Goal: Task Accomplishment & Management: Manage account settings

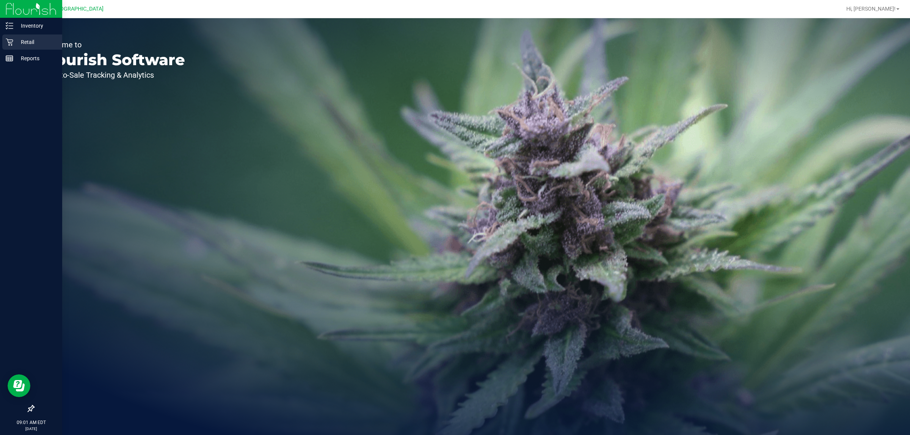
click at [14, 42] on p "Retail" at bounding box center [35, 42] width 45 height 9
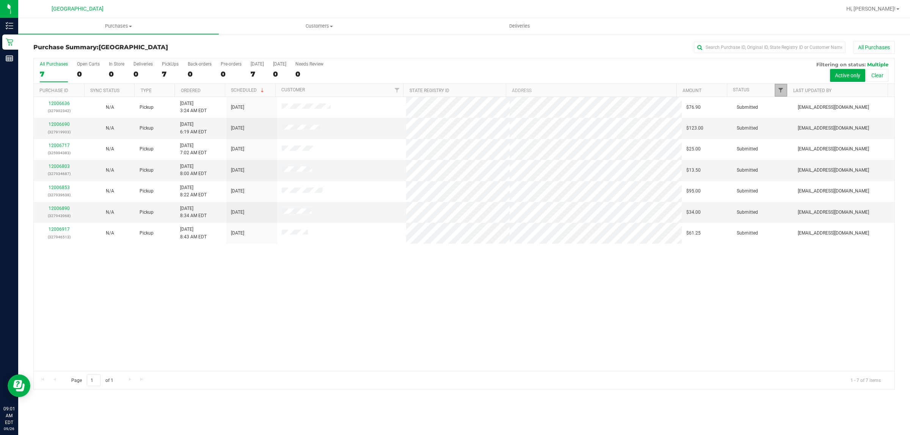
click at [781, 88] on span "Filter" at bounding box center [780, 90] width 6 height 6
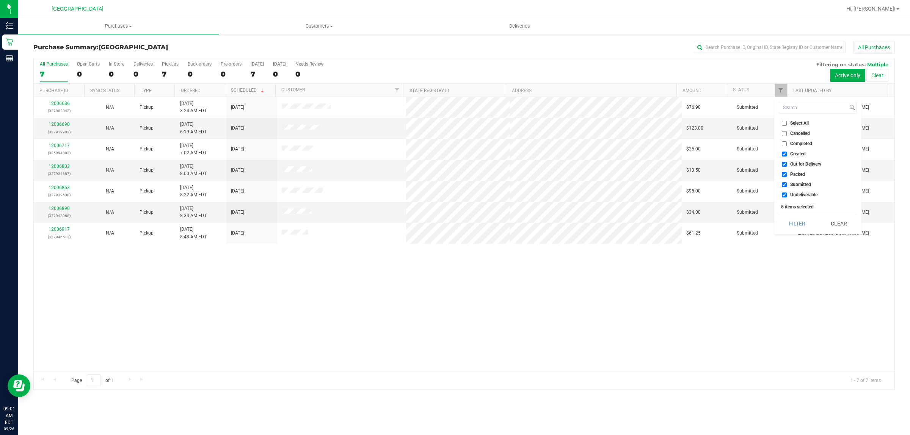
click at [781, 154] on input "Created" at bounding box center [783, 154] width 5 height 5
click at [784, 155] on input "Created" at bounding box center [783, 154] width 5 height 5
click at [784, 156] on input "Created" at bounding box center [783, 154] width 5 height 5
checkbox input "false"
click at [783, 163] on input "Out for Delivery" at bounding box center [783, 164] width 5 height 5
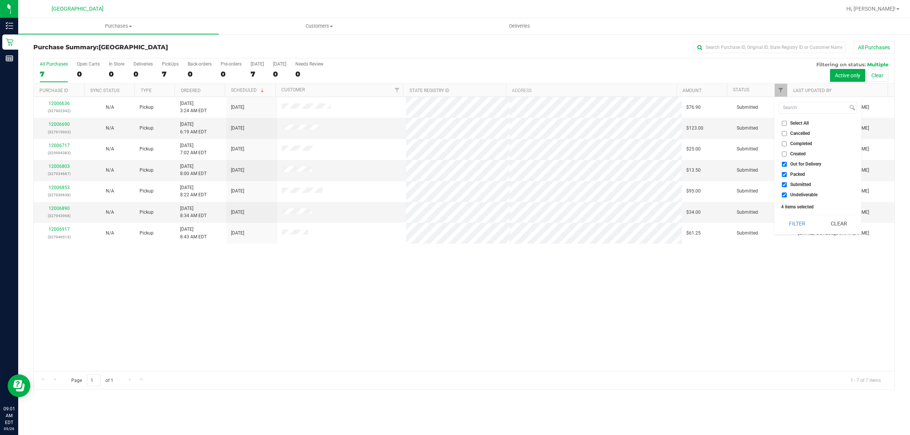
checkbox input "false"
click at [784, 173] on input "Packed" at bounding box center [783, 174] width 5 height 5
checkbox input "false"
click at [784, 197] on input "Undeliverable" at bounding box center [783, 195] width 5 height 5
checkbox input "false"
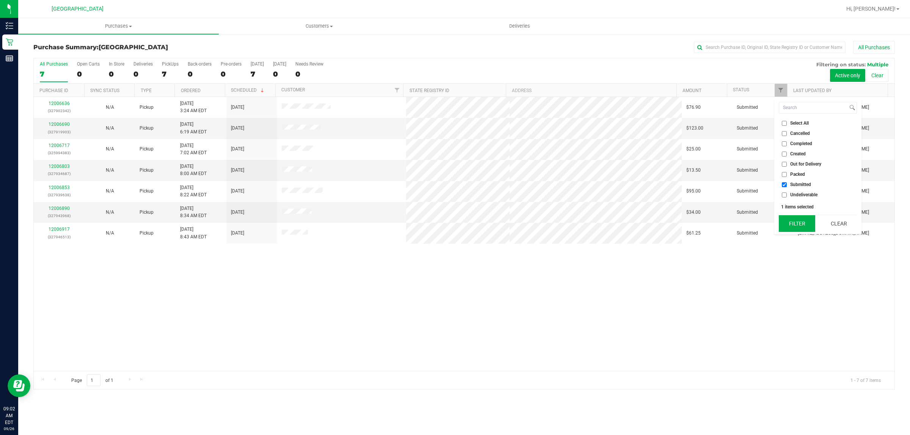
click at [794, 218] on button "Filter" at bounding box center [796, 223] width 36 height 17
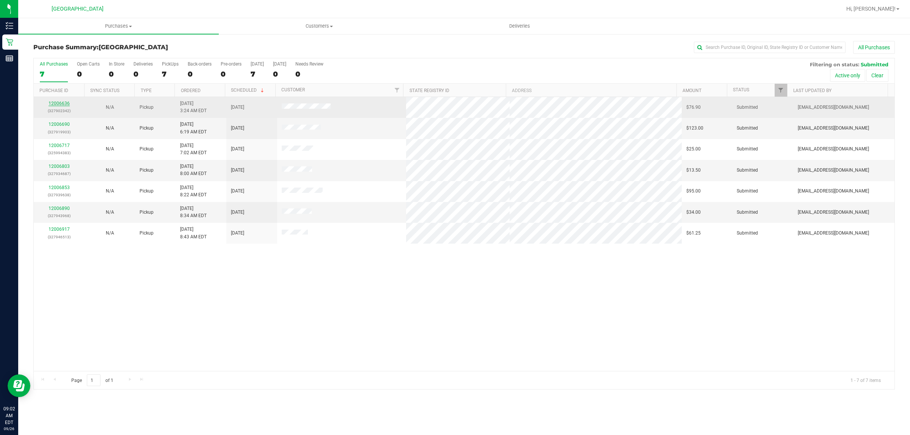
click at [62, 103] on link "12006636" at bounding box center [59, 103] width 21 height 5
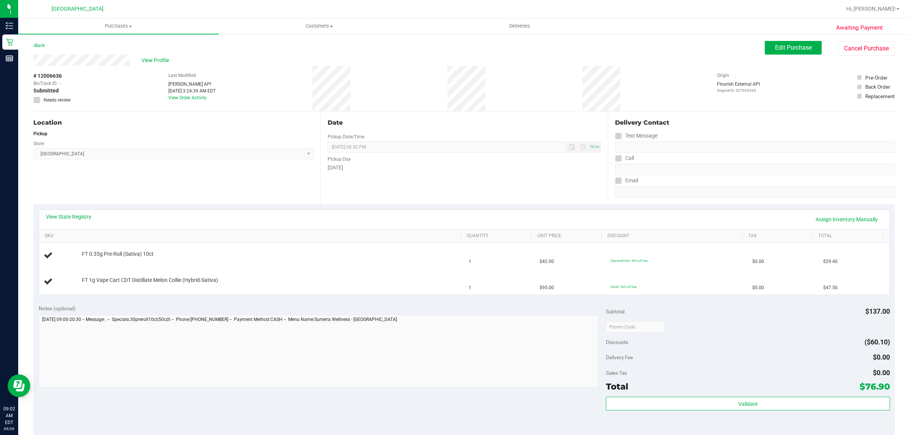
click at [428, 304] on div "Notes (optional) Subtotal $137.00 Discounts ($60.10) Delivery Fee $0.00 Sales T…" at bounding box center [463, 367] width 861 height 136
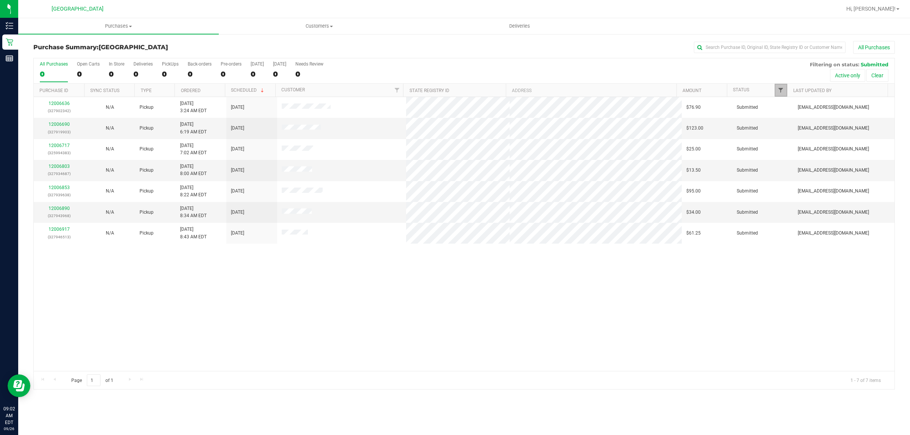
click at [780, 88] on span "Filter" at bounding box center [780, 90] width 6 height 6
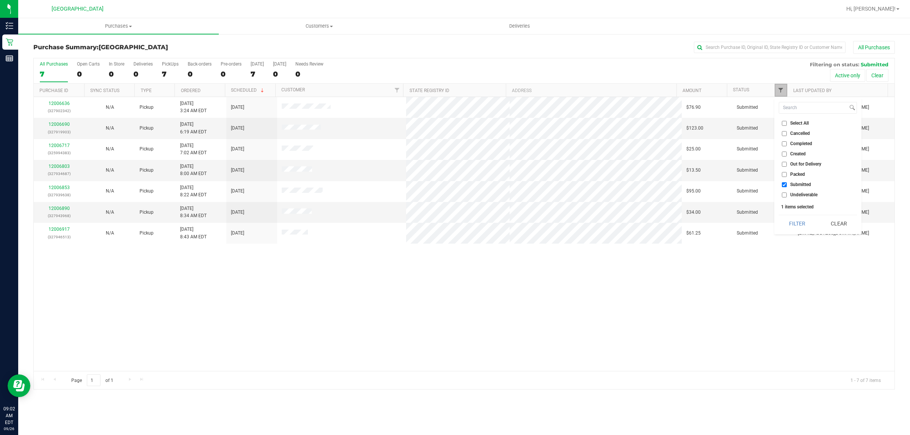
click at [780, 90] on span "Filter" at bounding box center [780, 90] width 6 height 6
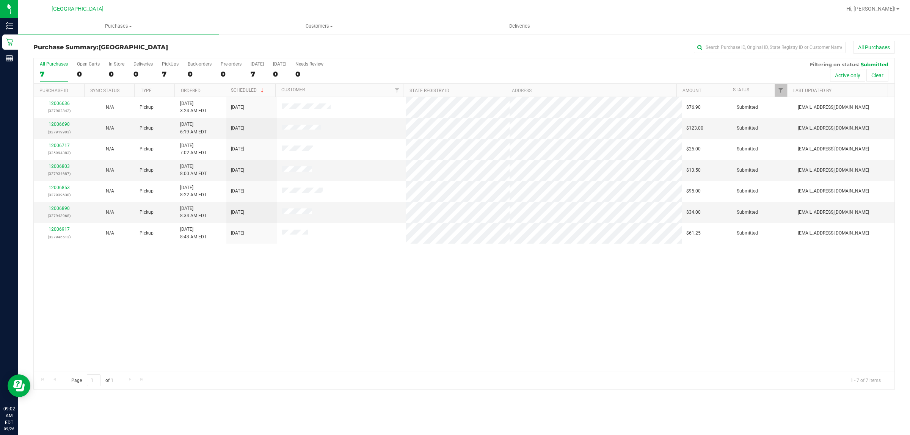
click at [730, 307] on div "12006636 (327902342) N/A Pickup 9/26/2025 3:24 AM EDT 9/26/2025 $76.90 Submitte…" at bounding box center [464, 234] width 860 height 274
click at [546, 342] on div "12006636 (327902342) N/A Pickup 9/26/2025 3:24 AM EDT 9/26/2025 $76.90 Submitte…" at bounding box center [464, 234] width 860 height 274
click at [780, 92] on span "Filter" at bounding box center [780, 90] width 6 height 6
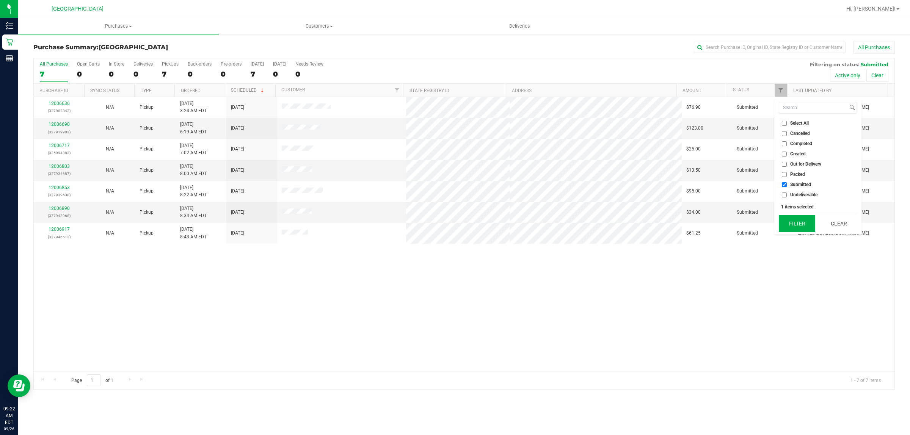
click at [786, 224] on button "Filter" at bounding box center [796, 223] width 36 height 17
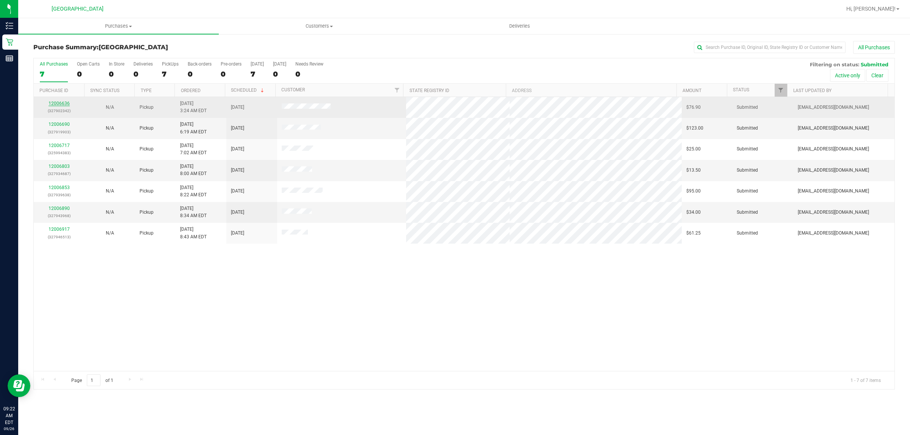
click at [61, 103] on link "12006636" at bounding box center [59, 103] width 21 height 5
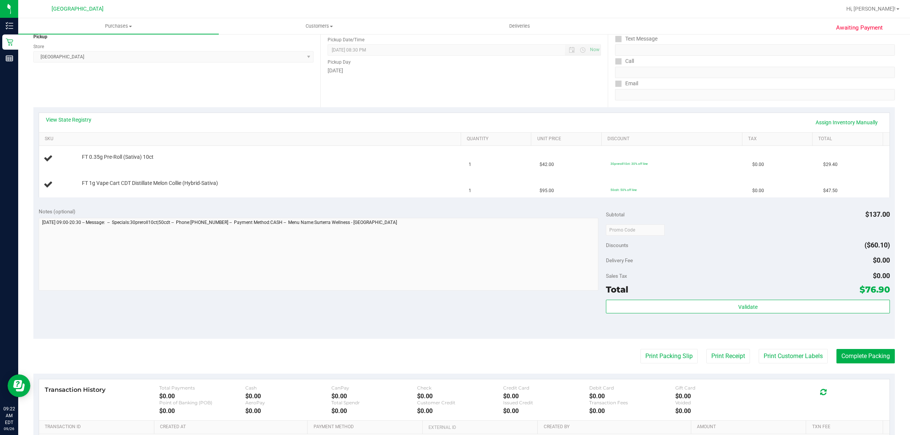
scroll to position [142, 0]
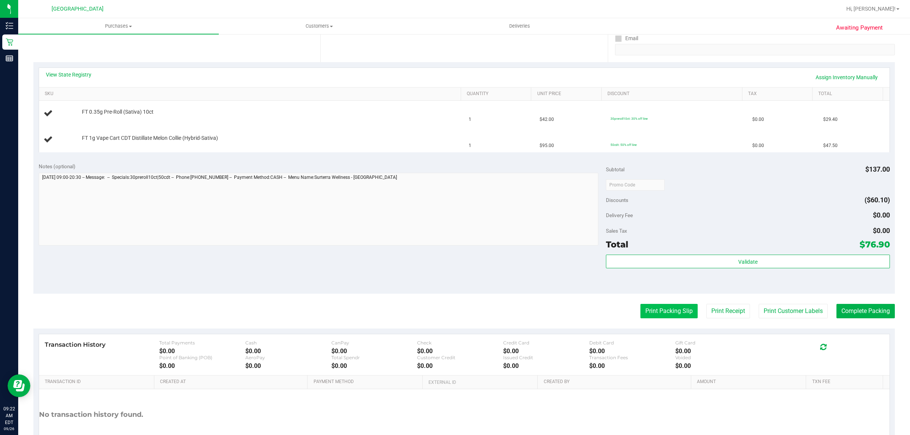
click at [661, 313] on button "Print Packing Slip" at bounding box center [668, 311] width 57 height 14
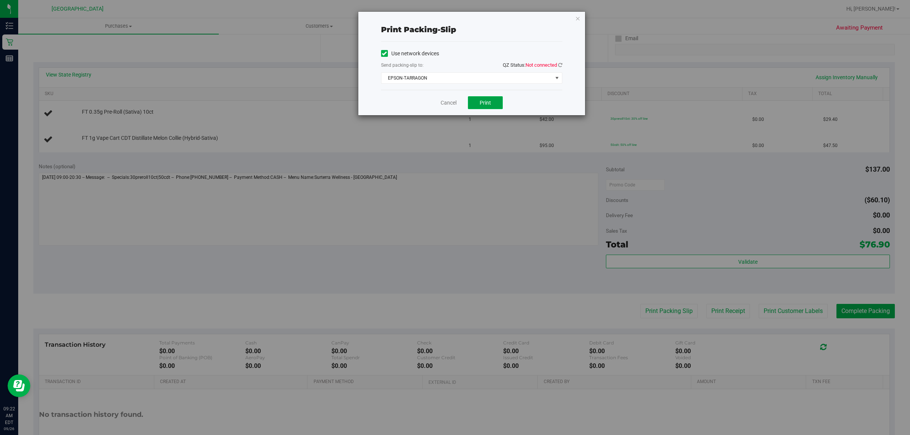
click at [492, 99] on button "Print" at bounding box center [485, 102] width 35 height 13
click at [554, 80] on span "select" at bounding box center [557, 78] width 6 height 6
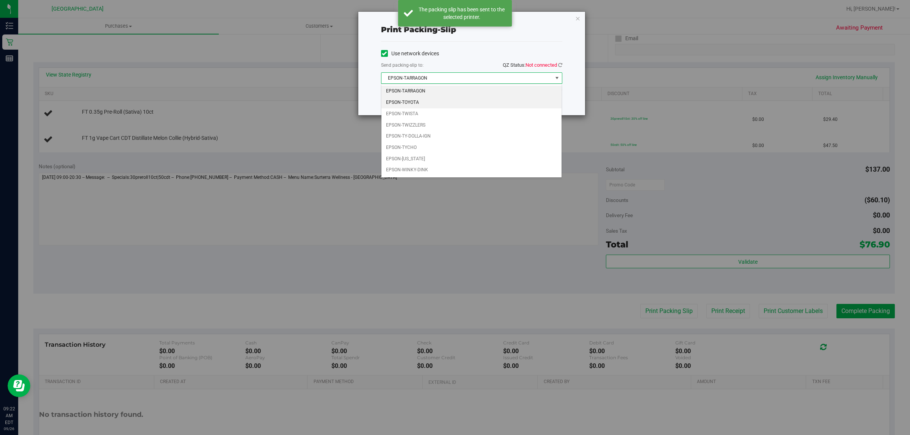
click at [460, 106] on li "EPSON-TOYOTA" at bounding box center [471, 102] width 180 height 11
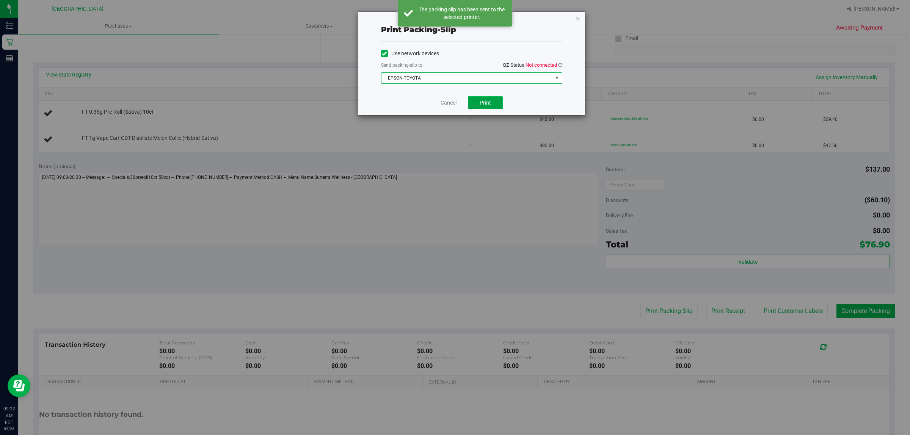
click at [494, 103] on button "Print" at bounding box center [485, 102] width 35 height 13
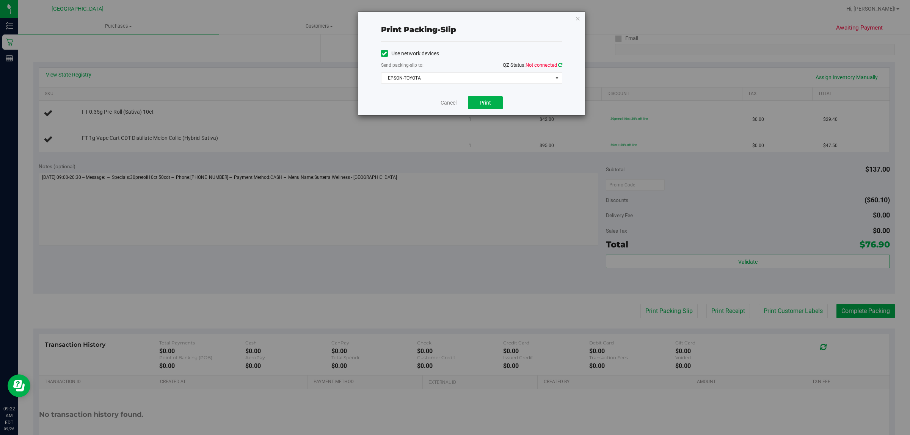
click at [558, 64] on icon at bounding box center [560, 65] width 4 height 5
click at [451, 105] on link "Cancel" at bounding box center [448, 103] width 16 height 8
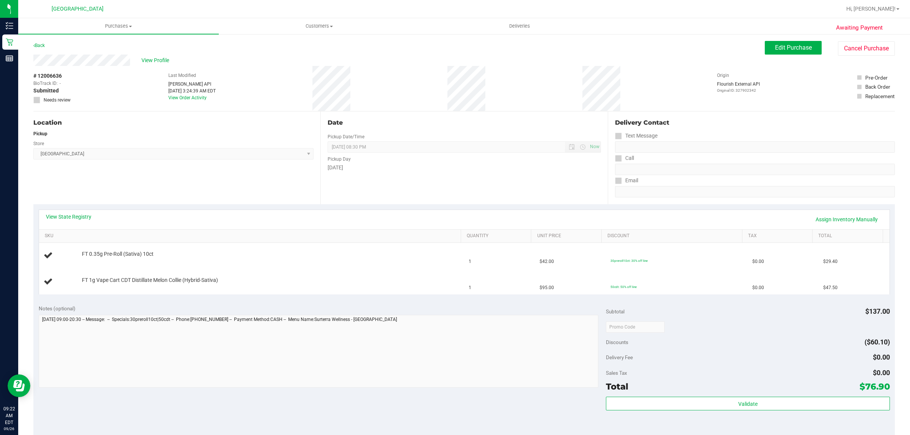
scroll to position [192, 0]
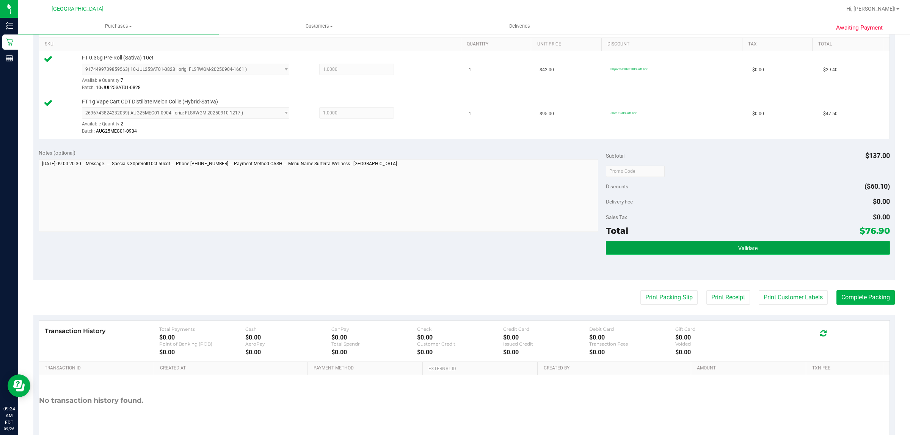
click at [623, 251] on button "Validate" at bounding box center [747, 248] width 283 height 14
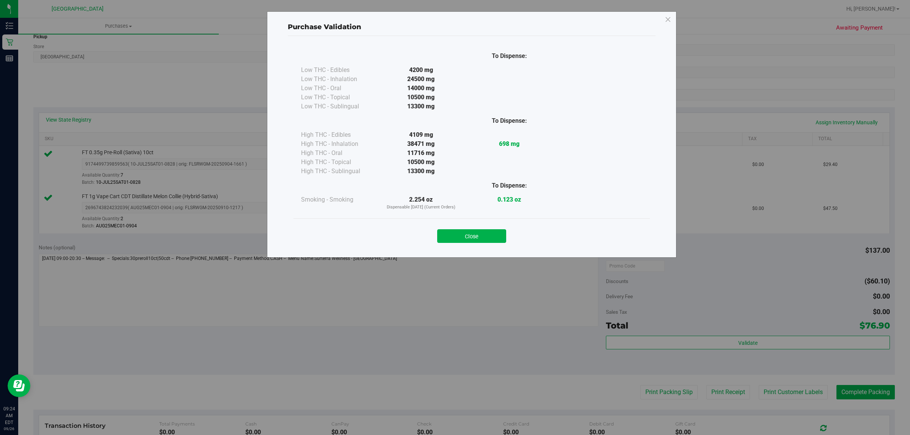
scroll to position [144, 0]
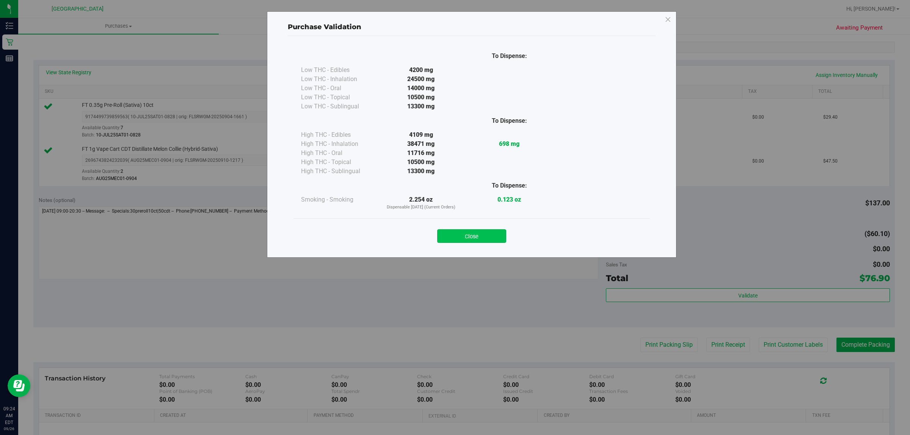
click at [487, 237] on button "Close" at bounding box center [471, 236] width 69 height 14
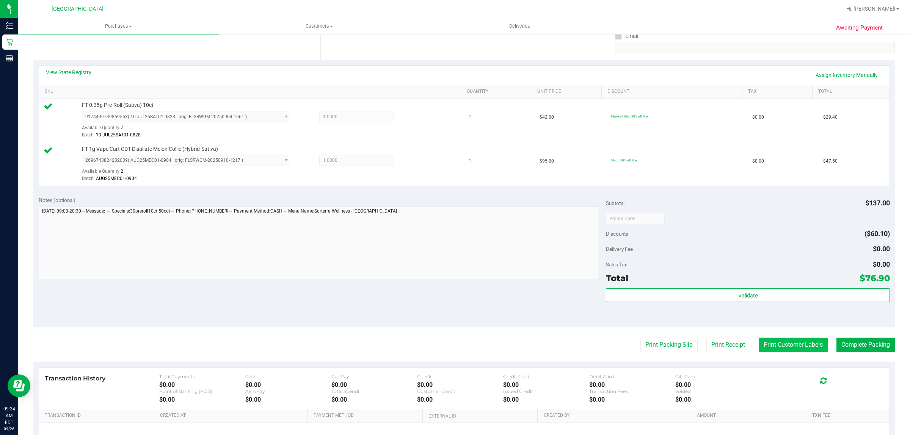
click at [777, 340] on button "Print Customer Labels" at bounding box center [792, 345] width 69 height 14
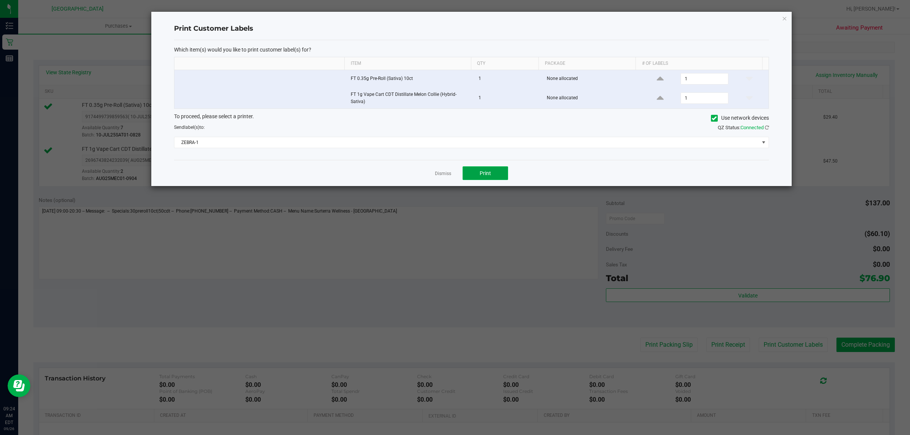
click at [496, 172] on button "Print" at bounding box center [484, 173] width 45 height 14
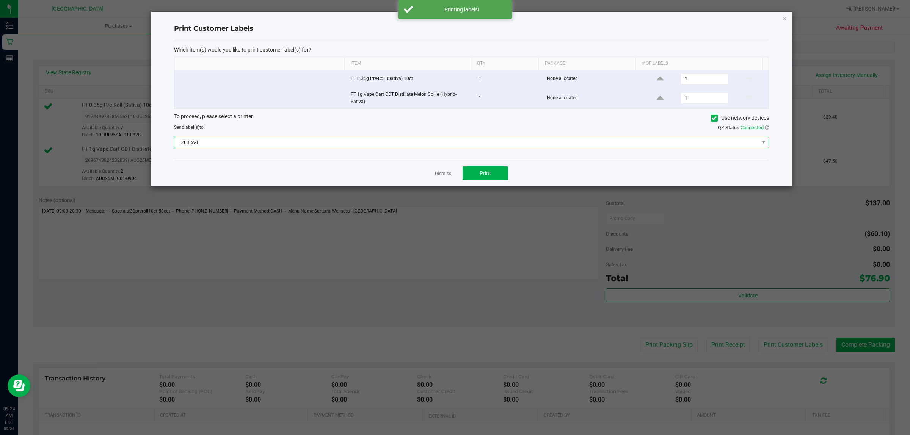
click at [431, 143] on span "ZEBRA-1" at bounding box center [466, 142] width 584 height 11
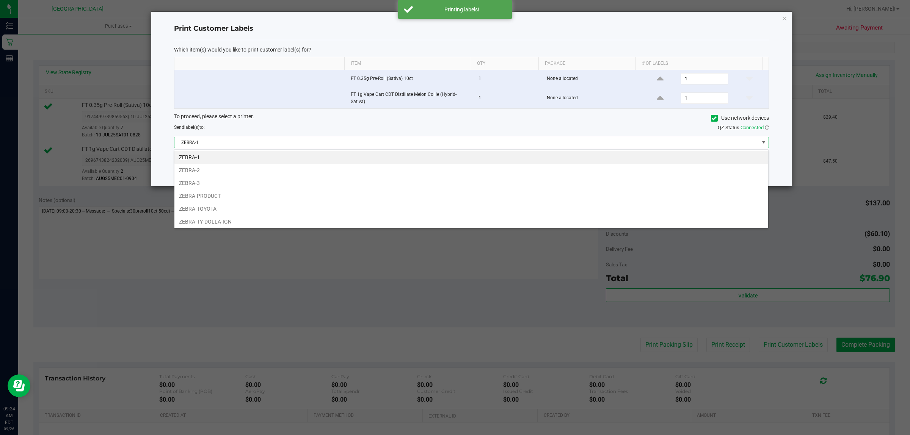
scroll to position [12, 594]
click at [355, 206] on li "ZEBRA-TOYOTA" at bounding box center [470, 208] width 593 height 13
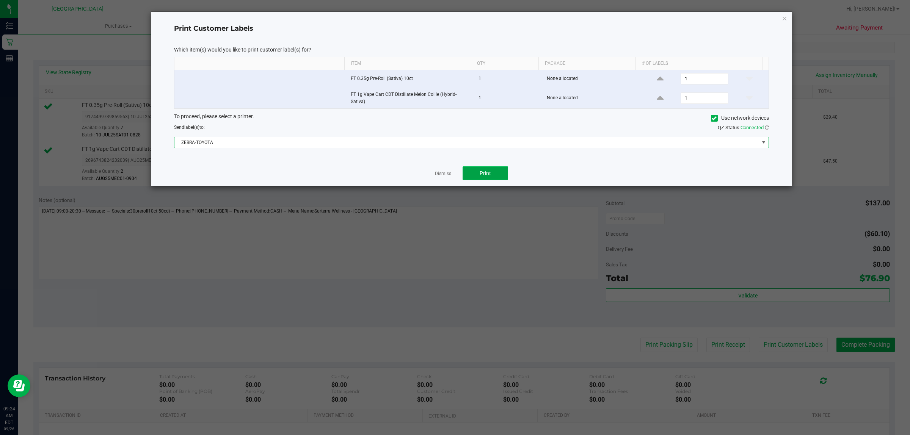
click at [495, 172] on button "Print" at bounding box center [484, 173] width 45 height 14
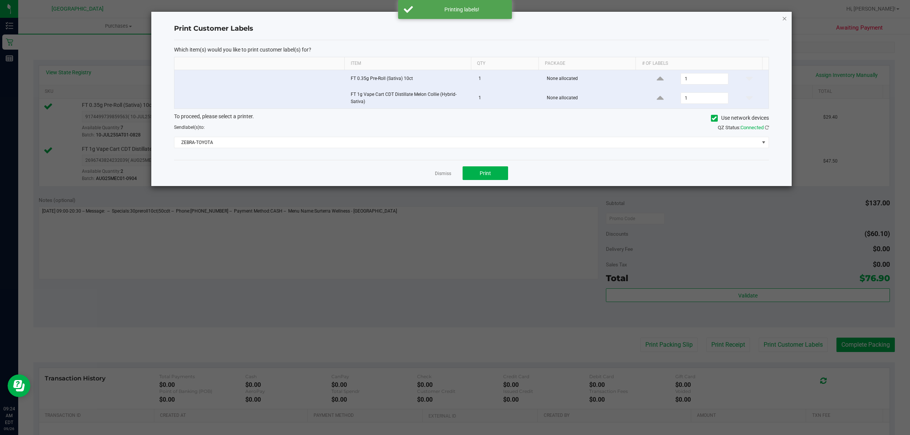
click at [784, 17] on icon "button" at bounding box center [783, 18] width 5 height 9
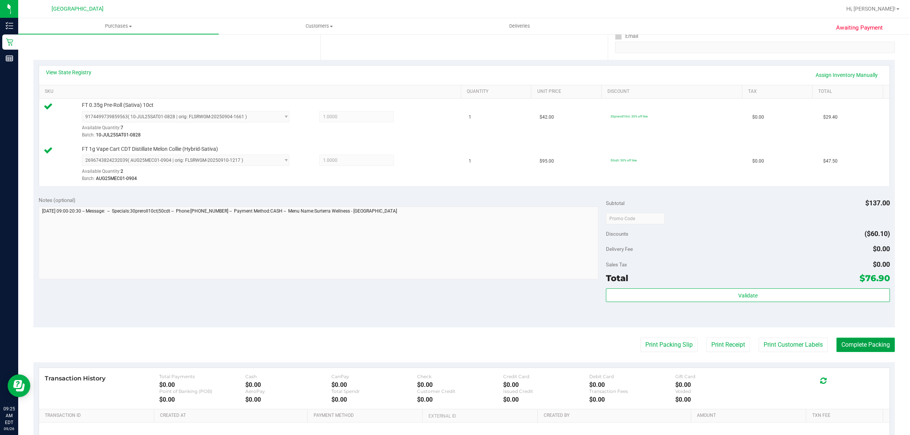
click at [847, 347] on button "Complete Packing" at bounding box center [865, 345] width 58 height 14
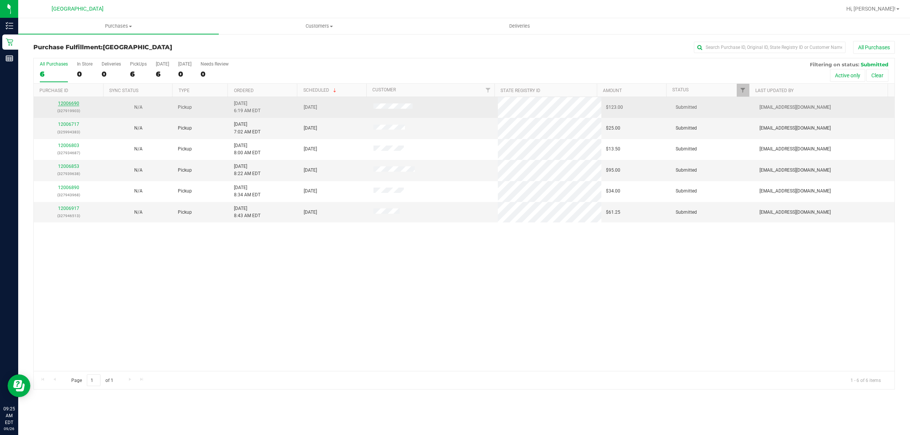
click at [64, 105] on link "12006690" at bounding box center [68, 103] width 21 height 5
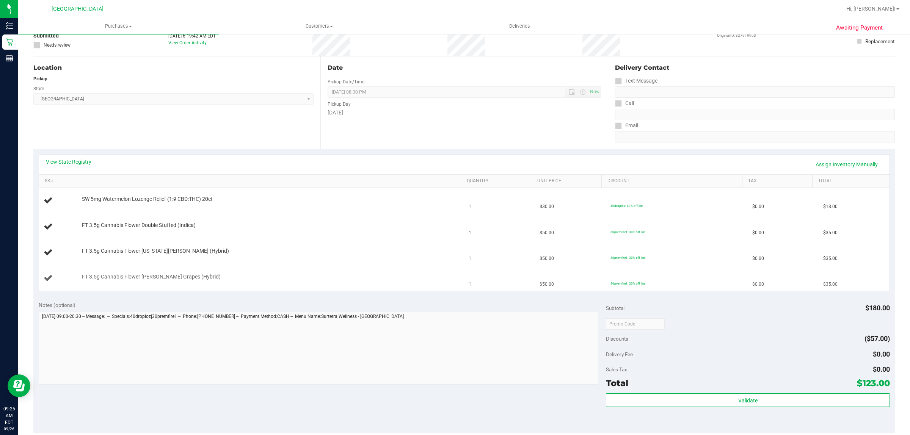
scroll to position [142, 0]
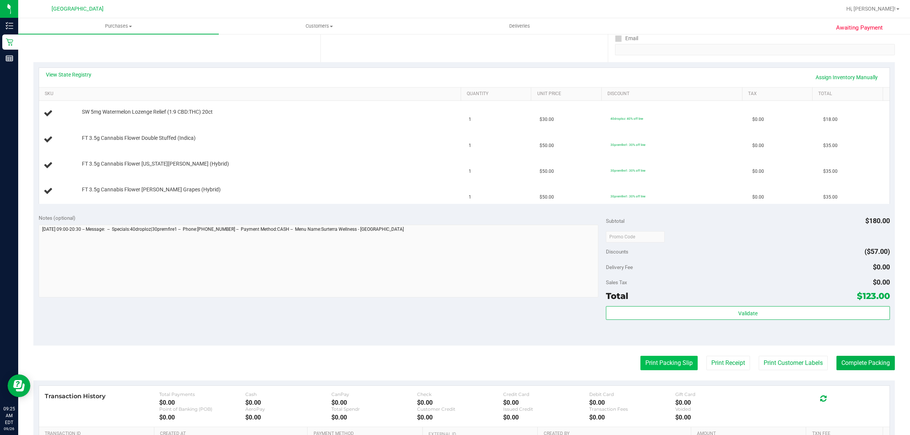
click at [658, 359] on button "Print Packing Slip" at bounding box center [668, 363] width 57 height 14
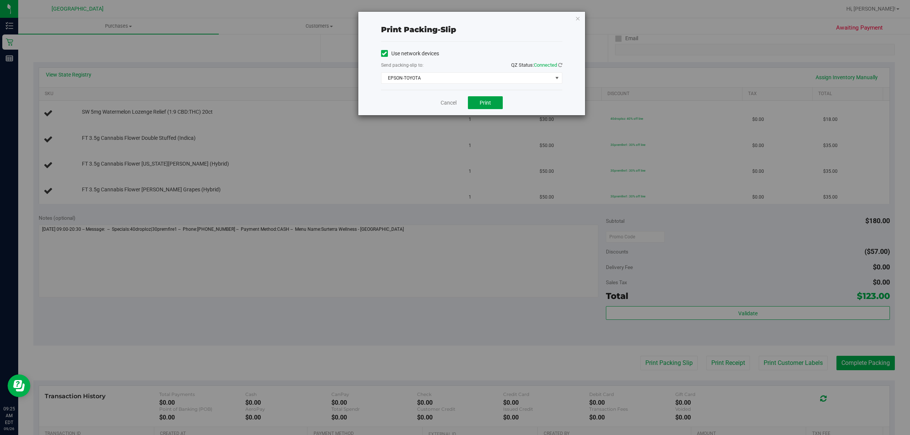
drag, startPoint x: 478, startPoint y: 106, endPoint x: 481, endPoint y: 111, distance: 5.5
click at [480, 111] on div "Cancel Print" at bounding box center [471, 102] width 181 height 25
click at [480, 105] on span "Print" at bounding box center [484, 103] width 11 height 6
click at [453, 100] on link "Cancel" at bounding box center [448, 103] width 16 height 8
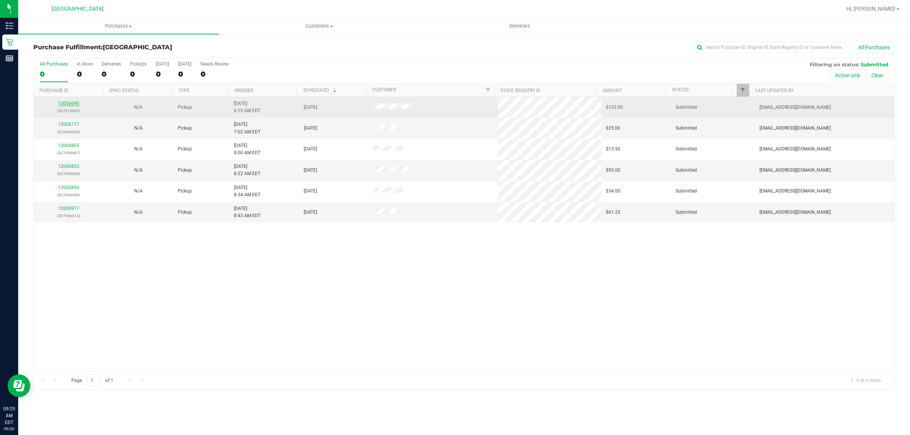
click at [69, 103] on link "12006690" at bounding box center [68, 103] width 21 height 5
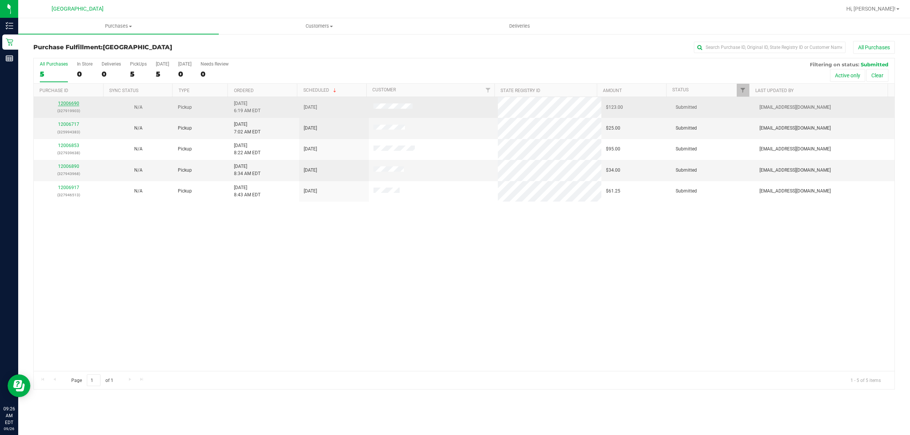
click at [68, 105] on link "12006690" at bounding box center [68, 103] width 21 height 5
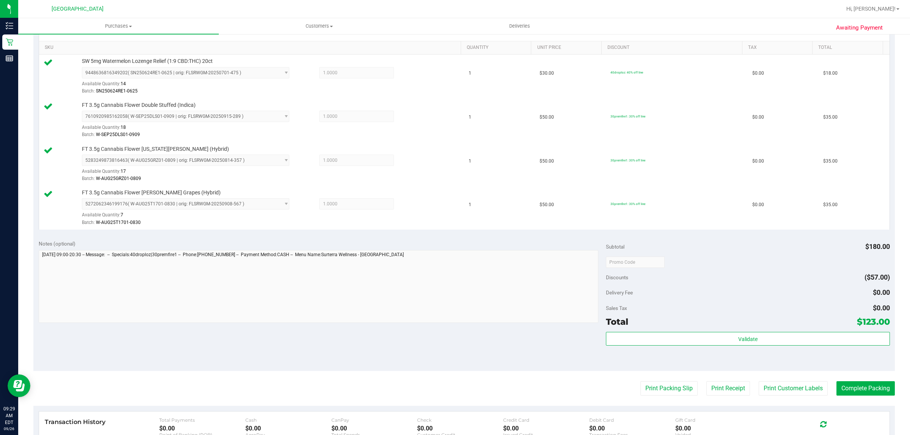
scroll to position [316, 0]
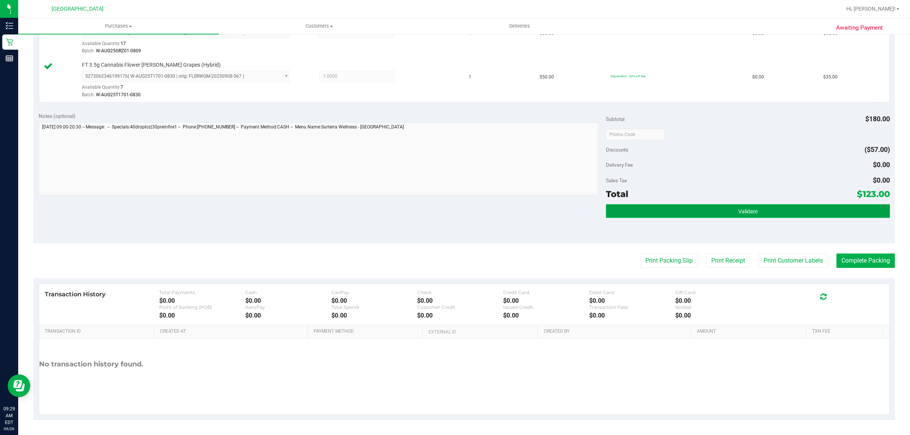
click at [771, 213] on button "Validate" at bounding box center [747, 211] width 283 height 14
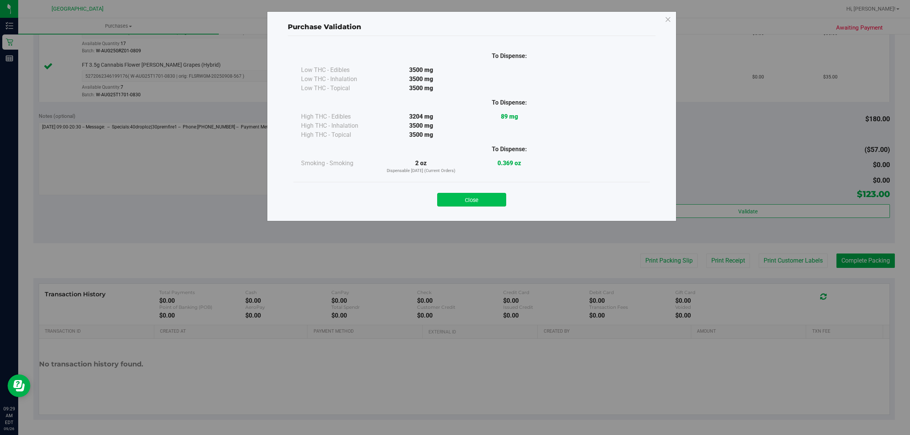
click at [476, 203] on button "Close" at bounding box center [471, 200] width 69 height 14
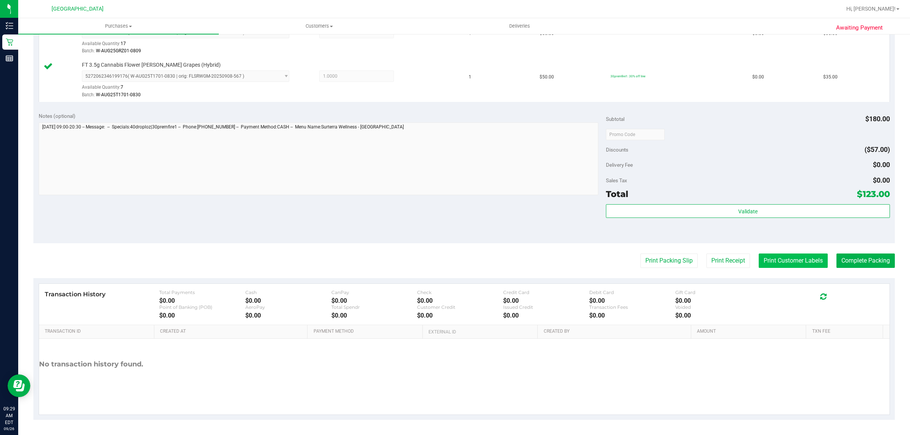
click at [775, 264] on button "Print Customer Labels" at bounding box center [792, 261] width 69 height 14
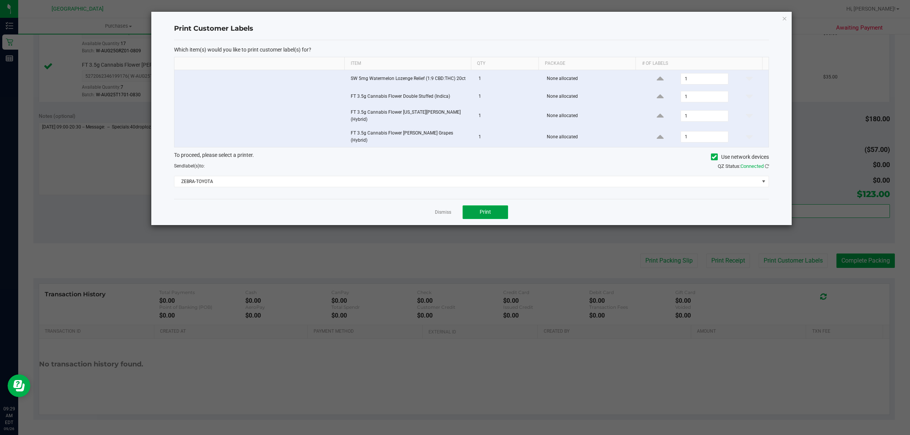
click at [491, 209] on button "Print" at bounding box center [484, 212] width 45 height 14
click at [443, 209] on link "Dismiss" at bounding box center [443, 212] width 16 height 6
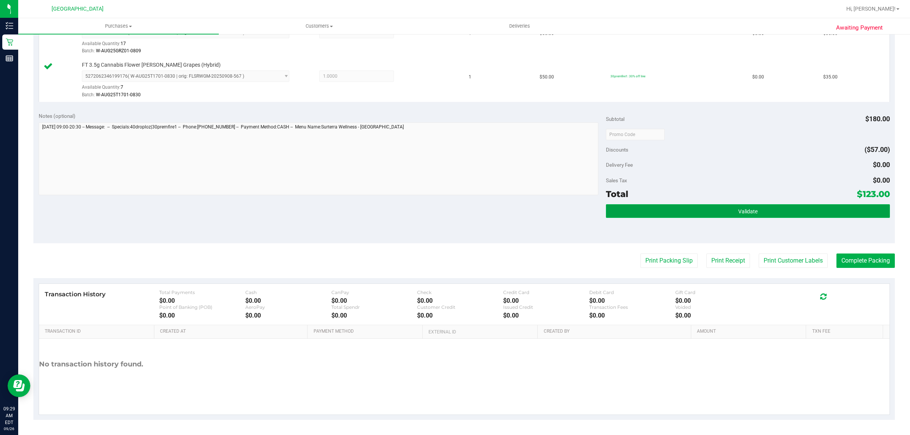
click at [746, 212] on span "Validate" at bounding box center [747, 211] width 19 height 6
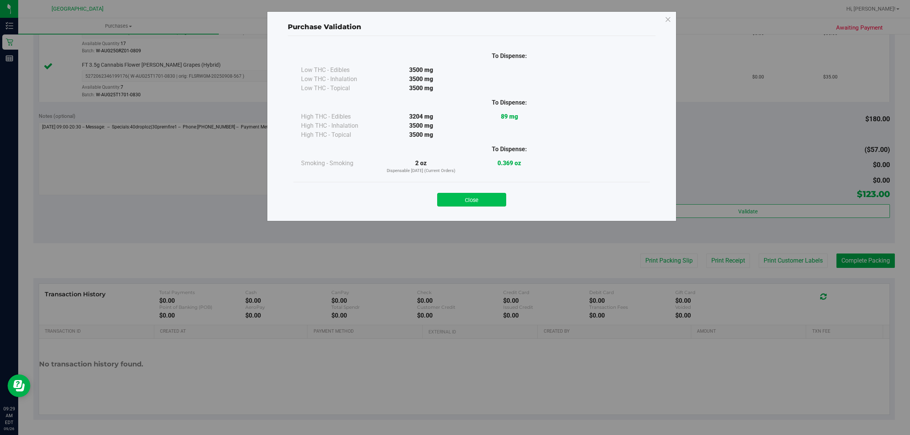
click at [487, 195] on button "Close" at bounding box center [471, 200] width 69 height 14
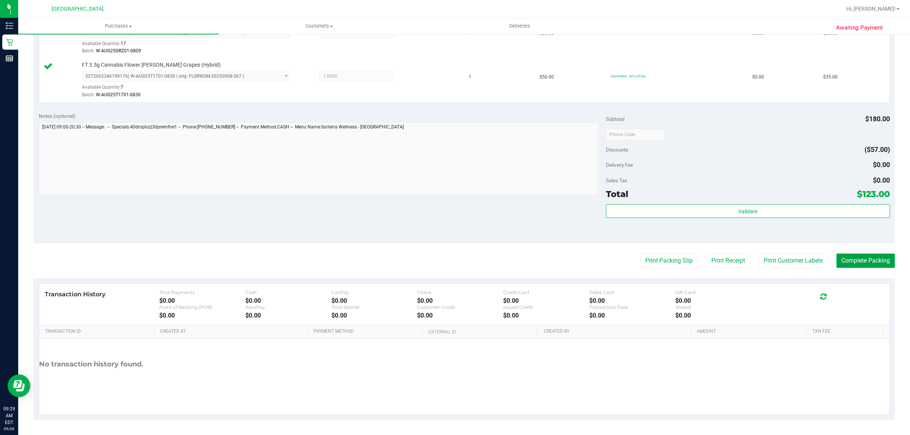
click at [861, 264] on button "Complete Packing" at bounding box center [865, 261] width 58 height 14
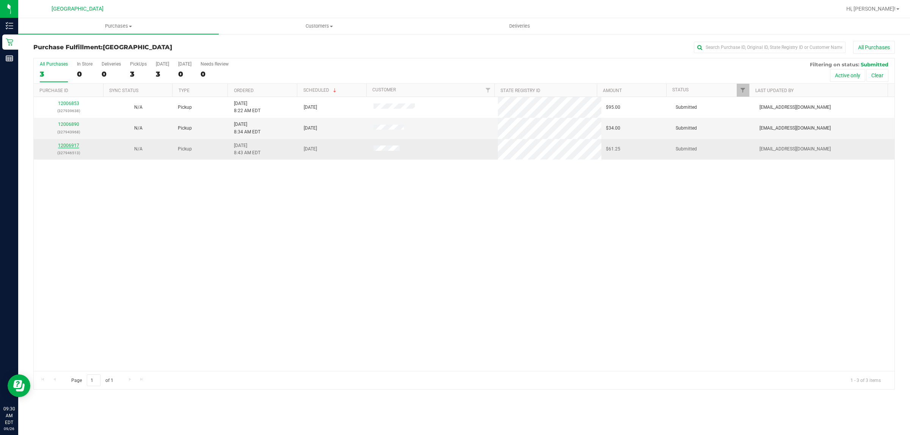
click at [69, 146] on link "12006917" at bounding box center [68, 145] width 21 height 5
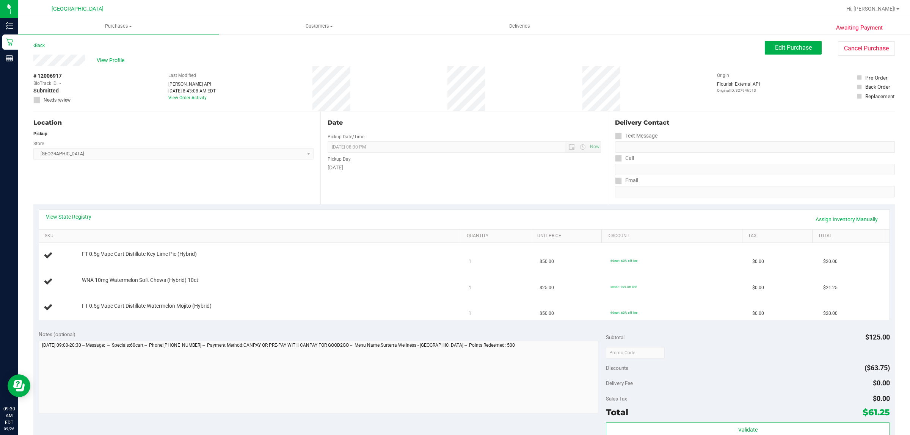
scroll to position [95, 0]
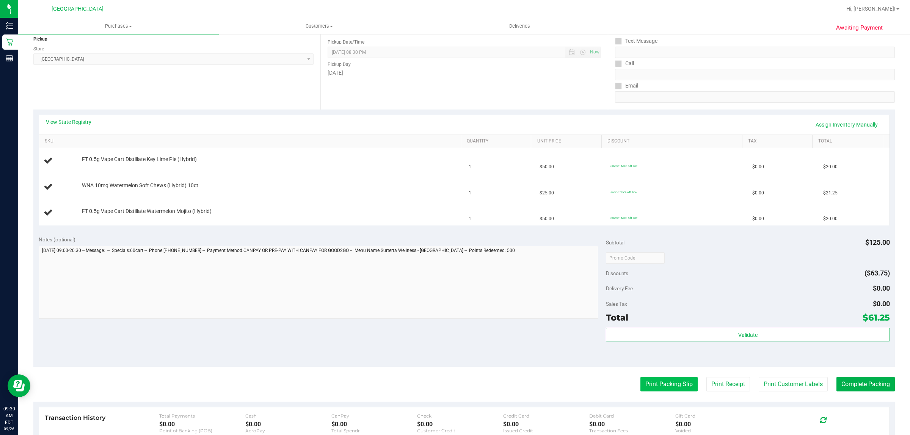
click at [664, 390] on button "Print Packing Slip" at bounding box center [668, 384] width 57 height 14
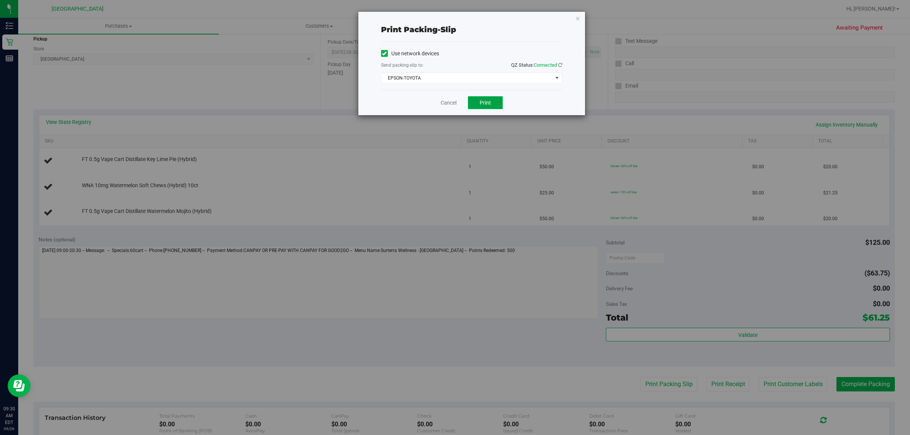
click at [483, 99] on button "Print" at bounding box center [485, 102] width 35 height 13
click at [445, 103] on link "Cancel" at bounding box center [448, 103] width 16 height 8
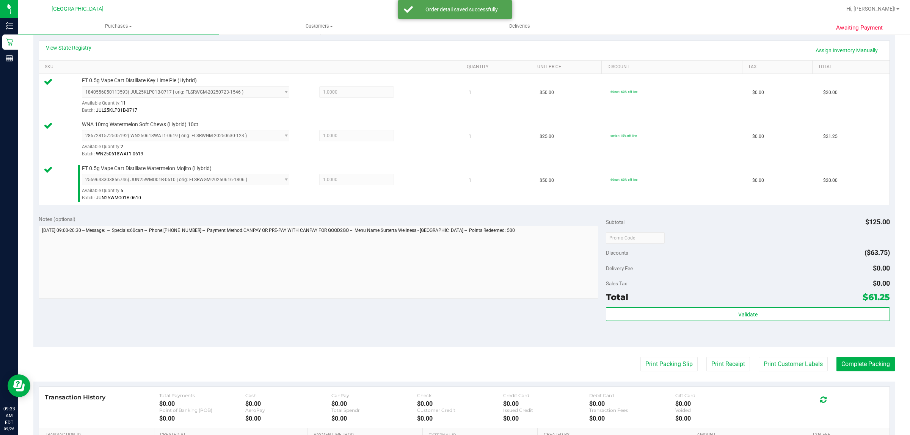
scroll to position [272, 0]
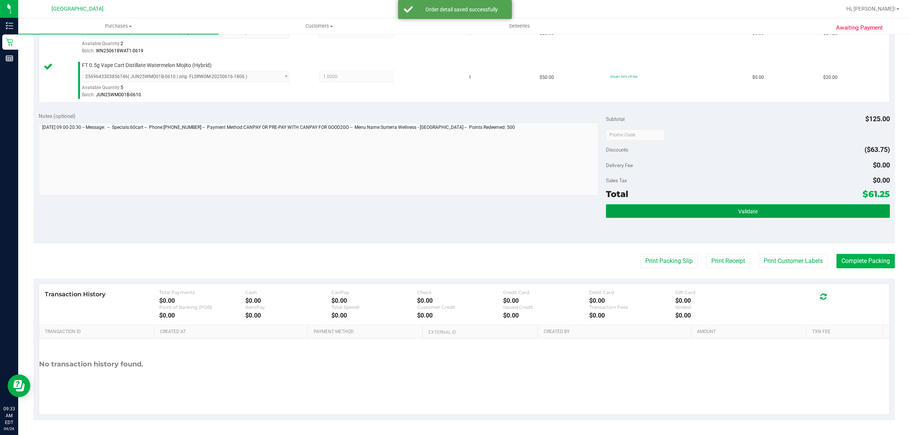
click at [746, 207] on button "Validate" at bounding box center [747, 211] width 283 height 14
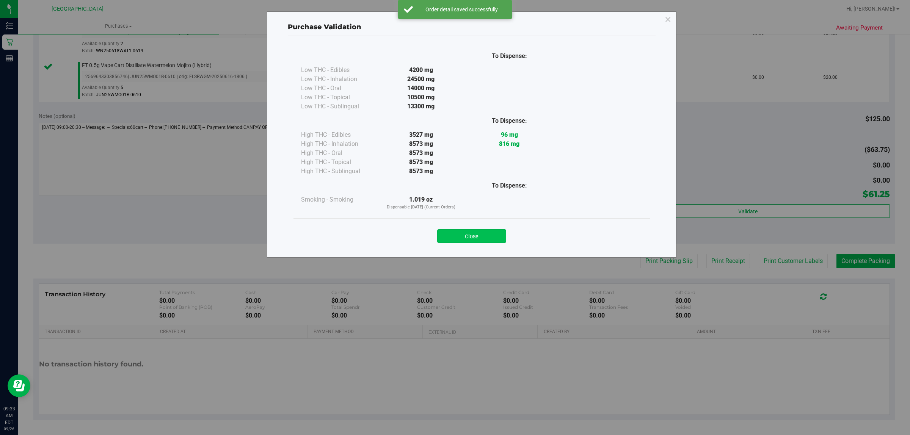
click at [454, 238] on button "Close" at bounding box center [471, 236] width 69 height 14
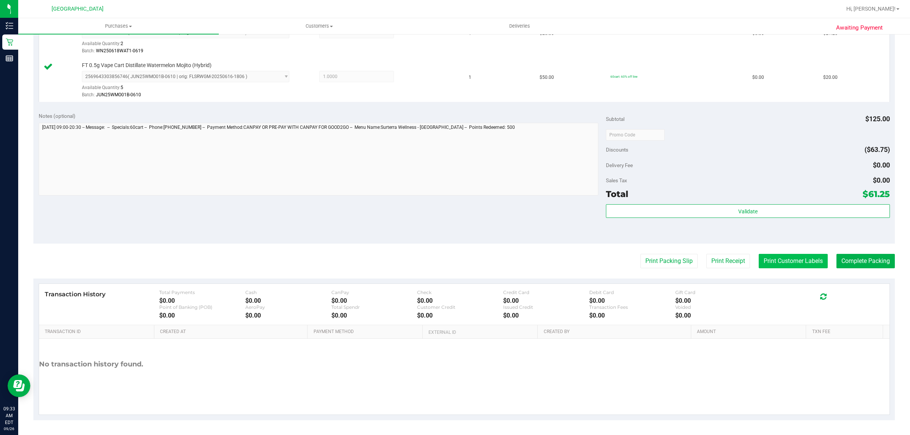
click at [776, 265] on button "Print Customer Labels" at bounding box center [792, 261] width 69 height 14
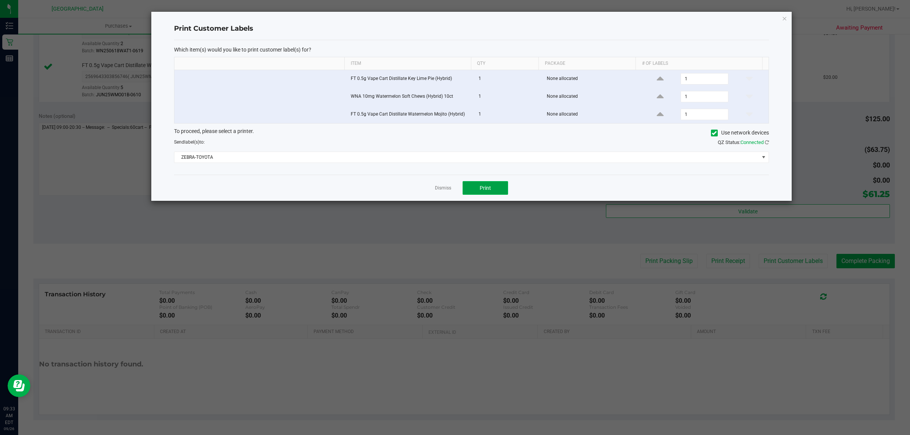
click at [497, 190] on button "Print" at bounding box center [484, 188] width 45 height 14
click at [437, 187] on link "Dismiss" at bounding box center [443, 188] width 16 height 6
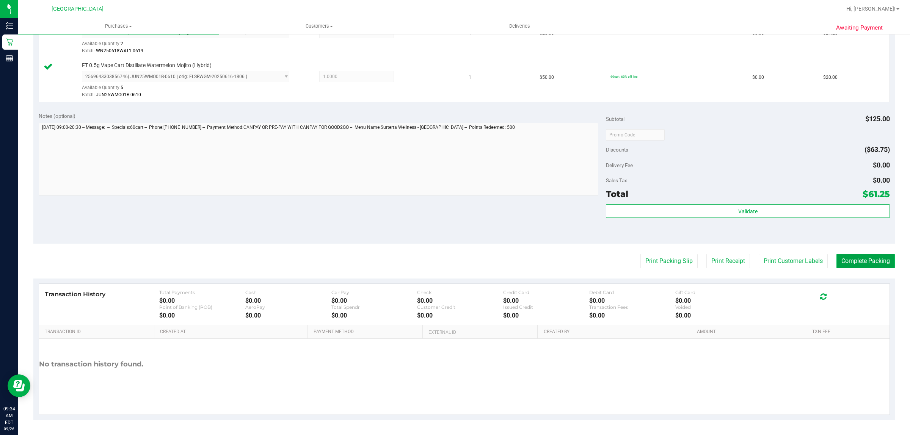
click at [847, 260] on button "Complete Packing" at bounding box center [865, 261] width 58 height 14
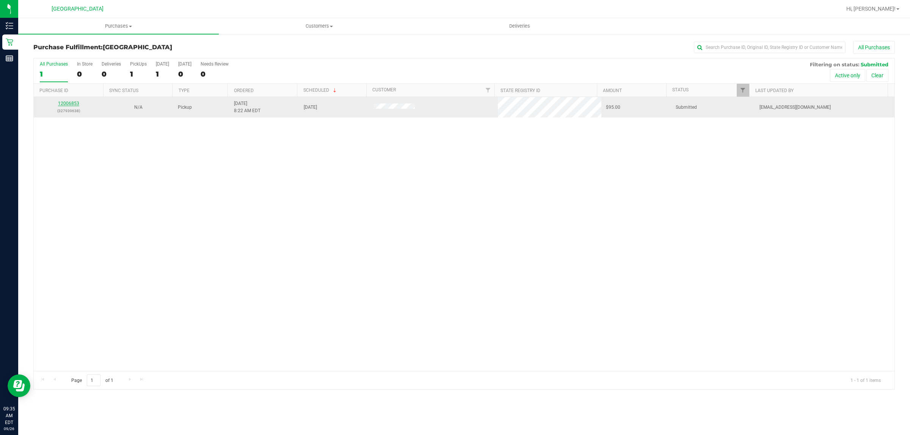
click at [63, 102] on link "12006853" at bounding box center [68, 103] width 21 height 5
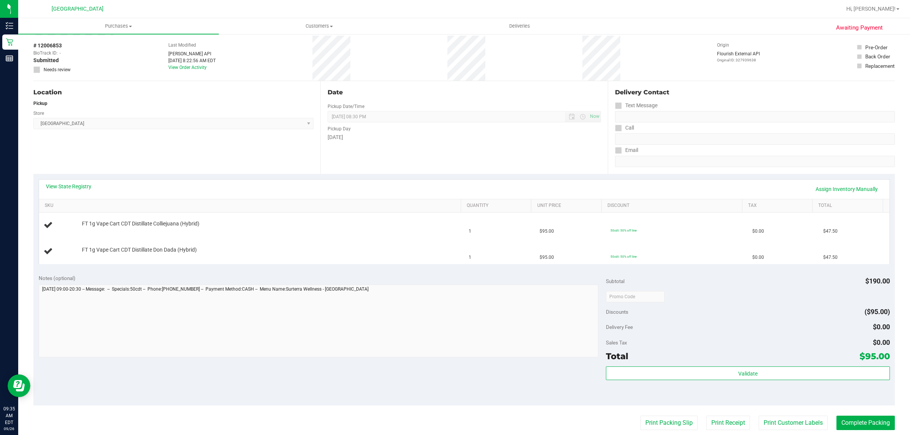
scroll to position [47, 0]
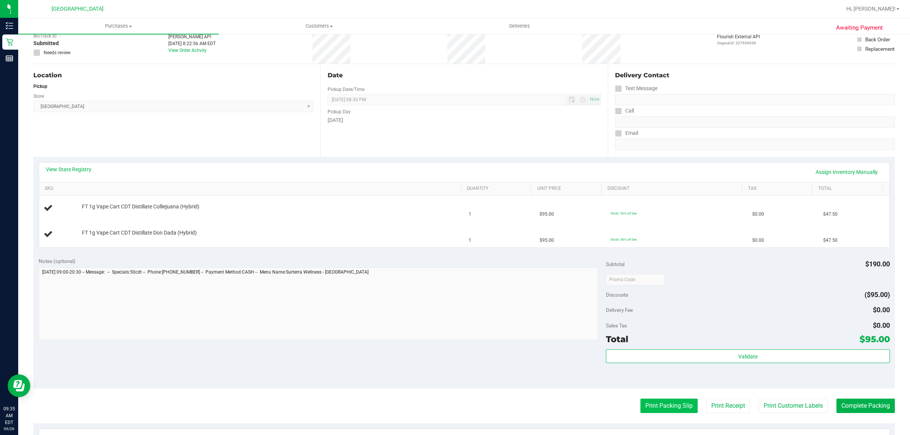
click at [675, 403] on button "Print Packing Slip" at bounding box center [668, 406] width 57 height 14
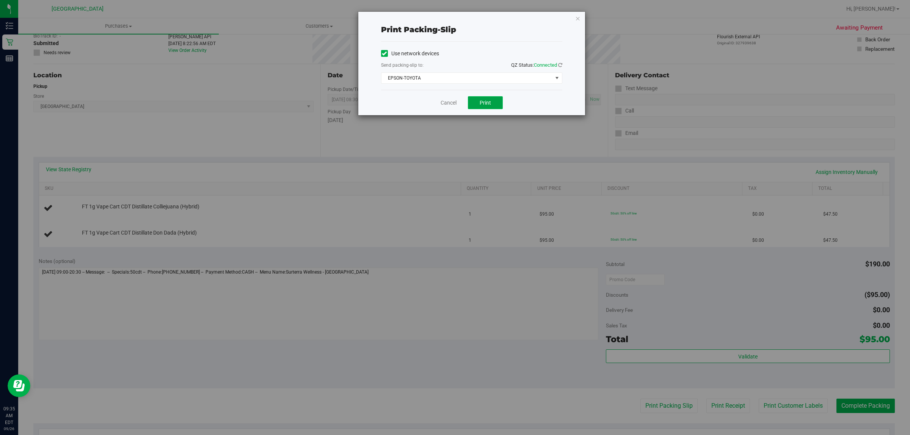
click at [490, 103] on span "Print" at bounding box center [484, 103] width 11 height 6
click at [452, 101] on link "Cancel" at bounding box center [448, 103] width 16 height 8
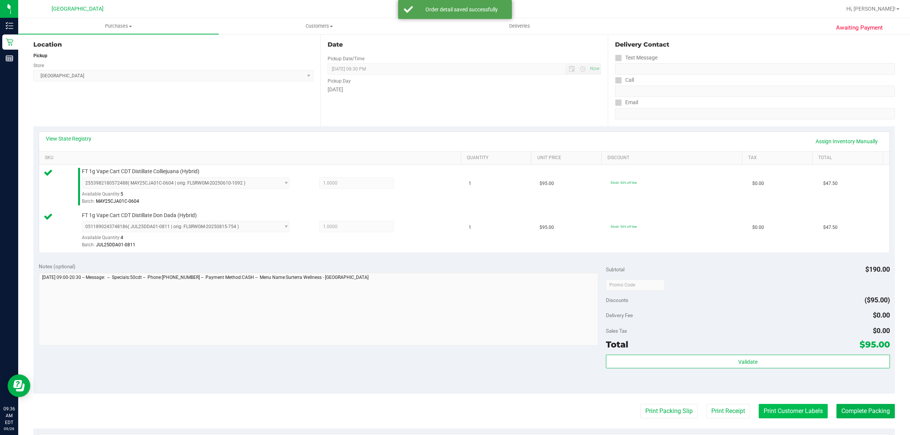
scroll to position [142, 0]
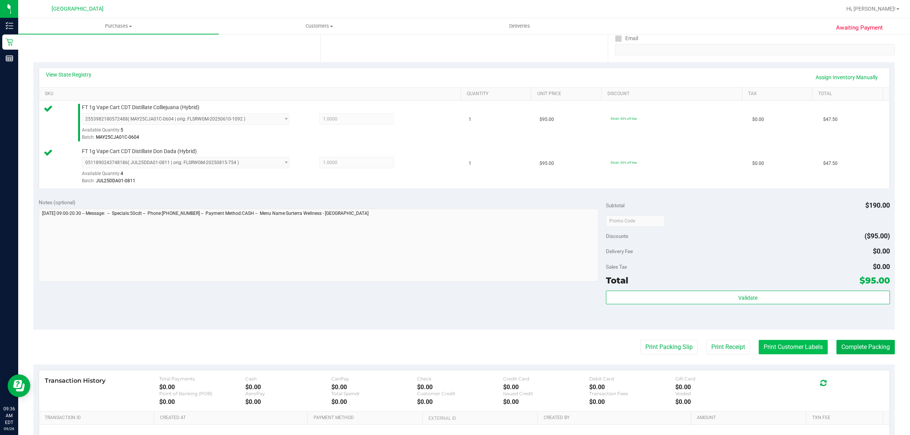
click at [770, 350] on button "Print Customer Labels" at bounding box center [792, 347] width 69 height 14
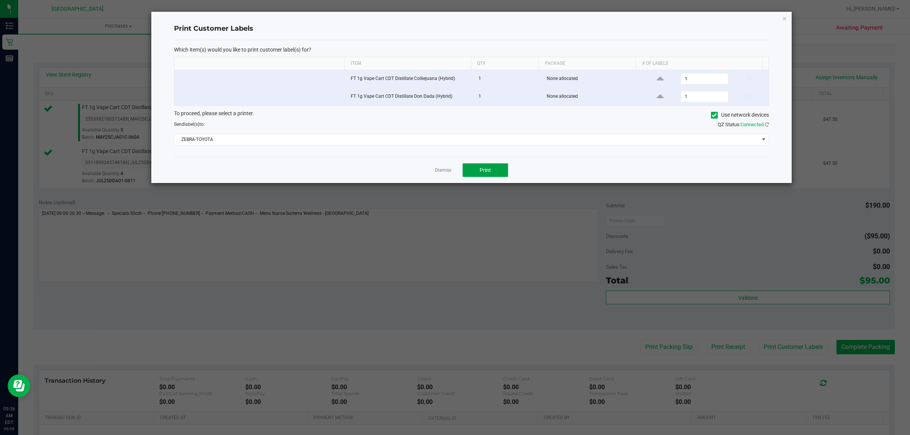
click at [482, 168] on span "Print" at bounding box center [484, 170] width 11 height 6
click at [438, 169] on link "Dismiss" at bounding box center [443, 170] width 16 height 6
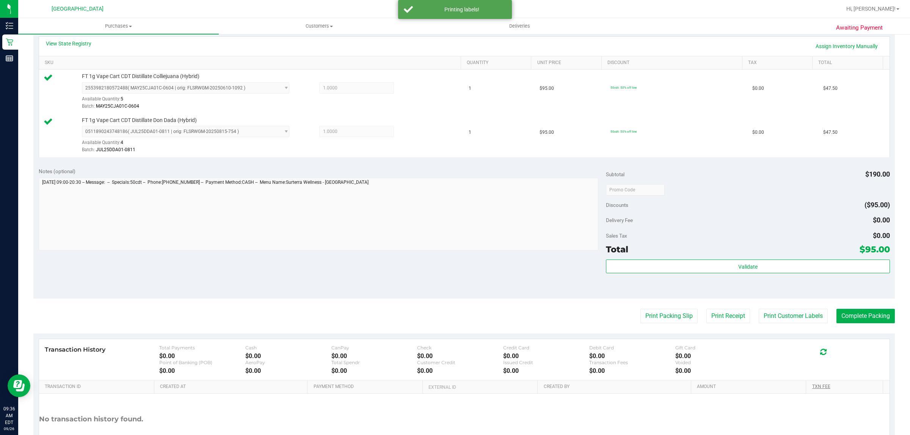
scroll to position [189, 0]
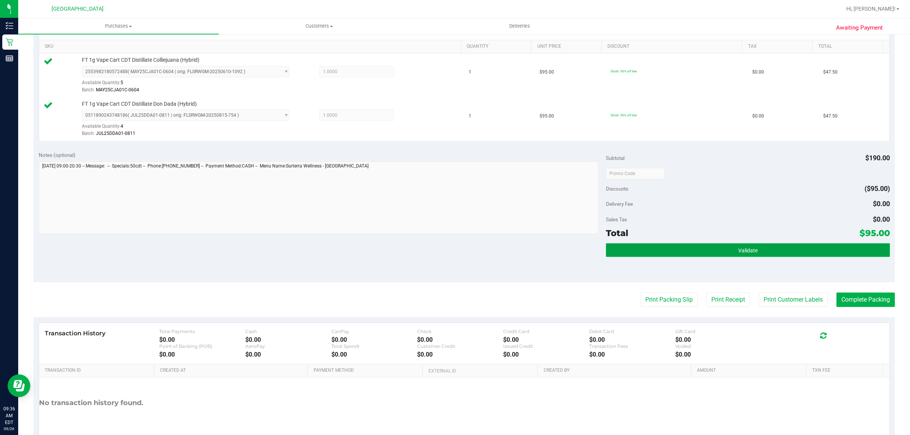
click at [783, 253] on button "Validate" at bounding box center [747, 250] width 283 height 14
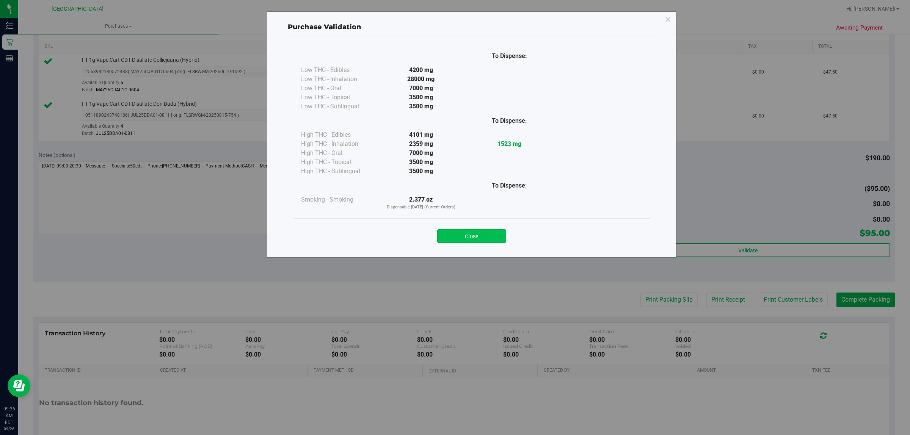
click at [500, 234] on button "Close" at bounding box center [471, 236] width 69 height 14
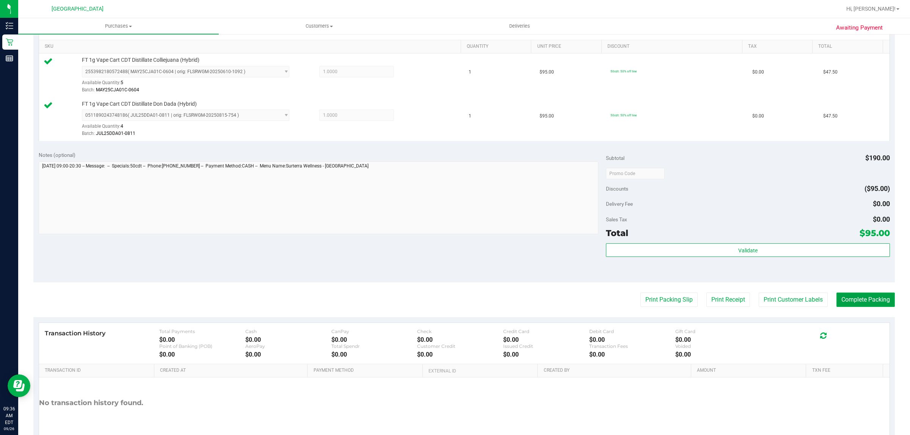
click at [855, 296] on button "Complete Packing" at bounding box center [865, 300] width 58 height 14
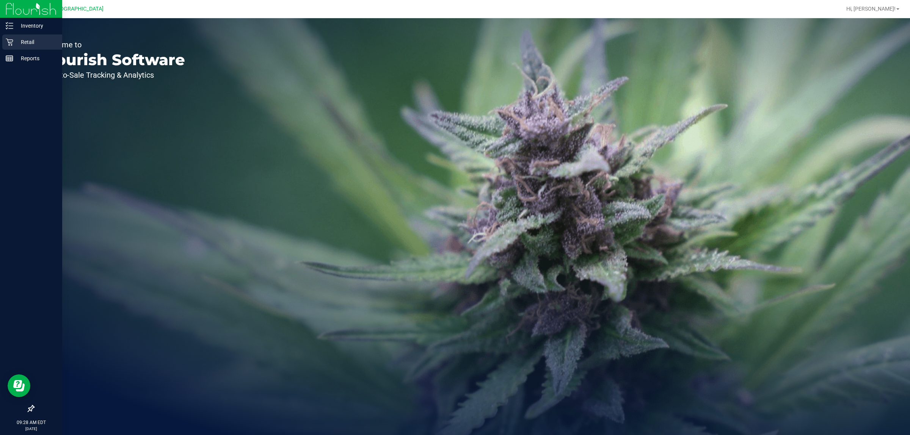
click at [9, 41] on icon at bounding box center [10, 42] width 8 height 8
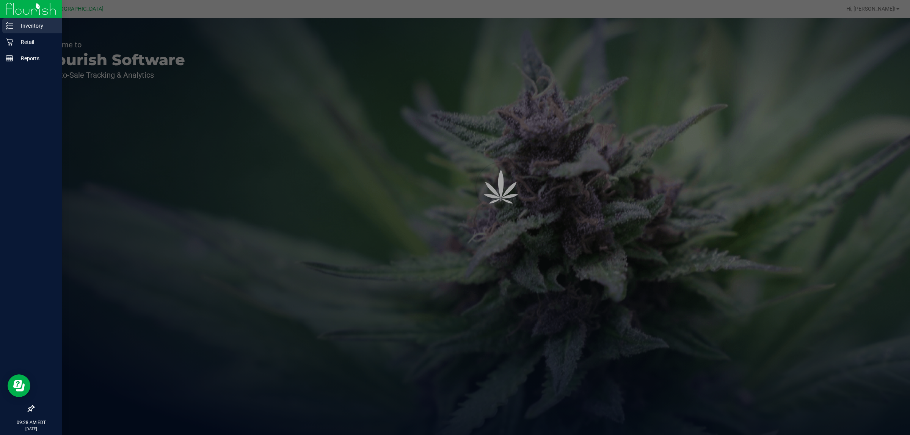
click at [21, 29] on p "Inventory" at bounding box center [35, 25] width 45 height 9
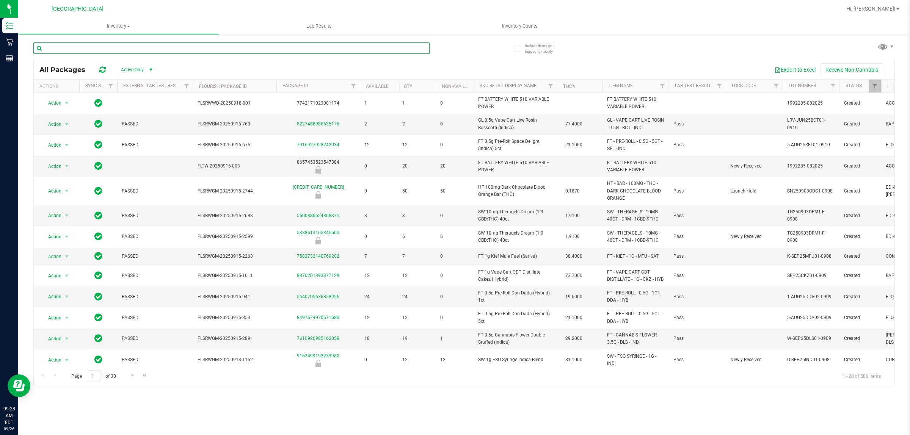
click at [172, 50] on input "text" at bounding box center [231, 47] width 396 height 11
type input "gasp"
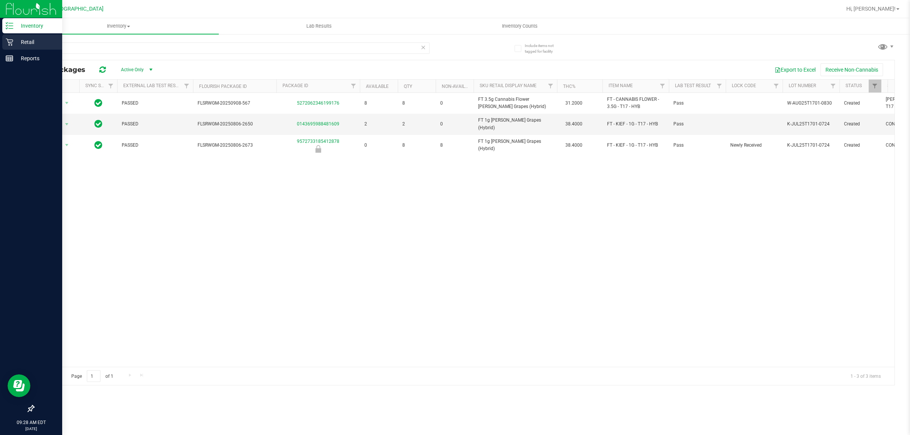
click at [9, 42] on icon at bounding box center [10, 42] width 8 height 8
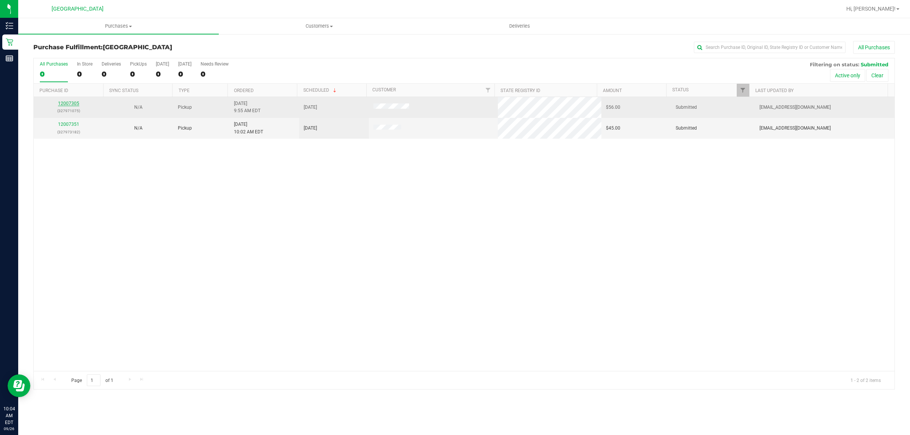
click at [66, 104] on link "12007305" at bounding box center [68, 103] width 21 height 5
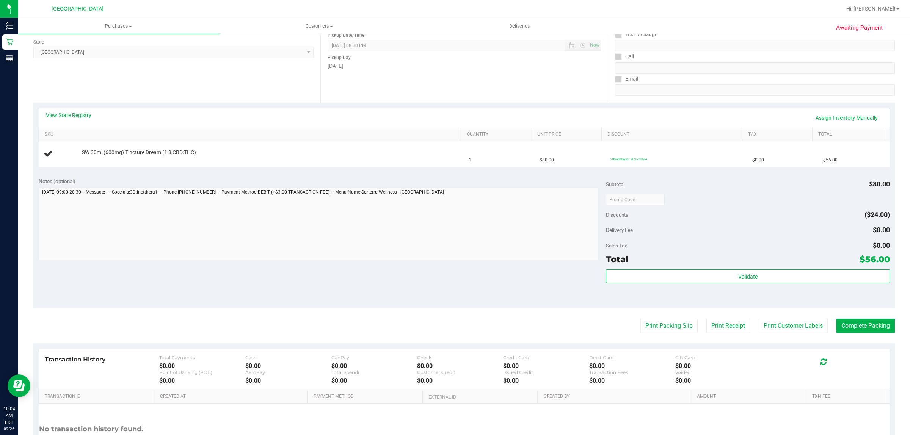
scroll to position [166, 0]
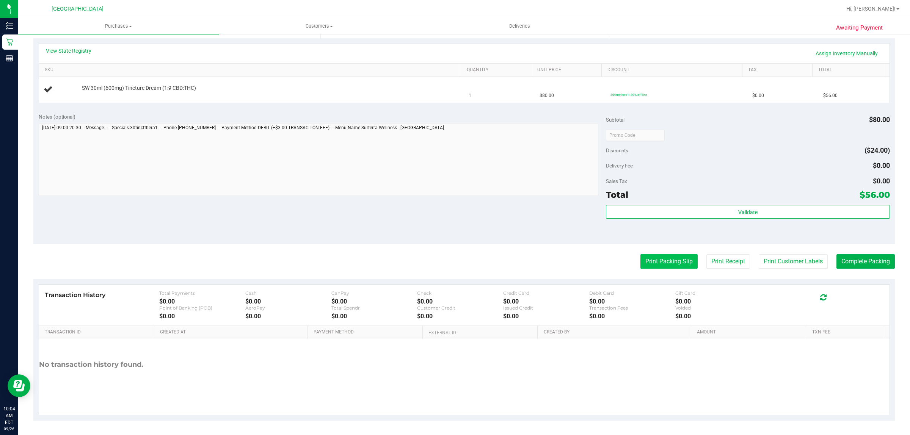
click at [655, 266] on button "Print Packing Slip" at bounding box center [668, 261] width 57 height 14
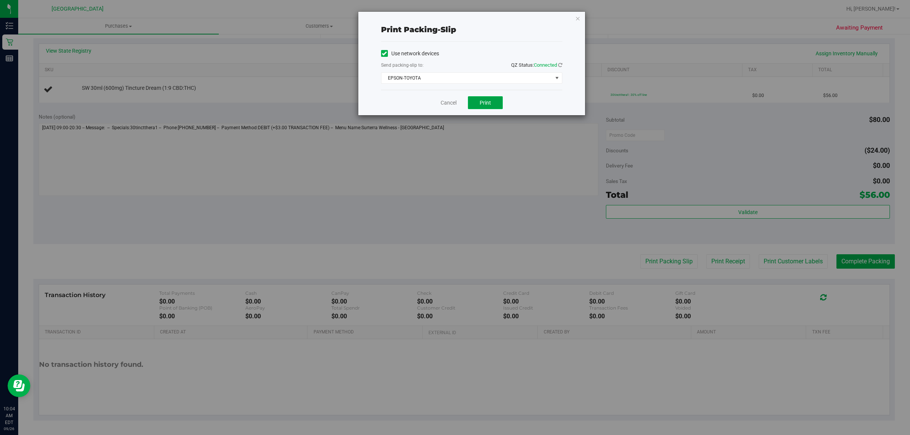
click at [480, 104] on span "Print" at bounding box center [484, 103] width 11 height 6
click at [440, 104] on link "Cancel" at bounding box center [448, 103] width 16 height 8
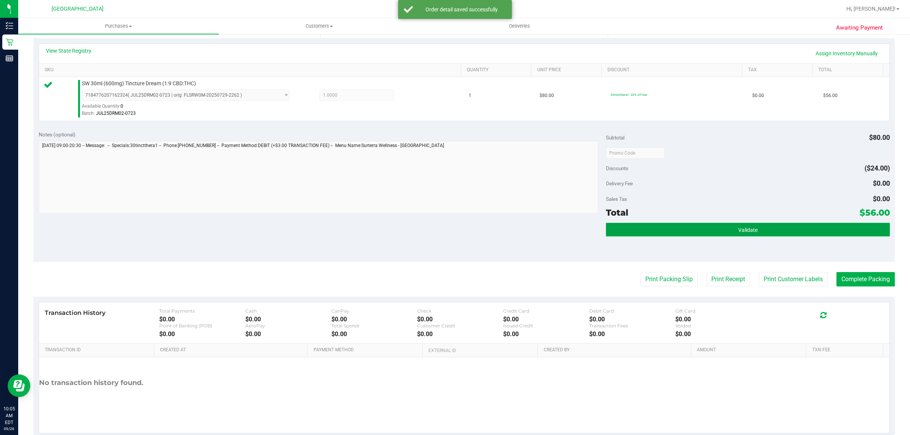
click at [643, 233] on button "Validate" at bounding box center [747, 230] width 283 height 14
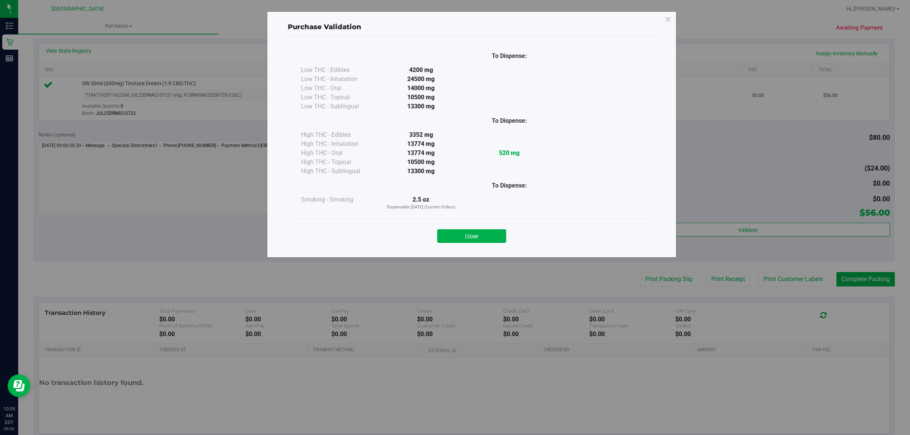
click at [493, 237] on button "Close" at bounding box center [471, 236] width 69 height 14
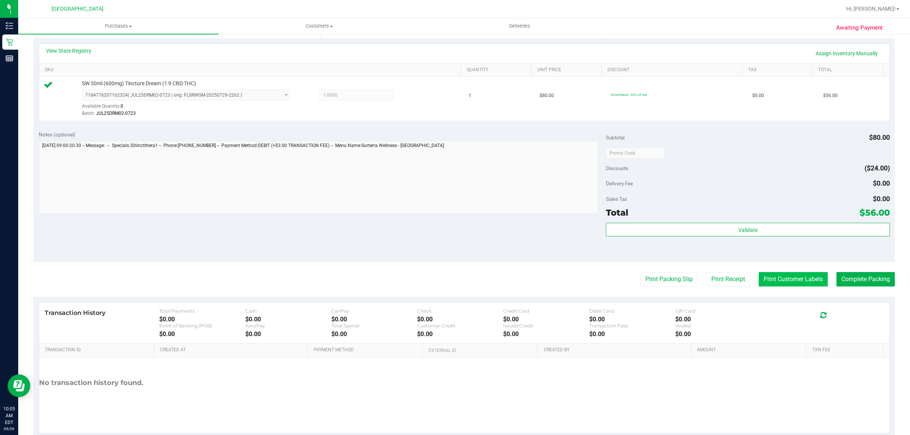
click at [773, 285] on button "Print Customer Labels" at bounding box center [792, 279] width 69 height 14
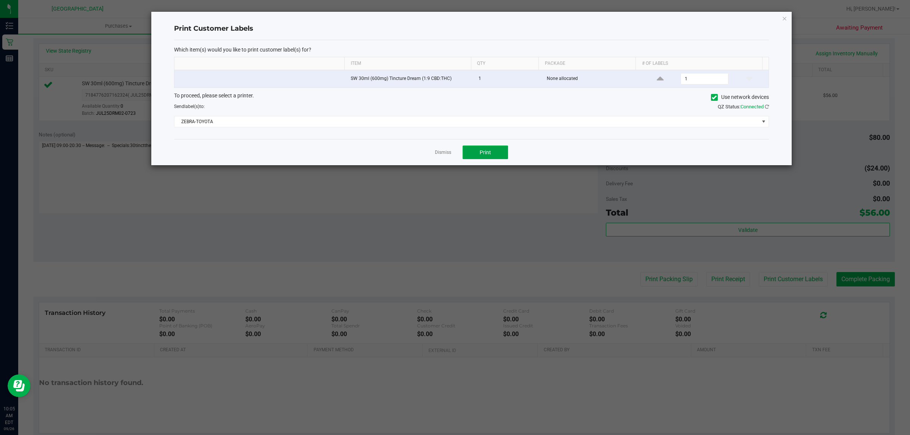
click at [495, 147] on button "Print" at bounding box center [484, 153] width 45 height 14
click at [440, 155] on link "Dismiss" at bounding box center [443, 152] width 16 height 6
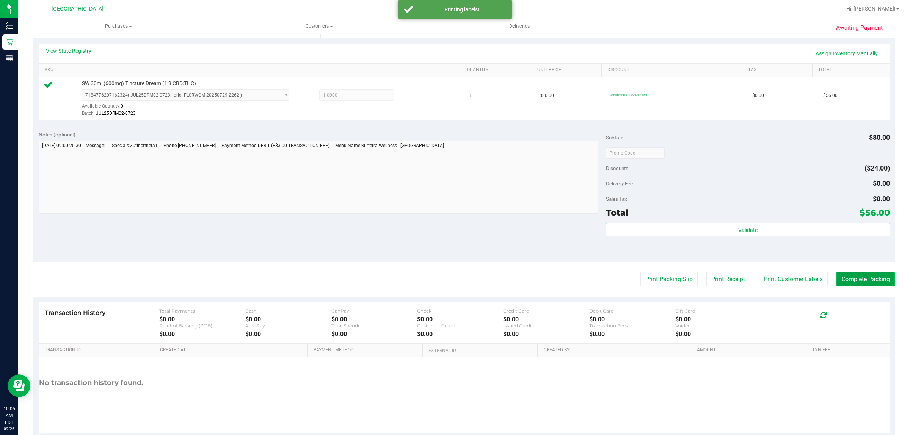
click at [859, 281] on button "Complete Packing" at bounding box center [865, 279] width 58 height 14
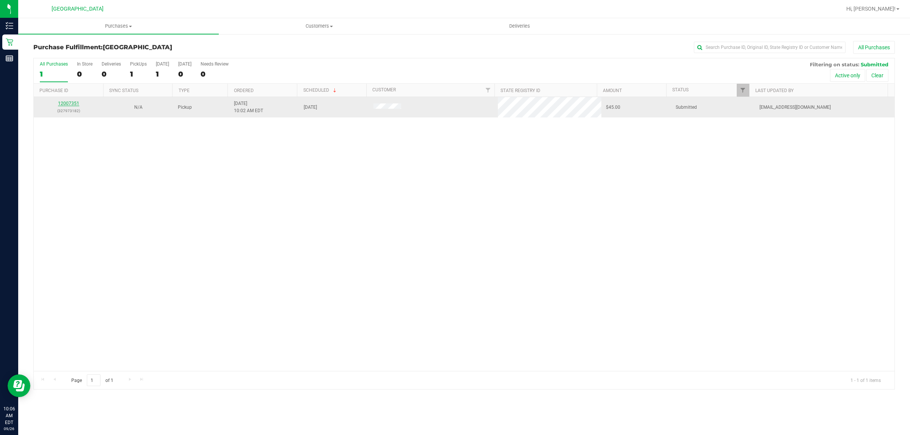
click at [68, 103] on link "12007351" at bounding box center [68, 103] width 21 height 5
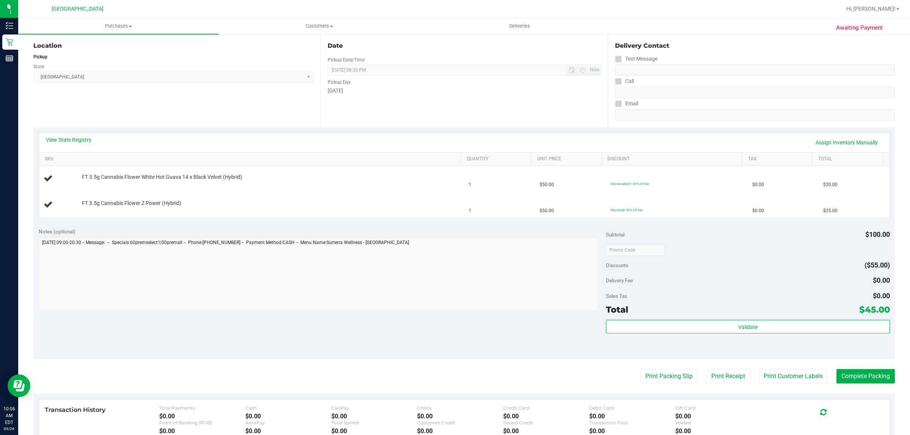
scroll to position [142, 0]
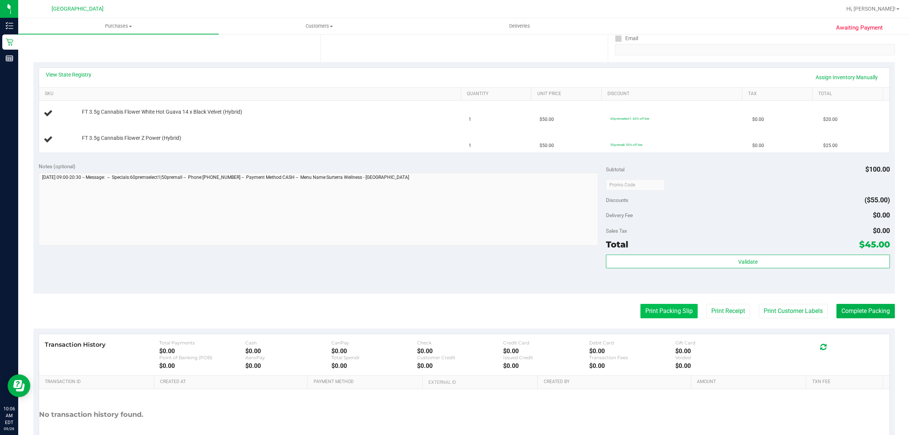
click at [664, 308] on button "Print Packing Slip" at bounding box center [668, 311] width 57 height 14
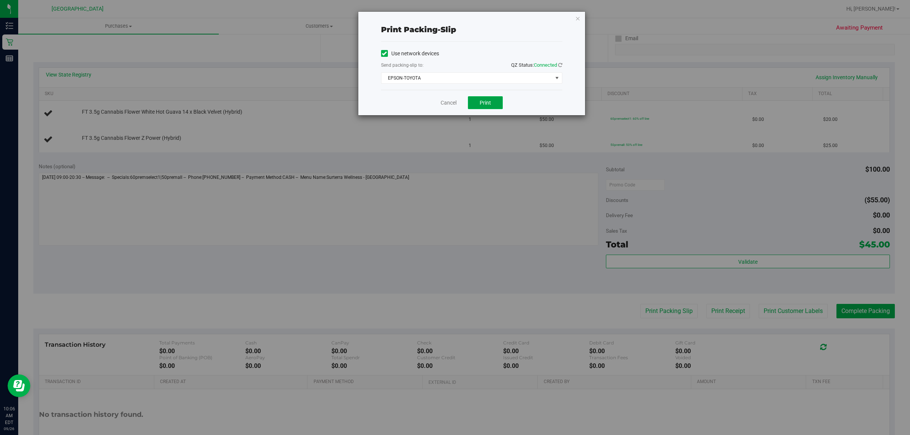
click at [482, 99] on button "Print" at bounding box center [485, 102] width 35 height 13
click at [440, 104] on link "Cancel" at bounding box center [445, 103] width 16 height 8
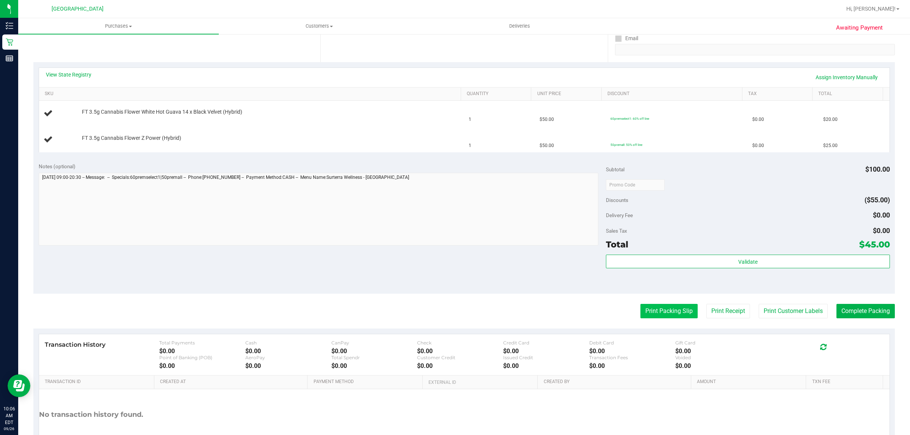
click at [640, 309] on button "Print Packing Slip" at bounding box center [668, 311] width 57 height 14
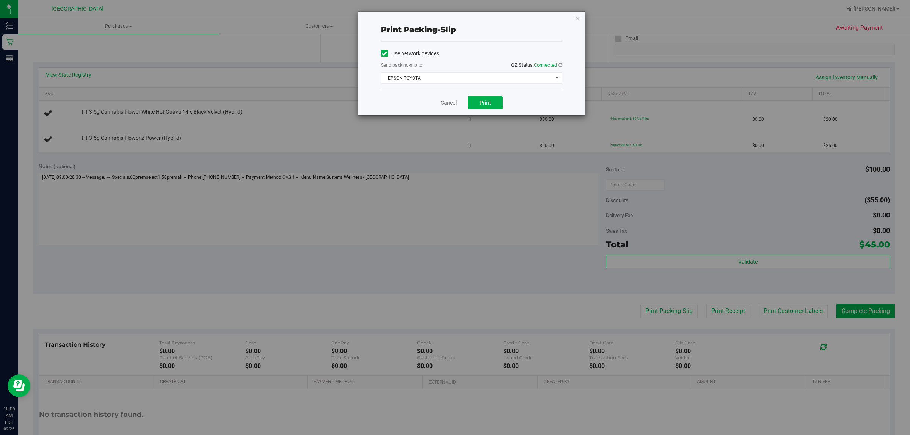
click at [485, 96] on div "Cancel Print" at bounding box center [471, 102] width 181 height 25
click at [484, 98] on button "Print" at bounding box center [485, 102] width 35 height 13
click at [447, 101] on link "Cancel" at bounding box center [448, 103] width 16 height 8
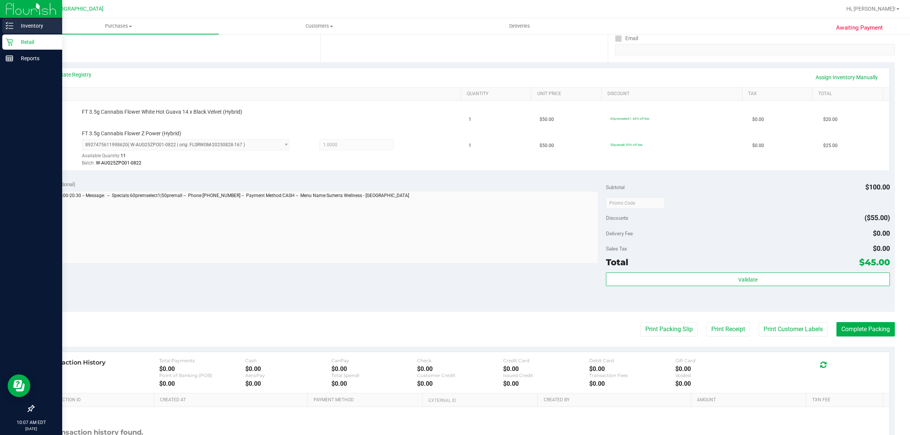
click at [6, 28] on icon at bounding box center [10, 26] width 8 height 8
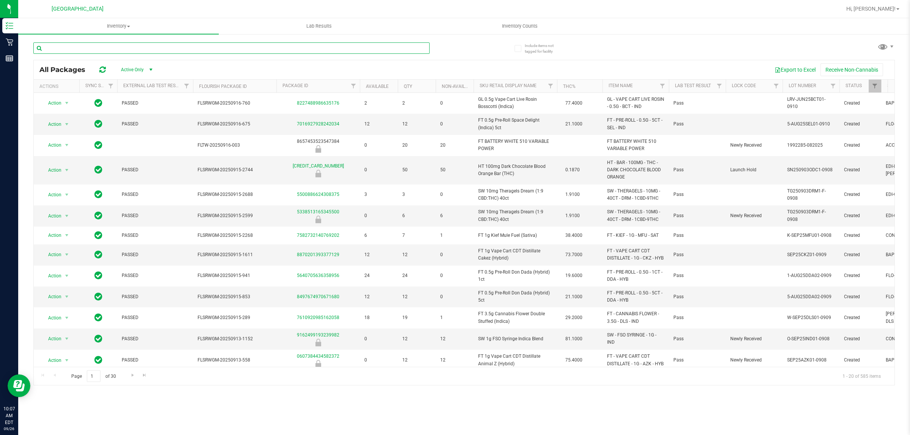
click at [145, 48] on input "text" at bounding box center [231, 47] width 396 height 11
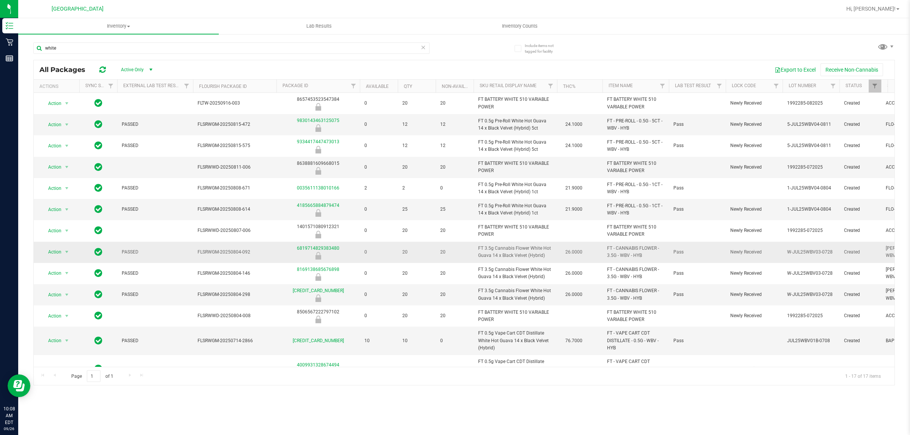
drag, startPoint x: 476, startPoint y: 246, endPoint x: 543, endPoint y: 258, distance: 67.8
click at [543, 258] on td "FT 3.5g Cannabis Flower White Hot Guava 14 x Black Velvet (Hybrid)" at bounding box center [514, 252] width 83 height 21
copy span "FT 3.5g Cannabis Flower White Hot Guava 14 x Black Velvet (Hybrid)"
click at [210, 68] on div "Export to Excel Receive Non-Cannabis" at bounding box center [524, 69] width 727 height 13
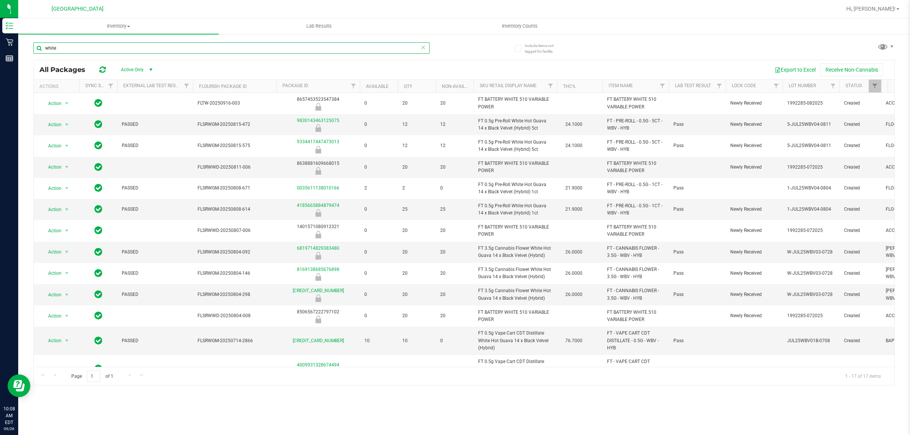
click at [189, 52] on input "white" at bounding box center [231, 47] width 396 height 11
type input "w"
paste input "FT 3.5g Cannabis Flower White Hot Guava 14 x Black Velvet (Hybrid)"
type input "FT 3.5g Cannabis Flower White Hot Guava 14 x Black Velvet (Hybrid)"
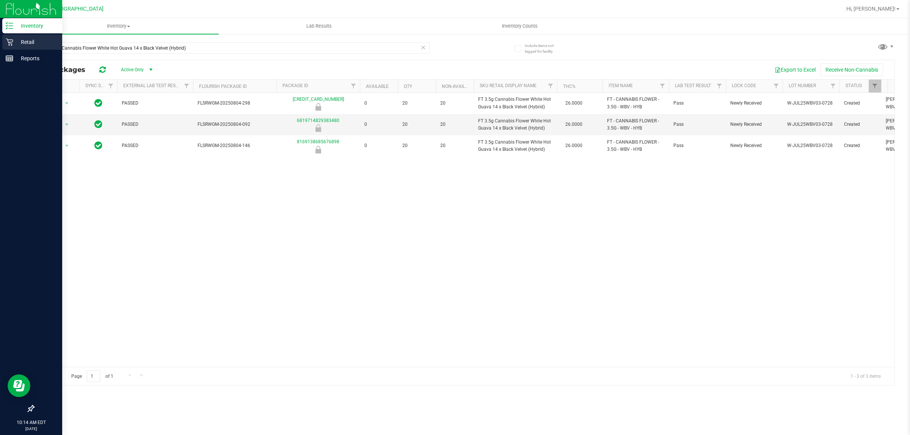
click at [9, 41] on icon at bounding box center [10, 42] width 8 height 8
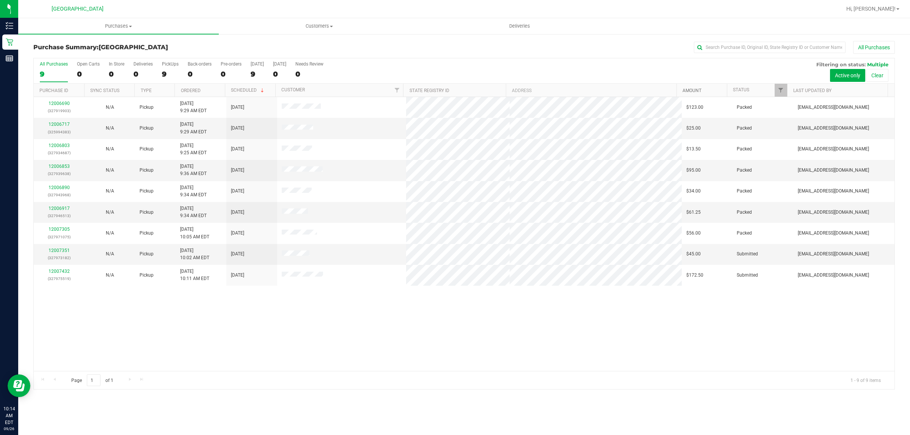
click at [691, 93] on link "Amount" at bounding box center [691, 90] width 19 height 5
click at [779, 90] on span "Filter" at bounding box center [780, 90] width 6 height 6
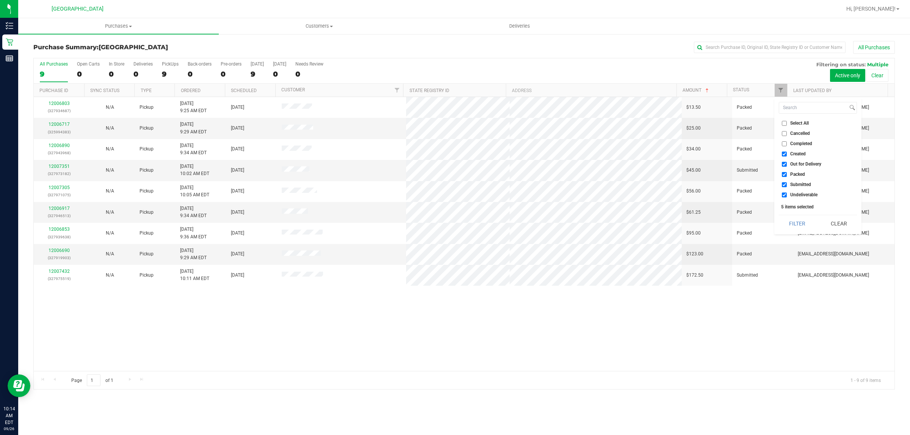
click at [783, 155] on input "Created" at bounding box center [783, 154] width 5 height 5
checkbox input "false"
click at [783, 162] on input "Out for Delivery" at bounding box center [783, 164] width 5 height 5
checkbox input "false"
click at [783, 172] on input "Packed" at bounding box center [783, 174] width 5 height 5
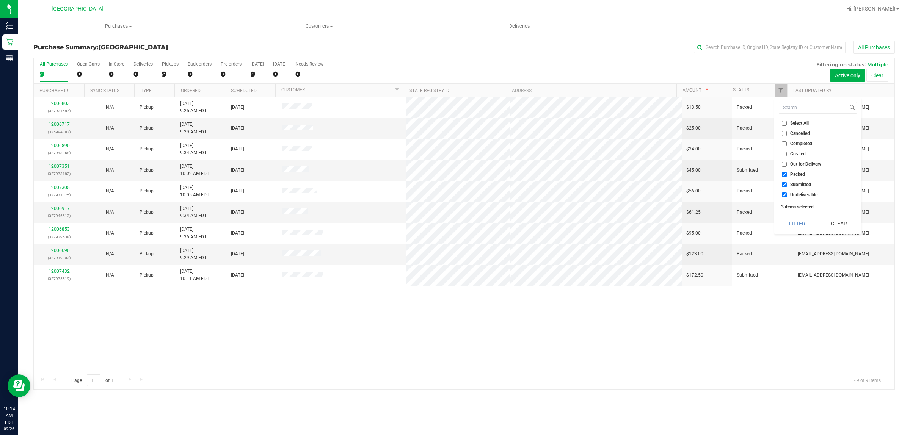
checkbox input "false"
click at [786, 196] on input "Undeliverable" at bounding box center [783, 195] width 5 height 5
checkbox input "false"
click at [801, 227] on button "Filter" at bounding box center [796, 223] width 36 height 17
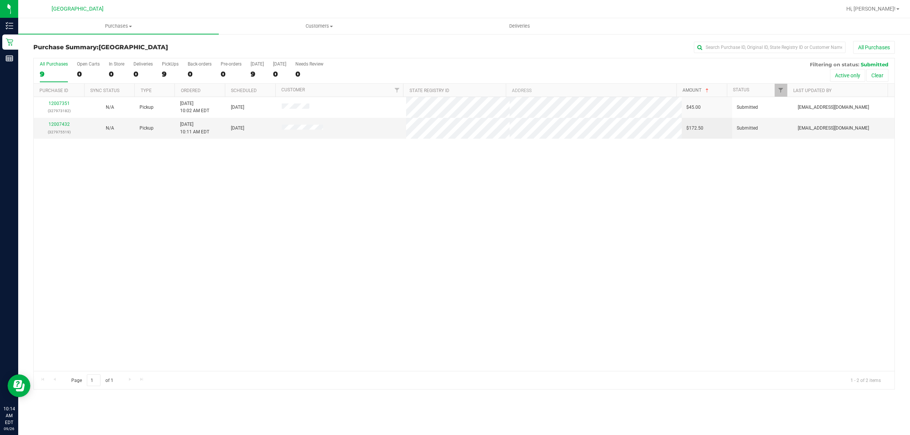
click at [709, 90] on span at bounding box center [707, 91] width 6 height 6
click at [707, 92] on span at bounding box center [707, 91] width 6 height 6
click at [58, 125] on link "12007351" at bounding box center [59, 124] width 21 height 5
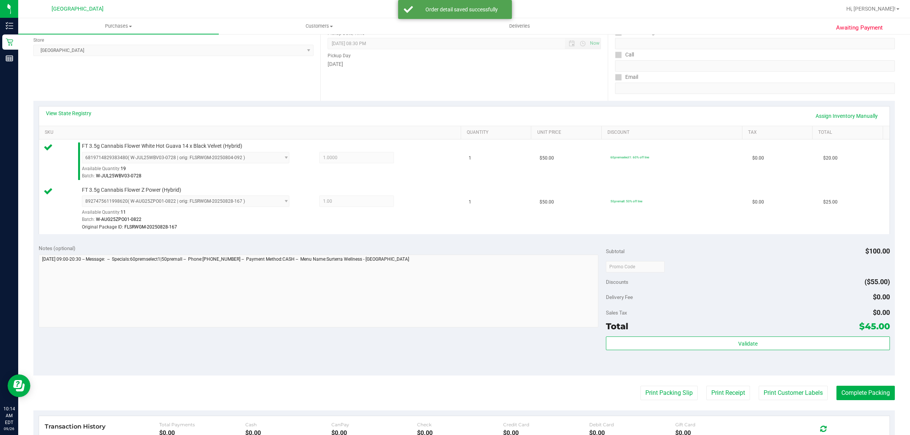
scroll to position [235, 0]
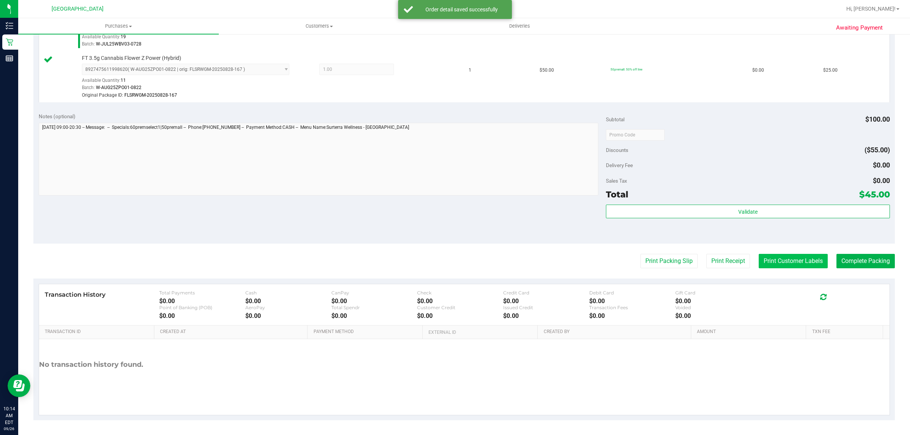
click at [771, 265] on button "Print Customer Labels" at bounding box center [792, 261] width 69 height 14
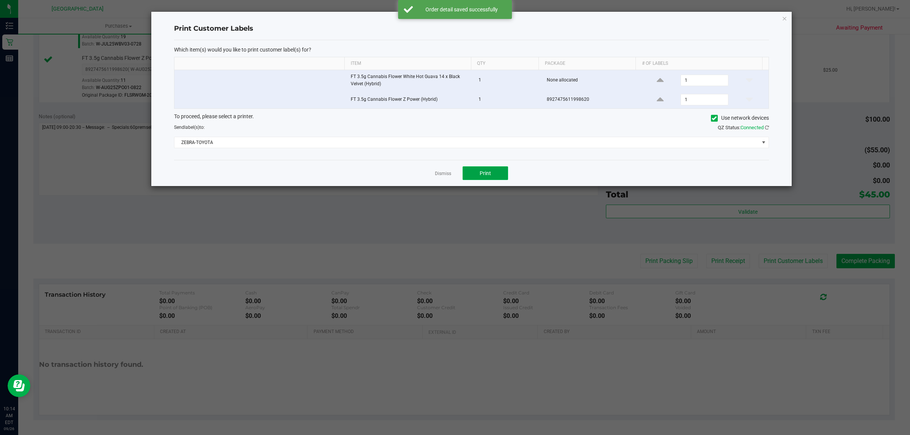
click at [473, 177] on button "Print" at bounding box center [484, 173] width 45 height 14
click at [445, 169] on div "Dismiss Print" at bounding box center [471, 173] width 595 height 26
click at [443, 173] on link "Dismiss" at bounding box center [443, 174] width 16 height 6
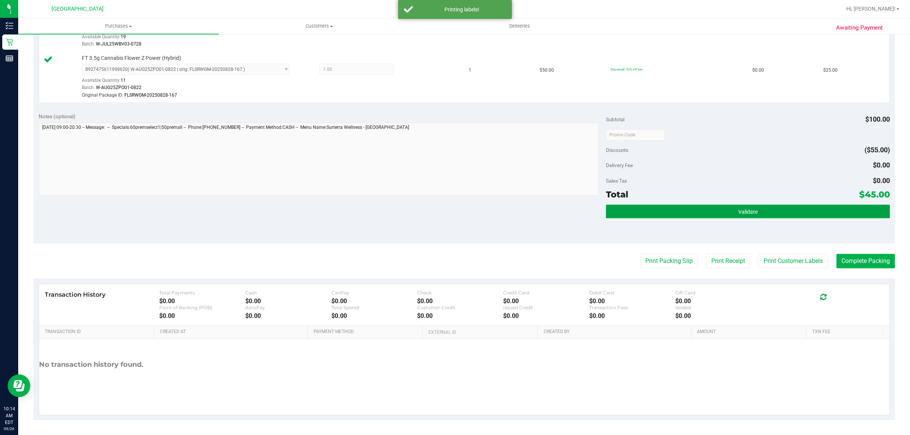
click at [769, 212] on button "Validate" at bounding box center [747, 212] width 283 height 14
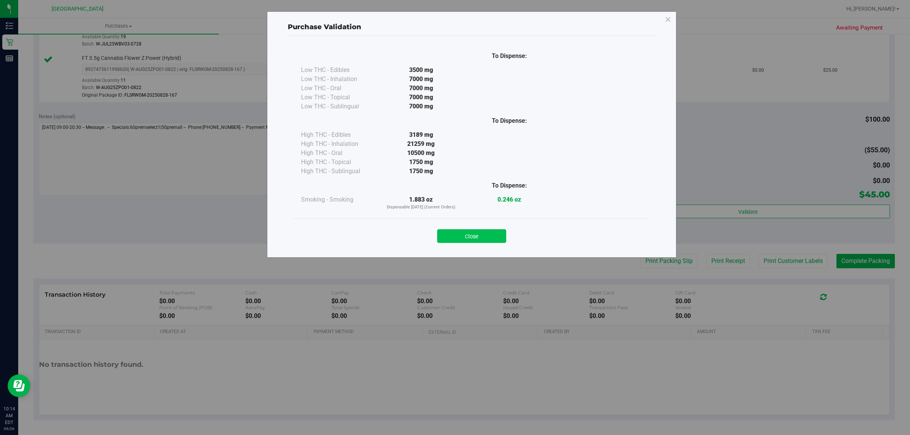
click at [498, 234] on button "Close" at bounding box center [471, 236] width 69 height 14
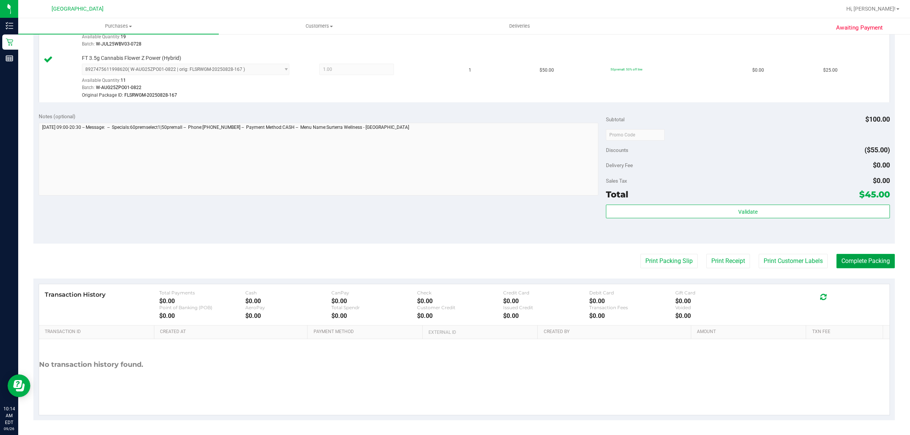
click at [840, 264] on button "Complete Packing" at bounding box center [865, 261] width 58 height 14
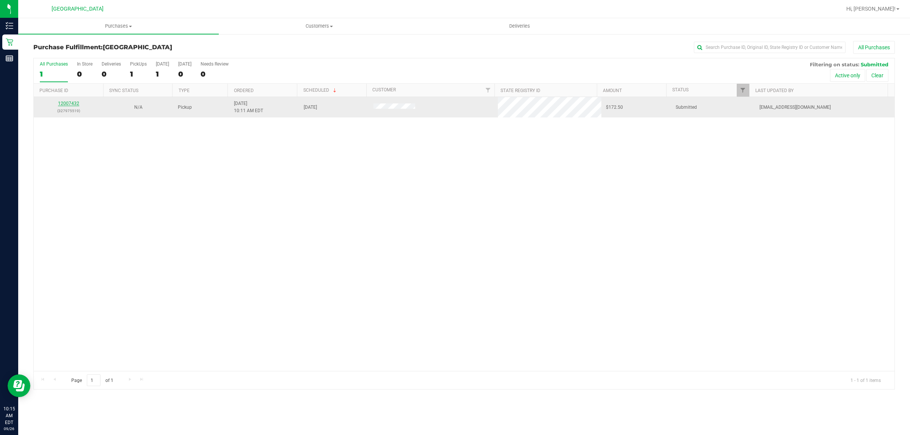
click at [67, 104] on link "12007432" at bounding box center [68, 103] width 21 height 5
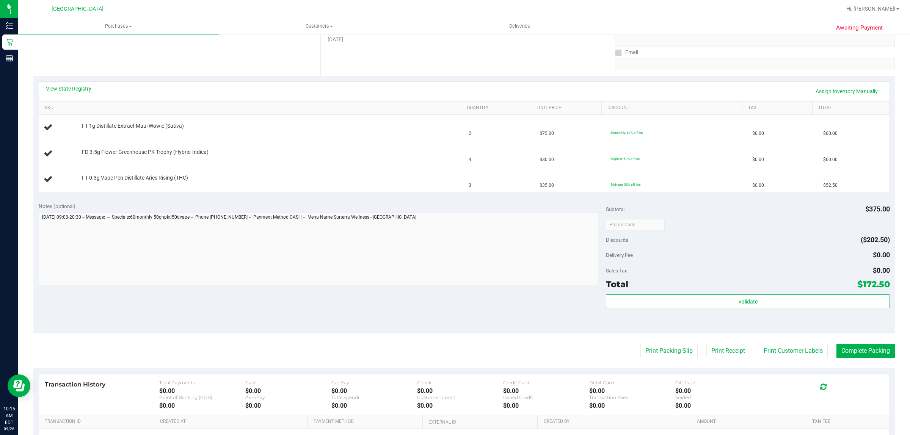
scroll to position [142, 0]
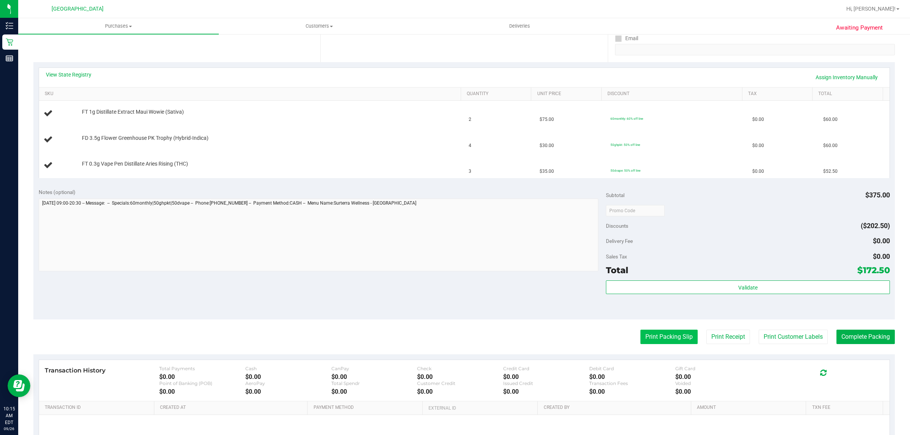
click at [647, 340] on button "Print Packing Slip" at bounding box center [668, 337] width 57 height 14
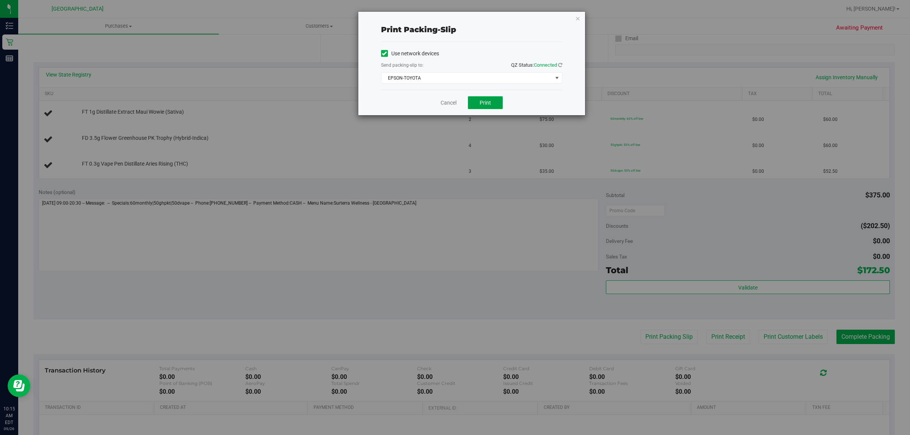
click at [482, 105] on span "Print" at bounding box center [484, 103] width 11 height 6
click at [447, 102] on link "Cancel" at bounding box center [445, 103] width 16 height 8
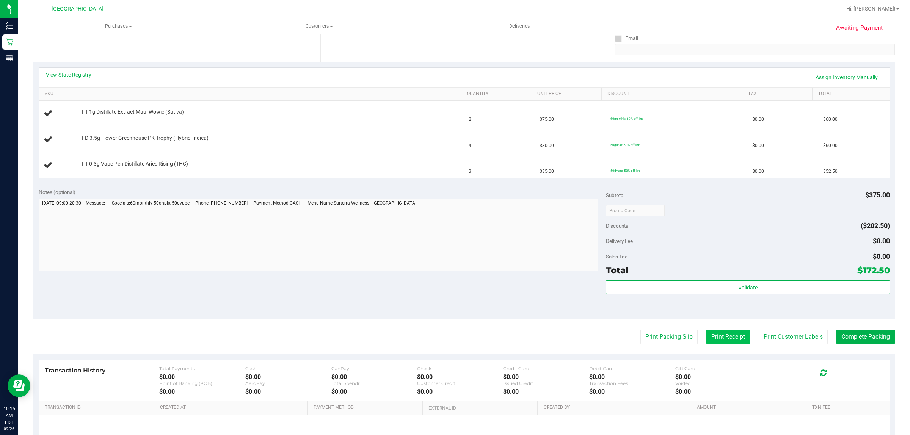
click at [706, 340] on button "Print Receipt" at bounding box center [728, 337] width 44 height 14
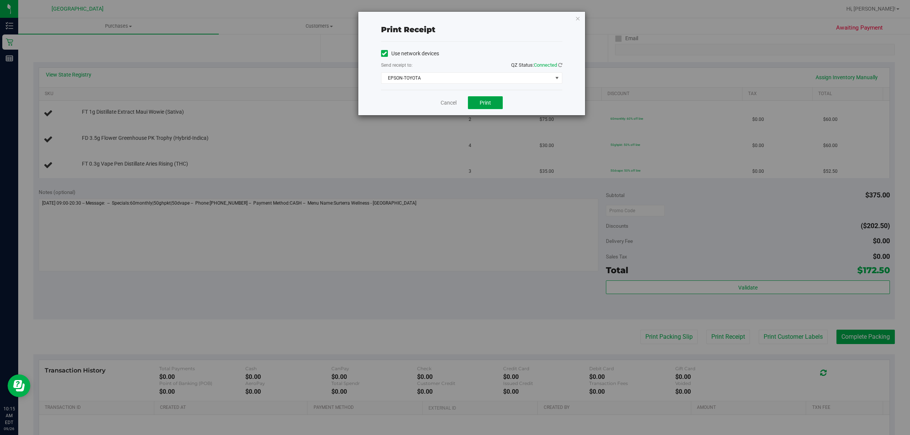
click at [490, 105] on button "Print" at bounding box center [485, 102] width 35 height 13
click at [451, 103] on link "Cancel" at bounding box center [448, 103] width 16 height 8
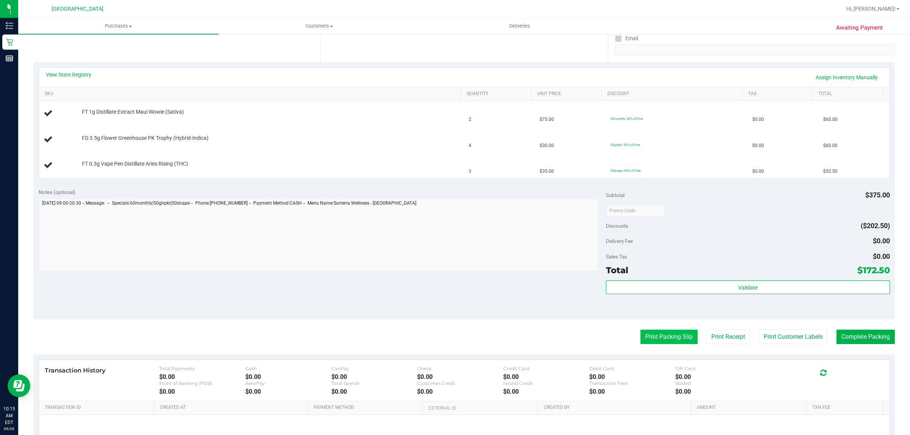
click at [668, 338] on button "Print Packing Slip" at bounding box center [668, 337] width 57 height 14
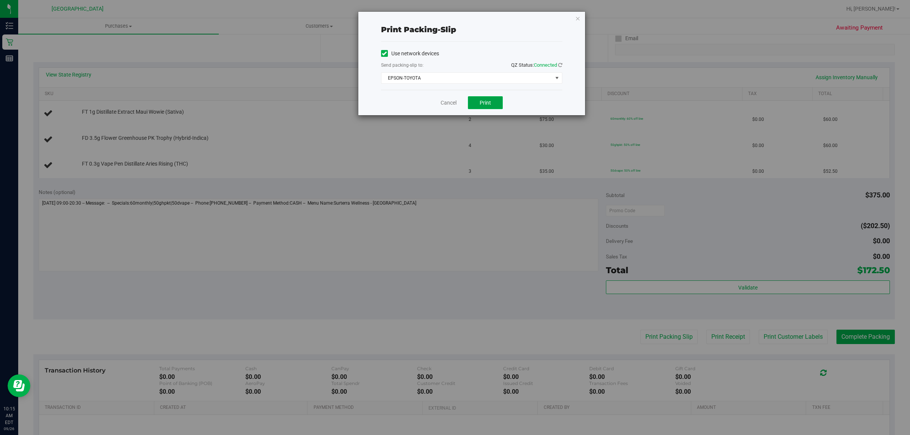
click at [487, 106] on span "Print" at bounding box center [484, 103] width 11 height 6
click at [575, 19] on div "Print packing-slip Use network devices Send packing-slip to: QZ Status: Connect…" at bounding box center [471, 63] width 227 height 103
click at [575, 18] on icon "button" at bounding box center [577, 18] width 5 height 9
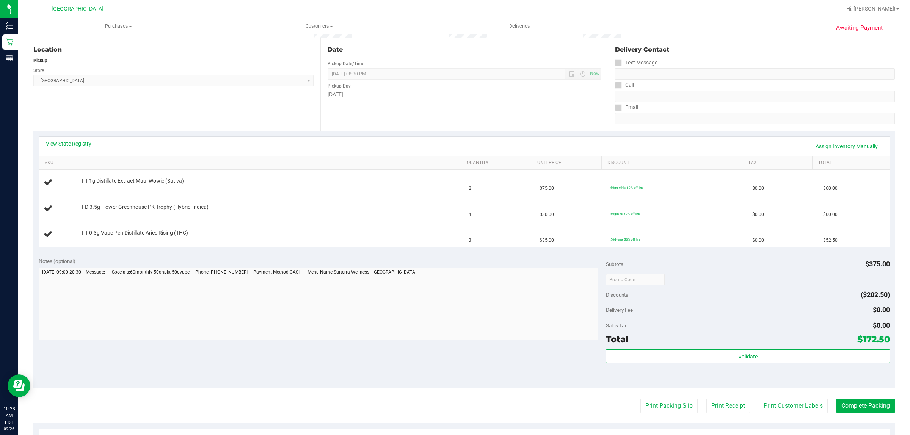
scroll to position [0, 0]
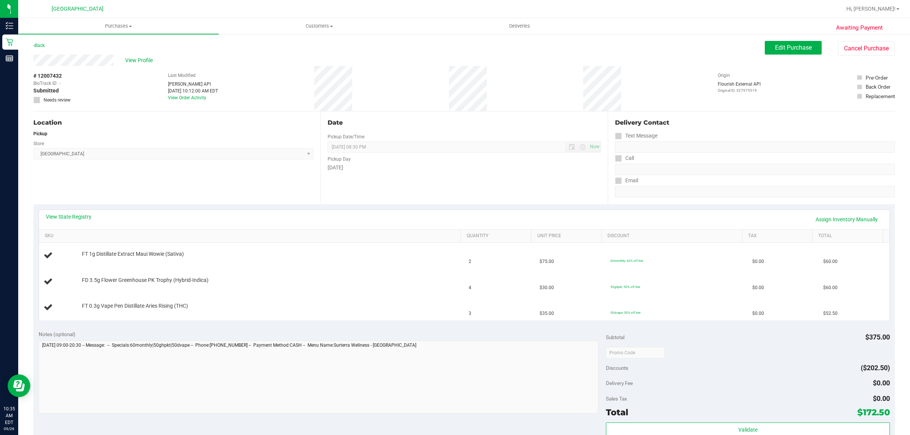
click at [246, 198] on div "Location Pickup Store Boynton Beach WC Select Store Bonita Springs WC Boynton B…" at bounding box center [176, 157] width 287 height 93
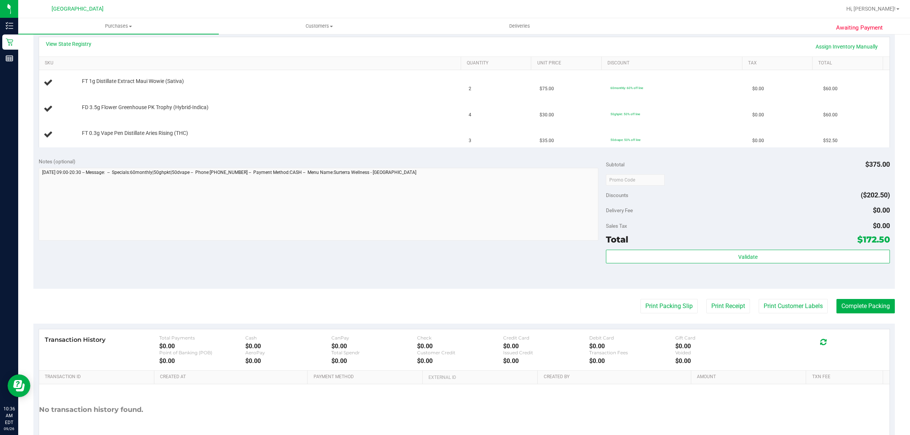
scroll to position [218, 0]
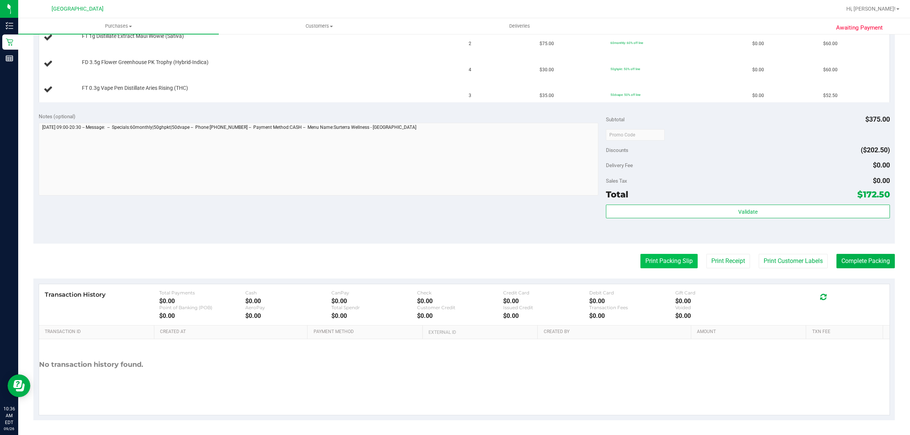
click at [649, 263] on button "Print Packing Slip" at bounding box center [668, 261] width 57 height 14
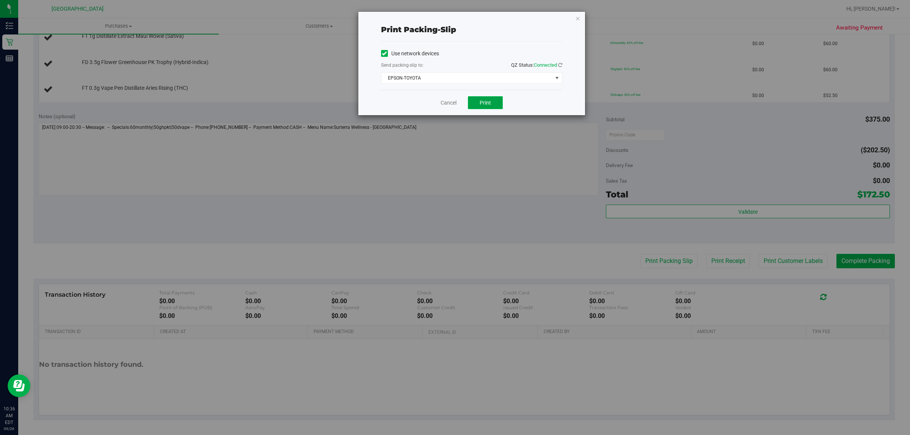
click at [490, 100] on span "Print" at bounding box center [484, 103] width 11 height 6
click at [438, 105] on div "Cancel Print" at bounding box center [471, 102] width 181 height 25
click at [451, 102] on link "Cancel" at bounding box center [448, 103] width 16 height 8
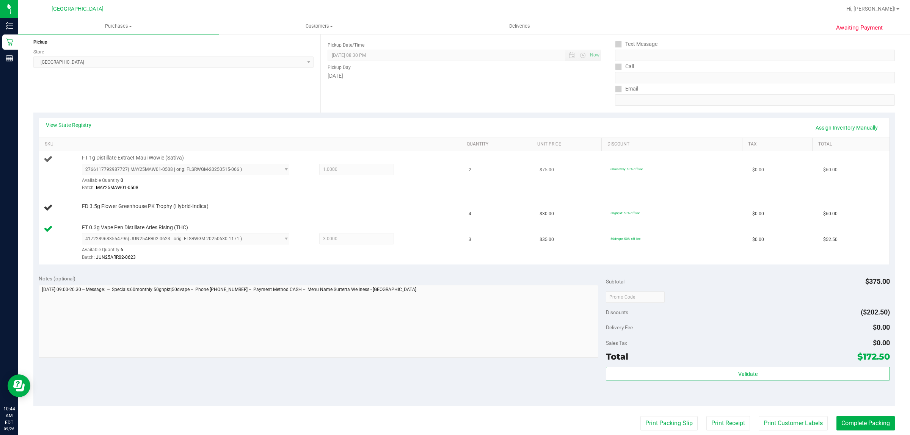
scroll to position [95, 0]
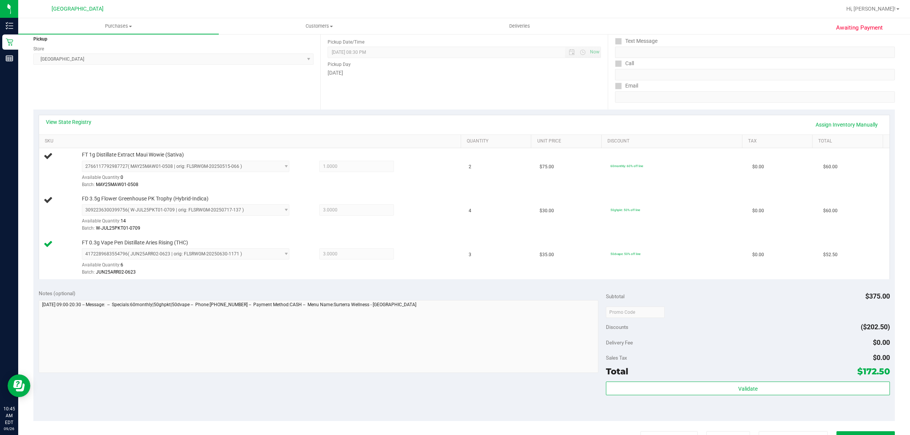
drag, startPoint x: 149, startPoint y: 12, endPoint x: 418, endPoint y: 124, distance: 291.5
click at [418, 124] on div "View State Registry Assign Inventory Manually" at bounding box center [464, 124] width 836 height 13
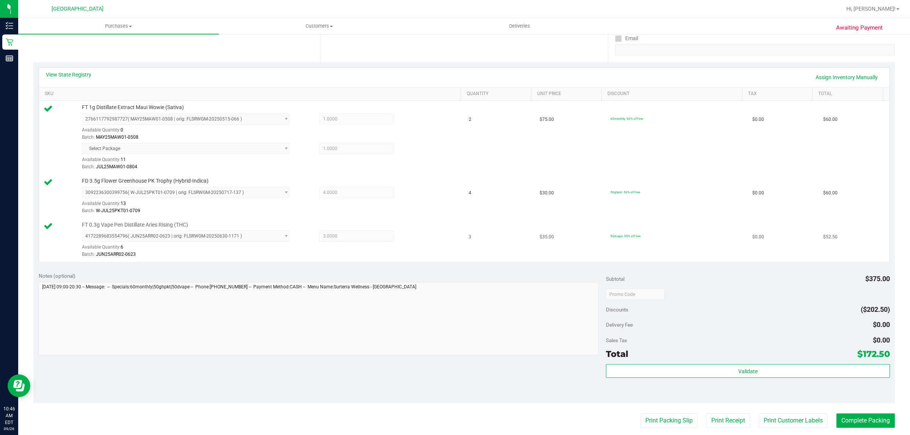
scroll to position [237, 0]
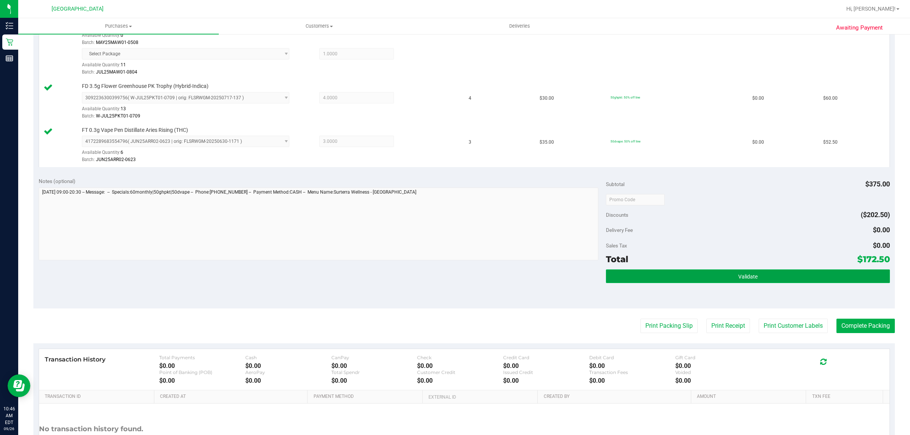
click at [654, 276] on button "Validate" at bounding box center [747, 276] width 283 height 14
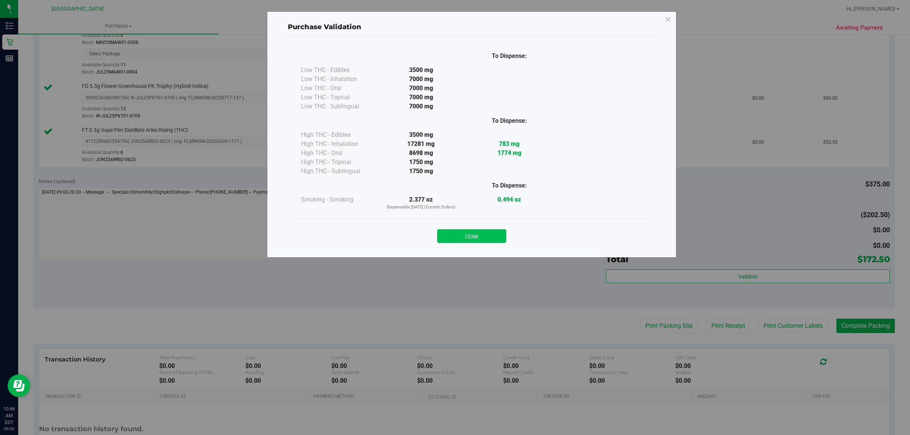
click at [488, 235] on button "Close" at bounding box center [471, 236] width 69 height 14
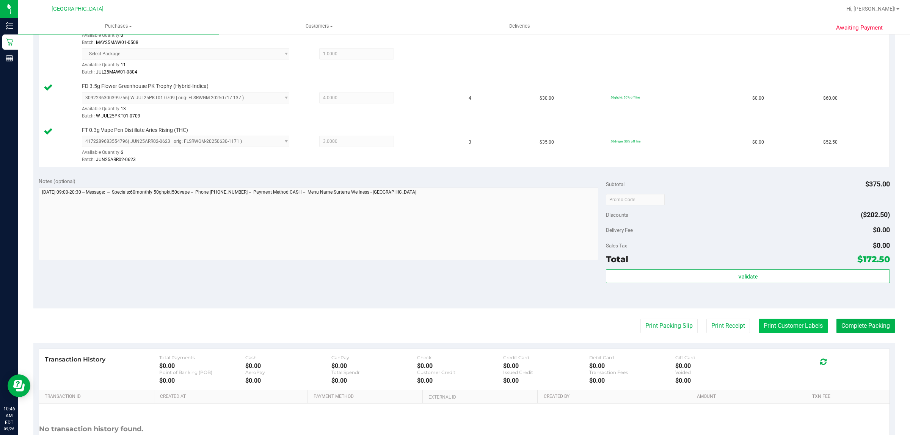
click at [789, 320] on button "Print Customer Labels" at bounding box center [792, 326] width 69 height 14
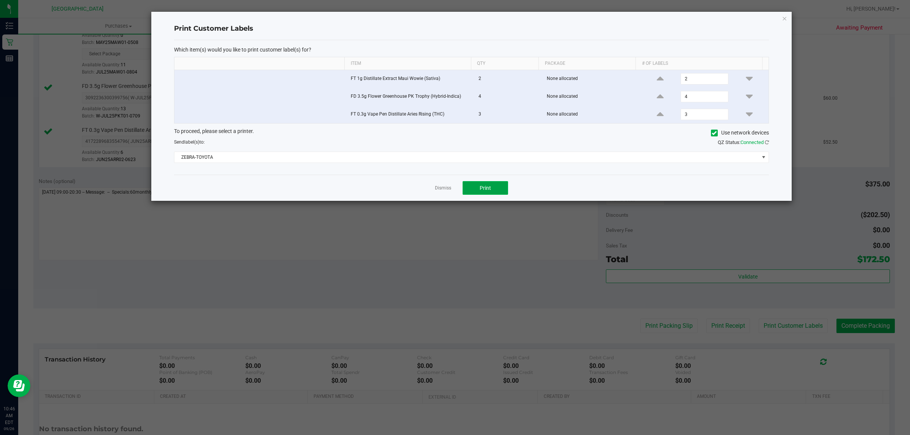
click at [497, 189] on button "Print" at bounding box center [484, 188] width 45 height 14
click at [447, 188] on link "Dismiss" at bounding box center [443, 188] width 16 height 6
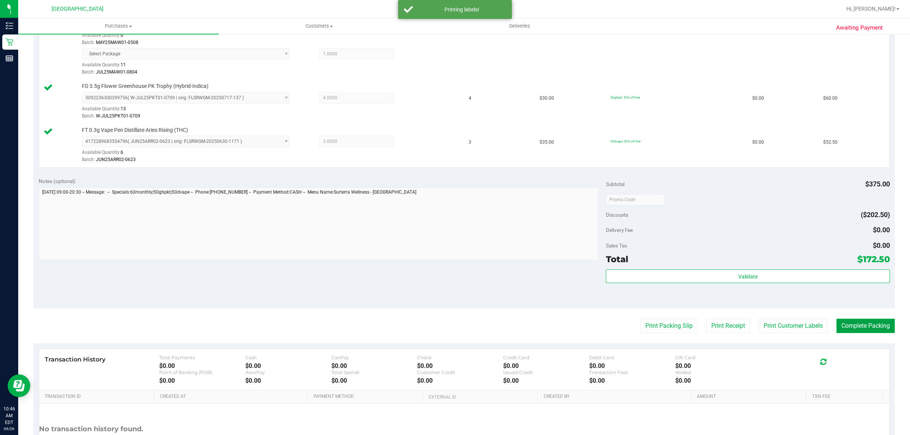
click at [849, 321] on button "Complete Packing" at bounding box center [865, 326] width 58 height 14
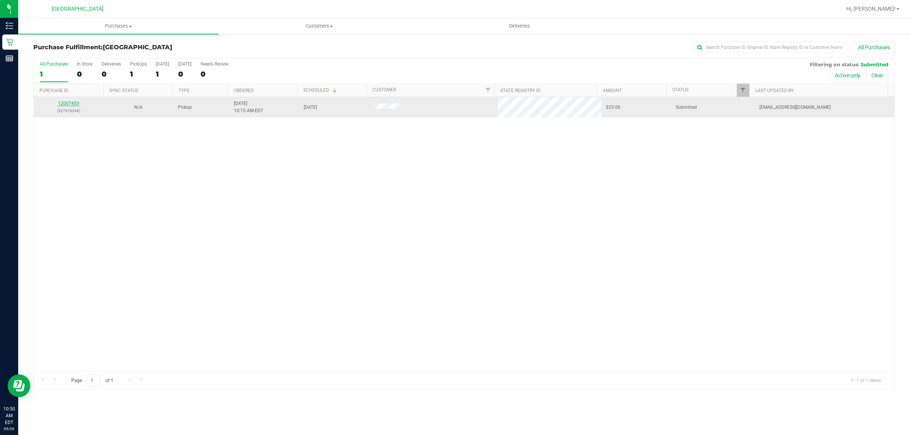
click at [65, 103] on link "12007453" at bounding box center [68, 103] width 21 height 5
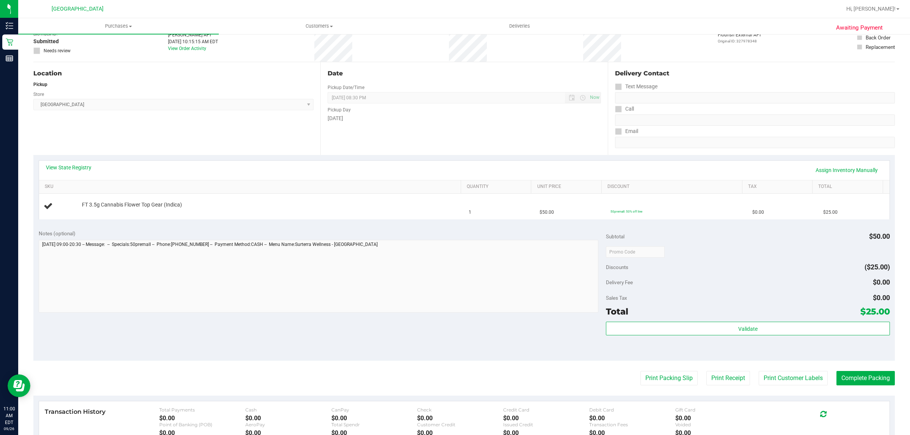
scroll to position [47, 0]
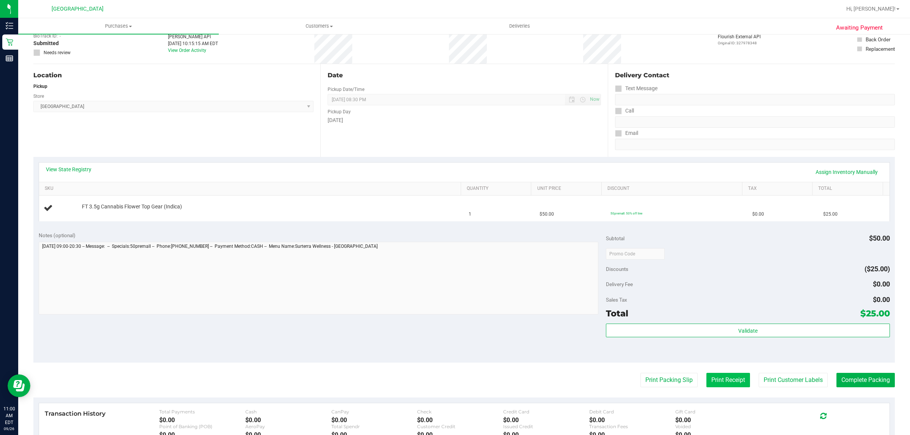
click at [730, 383] on button "Print Receipt" at bounding box center [728, 380] width 44 height 14
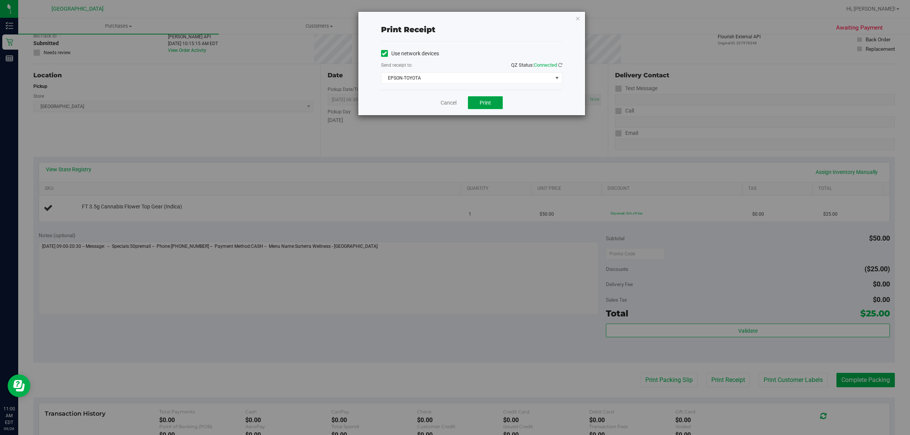
click at [478, 103] on button "Print" at bounding box center [485, 102] width 35 height 13
click at [439, 109] on div "Cancel Print" at bounding box center [471, 102] width 181 height 25
click at [438, 107] on div "Cancel Print" at bounding box center [471, 102] width 181 height 25
click at [448, 112] on div "Cancel Print" at bounding box center [471, 102] width 181 height 25
click at [448, 102] on link "Cancel" at bounding box center [448, 103] width 16 height 8
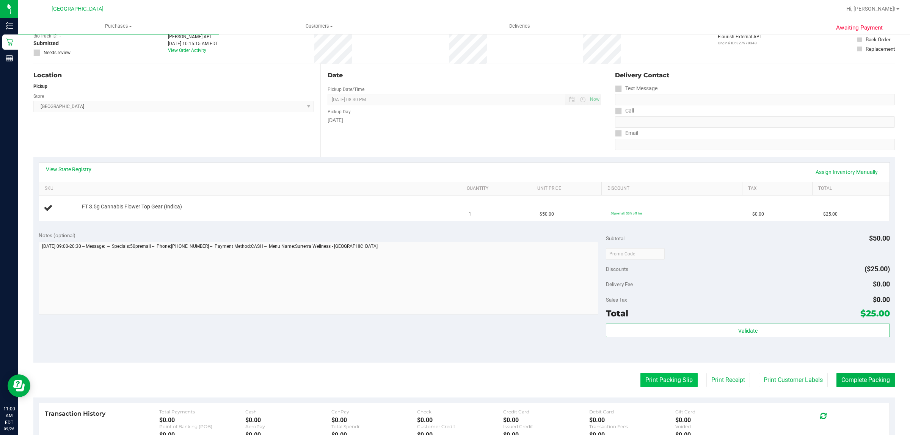
click at [642, 377] on button "Print Packing Slip" at bounding box center [668, 380] width 57 height 14
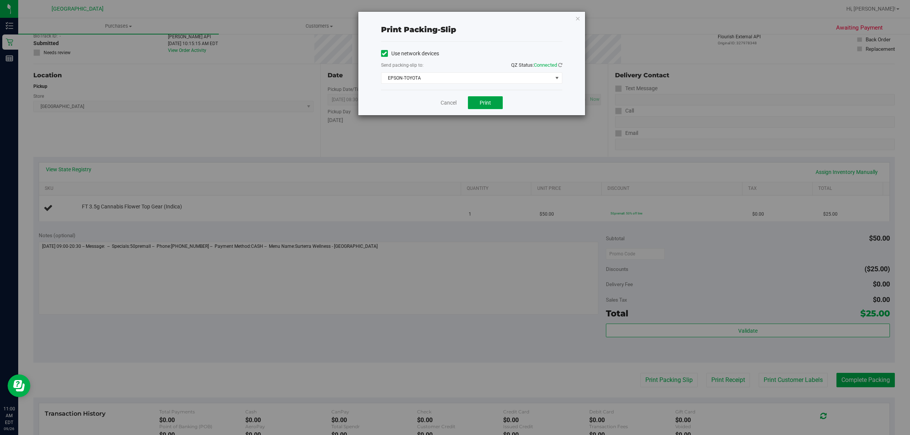
click at [495, 106] on button "Print" at bounding box center [485, 102] width 35 height 13
click at [454, 105] on link "Cancel" at bounding box center [448, 103] width 16 height 8
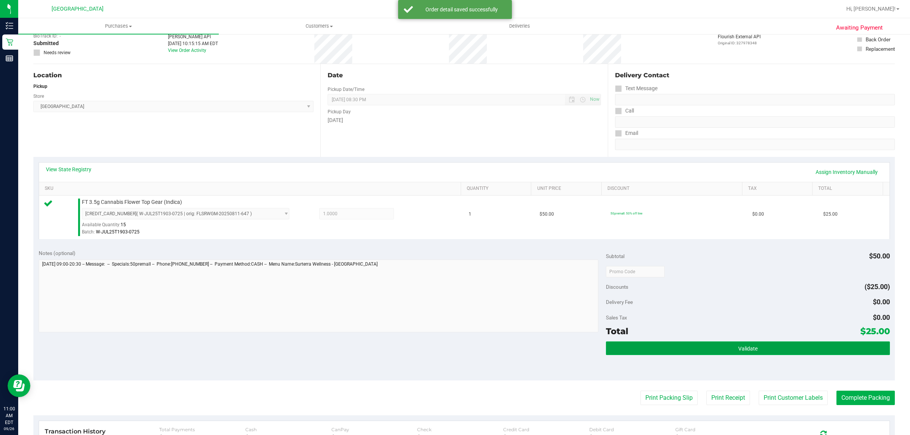
click at [714, 353] on button "Validate" at bounding box center [747, 348] width 283 height 14
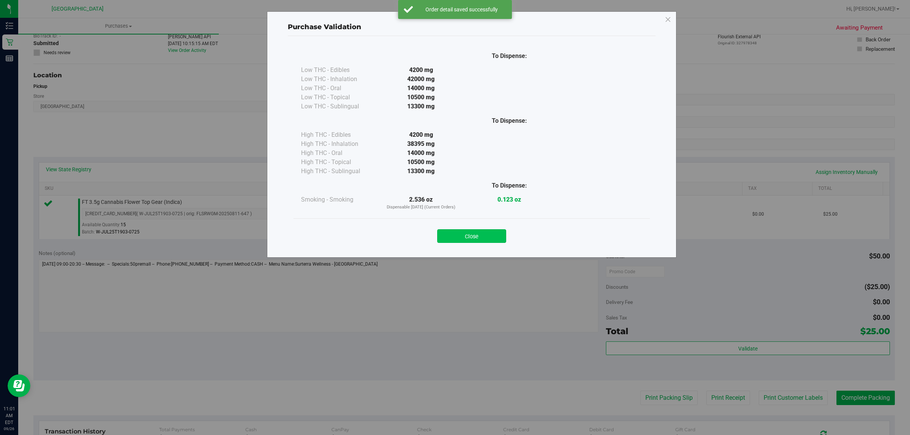
click at [496, 237] on button "Close" at bounding box center [471, 236] width 69 height 14
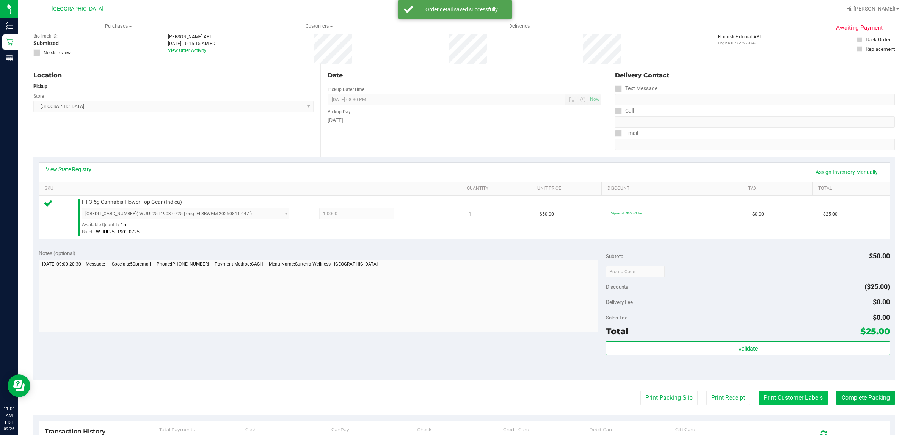
click at [781, 399] on button "Print Customer Labels" at bounding box center [792, 398] width 69 height 14
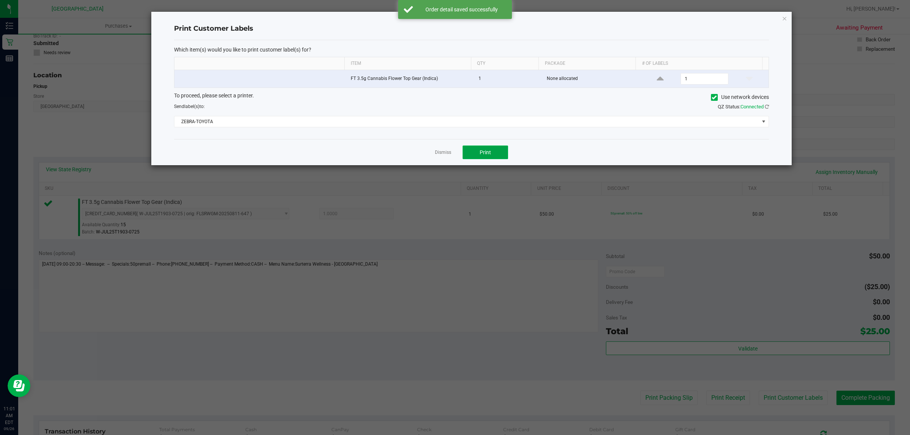
click at [481, 150] on span "Print" at bounding box center [484, 152] width 11 height 6
click at [449, 152] on link "Dismiss" at bounding box center [443, 152] width 16 height 6
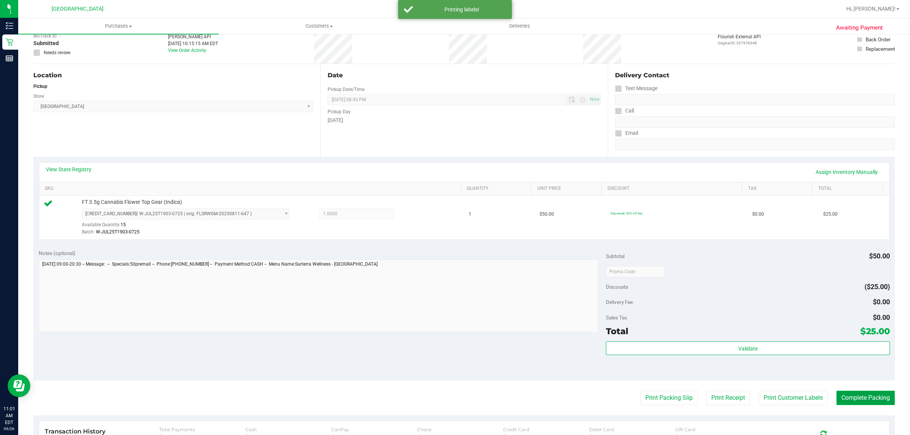
click at [855, 393] on button "Complete Packing" at bounding box center [865, 398] width 58 height 14
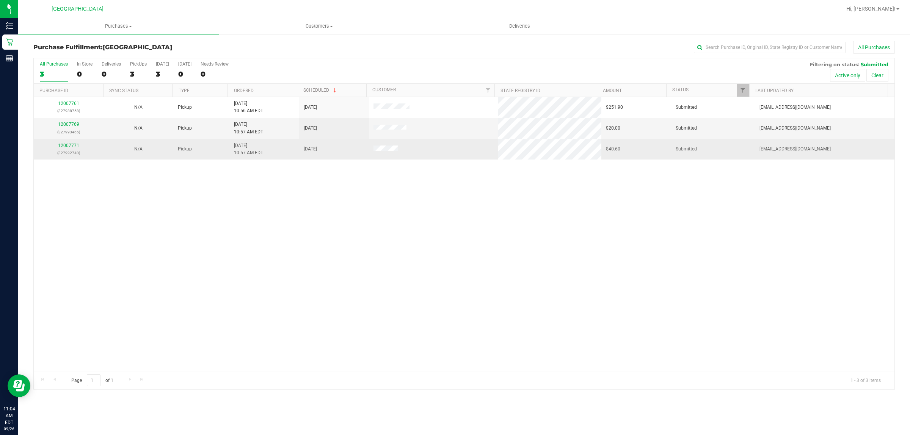
click at [72, 145] on link "12007771" at bounding box center [68, 145] width 21 height 5
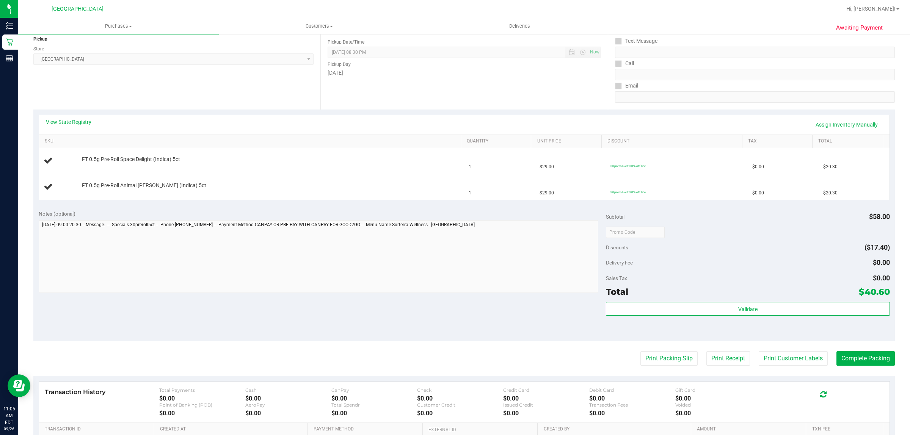
scroll to position [189, 0]
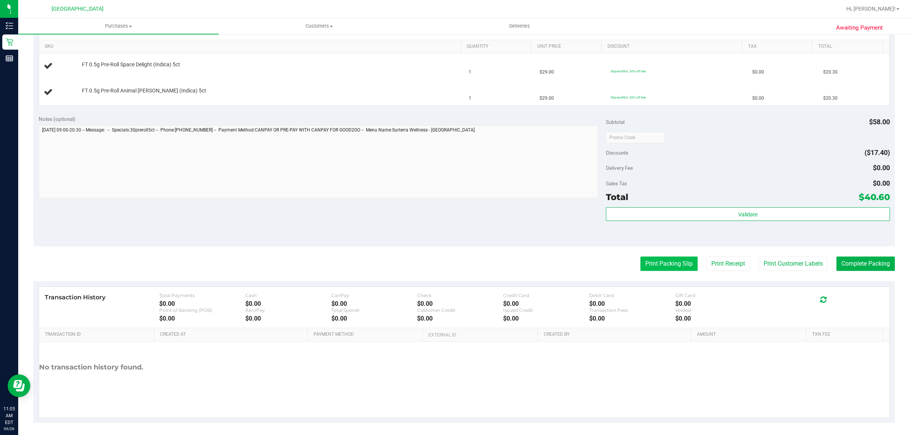
click at [656, 269] on button "Print Packing Slip" at bounding box center [668, 264] width 57 height 14
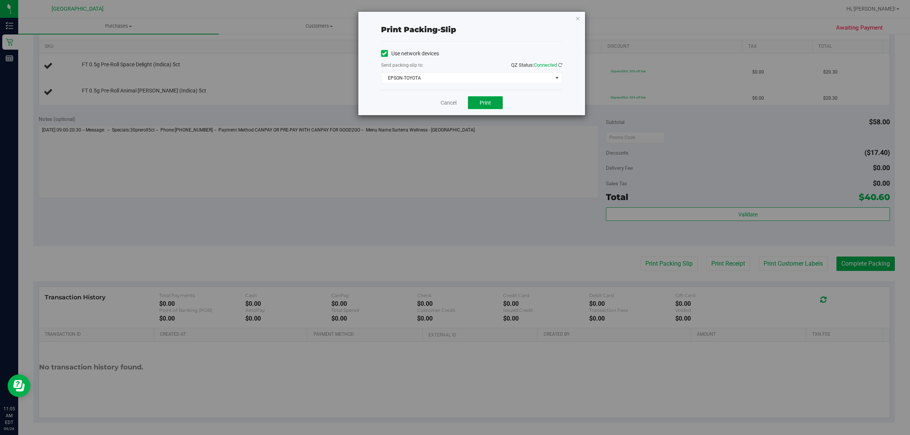
click at [486, 108] on button "Print" at bounding box center [485, 102] width 35 height 13
click at [442, 103] on link "Cancel" at bounding box center [445, 103] width 16 height 8
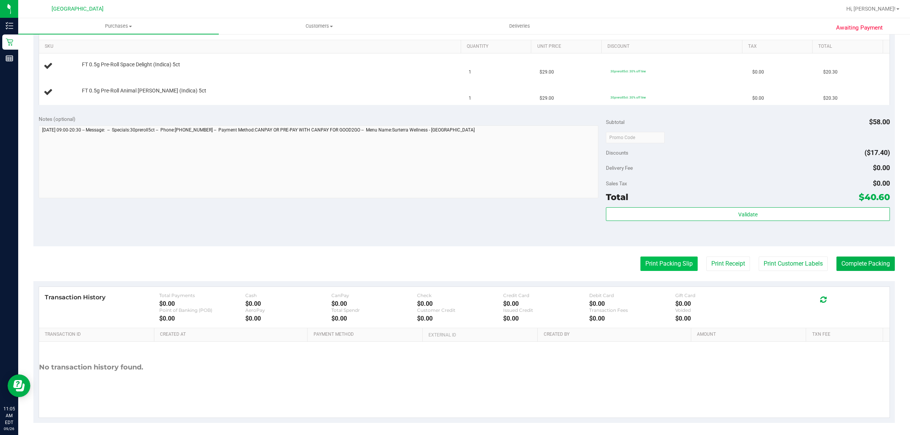
click at [668, 261] on button "Print Packing Slip" at bounding box center [668, 264] width 57 height 14
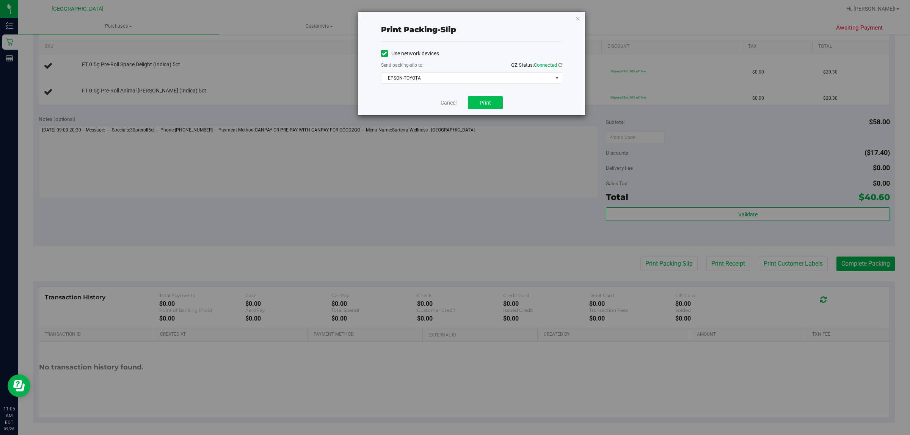
click at [490, 97] on div "Cancel Print" at bounding box center [471, 102] width 181 height 25
click at [490, 99] on button "Print" at bounding box center [485, 102] width 35 height 13
click at [451, 105] on link "Cancel" at bounding box center [448, 103] width 16 height 8
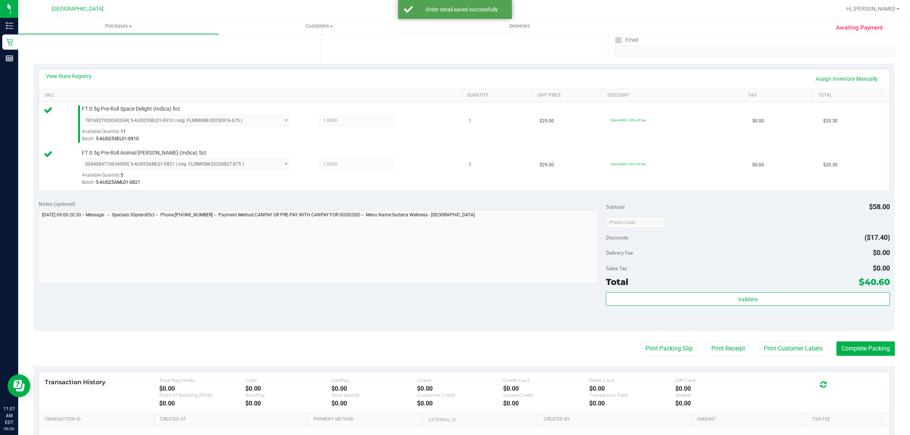
scroll to position [228, 0]
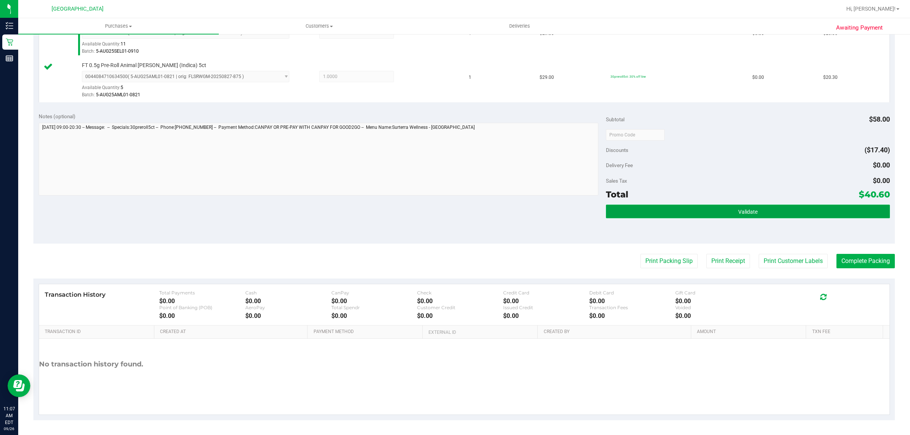
click at [710, 207] on button "Validate" at bounding box center [747, 212] width 283 height 14
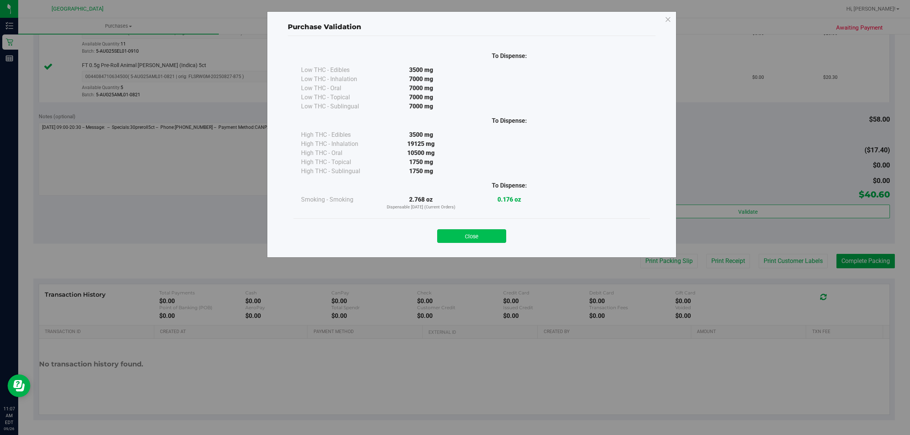
click at [484, 233] on button "Close" at bounding box center [471, 236] width 69 height 14
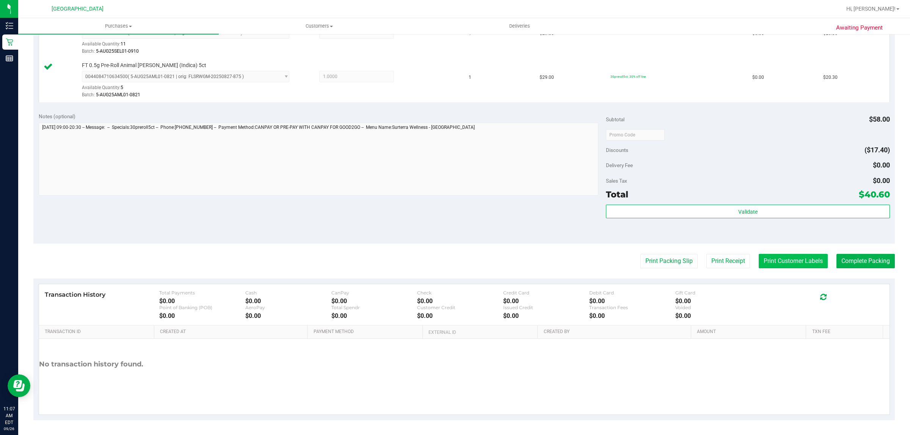
click at [766, 262] on button "Print Customer Labels" at bounding box center [792, 261] width 69 height 14
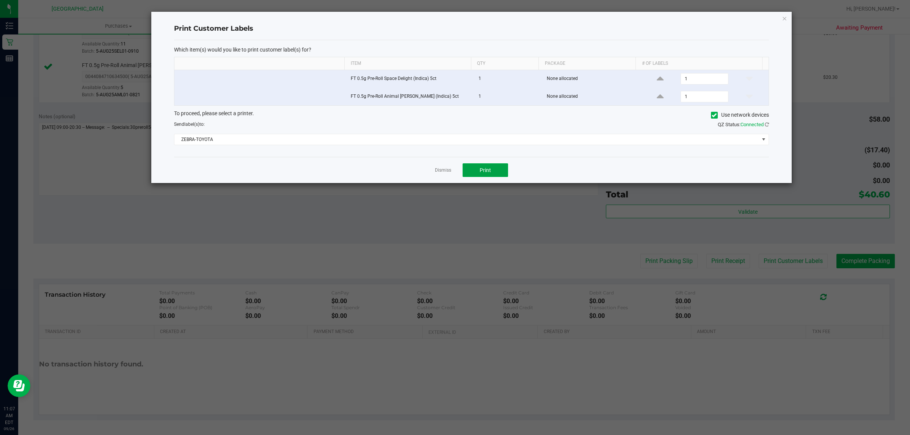
click at [495, 164] on div "Dismiss Print" at bounding box center [471, 170] width 595 height 26
click at [486, 168] on span "Print" at bounding box center [484, 170] width 11 height 6
click at [438, 173] on link "Dismiss" at bounding box center [443, 170] width 16 height 6
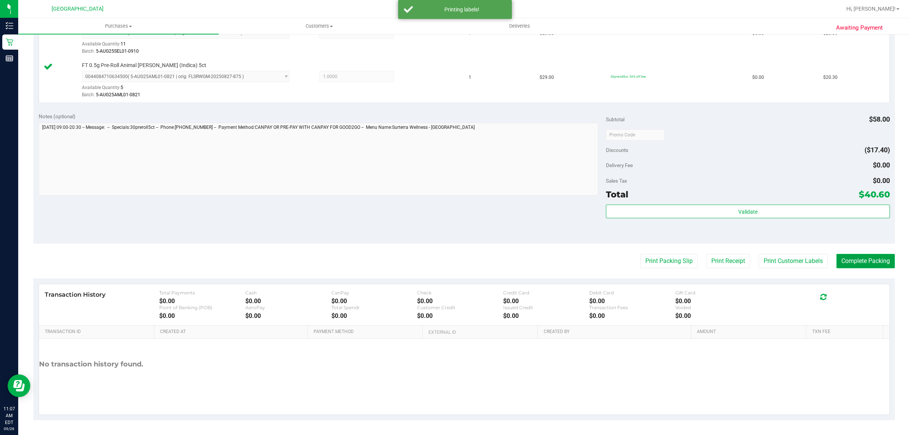
click at [869, 261] on button "Complete Packing" at bounding box center [865, 261] width 58 height 14
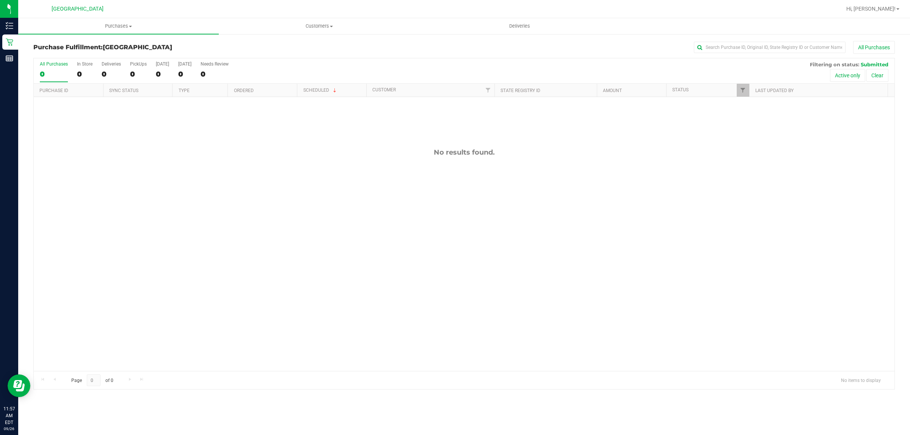
click at [219, 183] on div "No results found." at bounding box center [464, 259] width 860 height 325
drag, startPoint x: 87, startPoint y: 153, endPoint x: 77, endPoint y: 129, distance: 25.6
click at [86, 152] on div "No results found." at bounding box center [464, 152] width 860 height 8
click at [128, 166] on div "No results found." at bounding box center [464, 259] width 860 height 325
click at [309, 169] on div "No results found." at bounding box center [464, 259] width 860 height 325
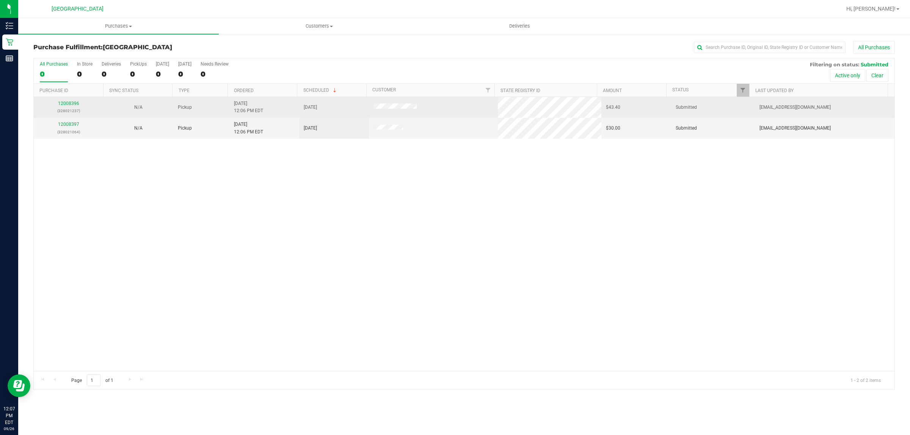
click at [65, 101] on div "12008396 (328021237)" at bounding box center [68, 107] width 61 height 14
click at [64, 103] on link "12008396" at bounding box center [68, 103] width 21 height 5
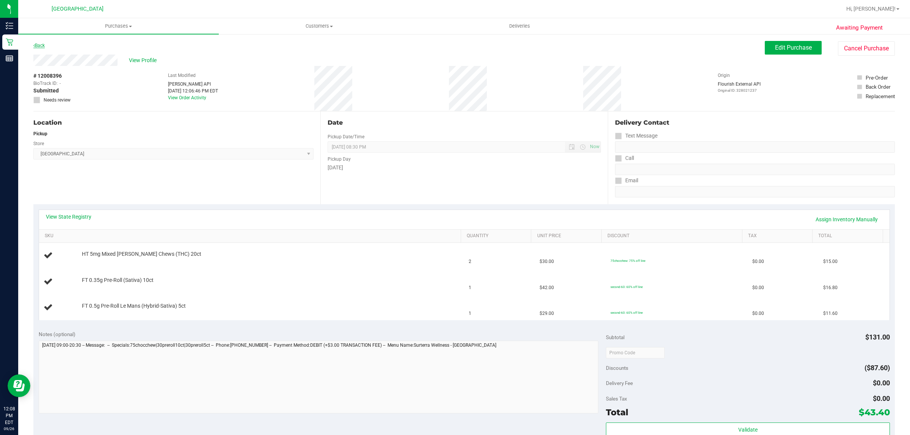
click at [42, 47] on link "Back" at bounding box center [38, 45] width 11 height 5
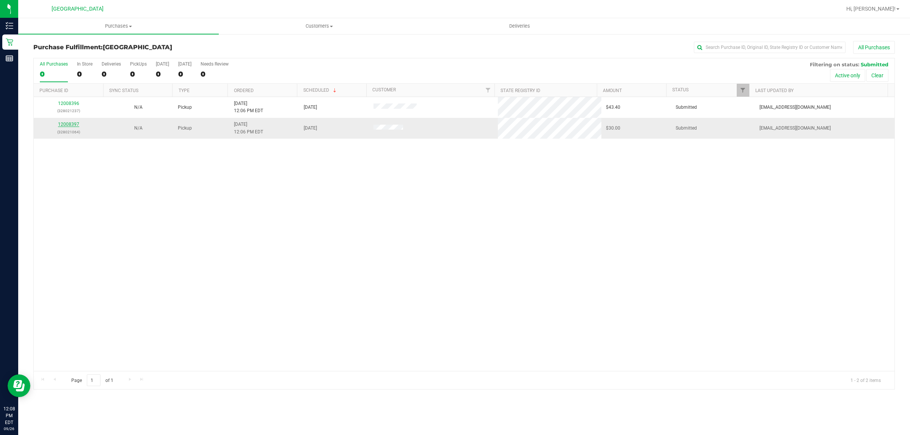
click at [67, 124] on link "12008397" at bounding box center [68, 124] width 21 height 5
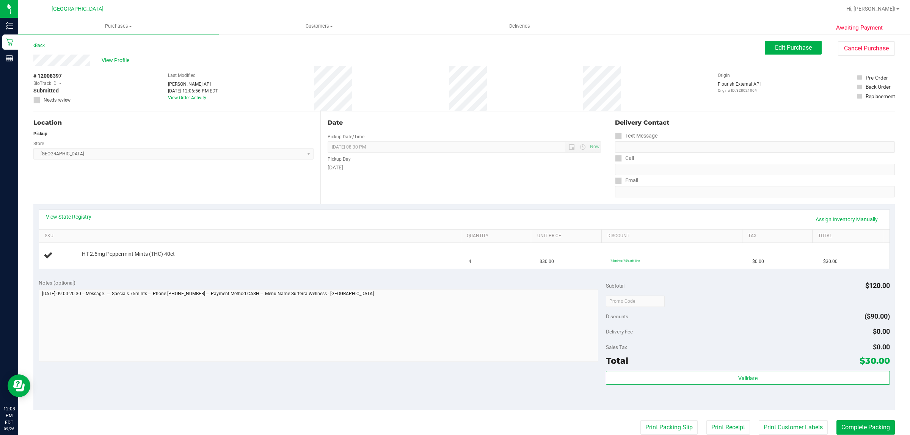
click at [41, 45] on link "Back" at bounding box center [38, 45] width 11 height 5
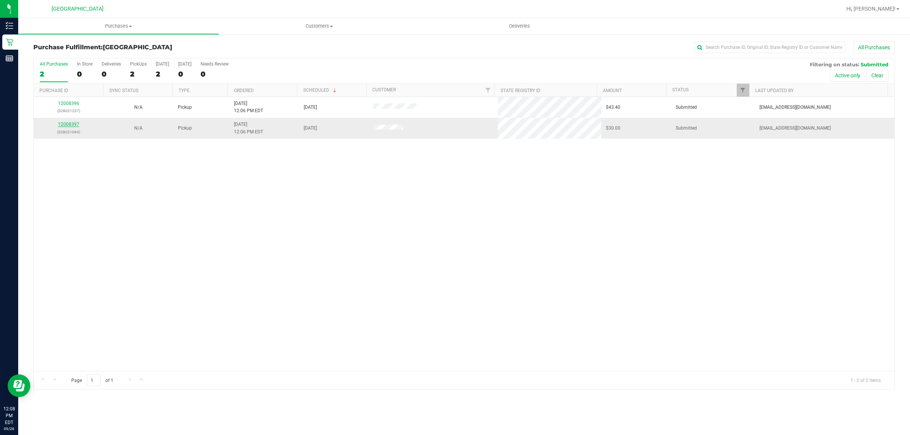
click at [72, 124] on link "12008397" at bounding box center [68, 124] width 21 height 5
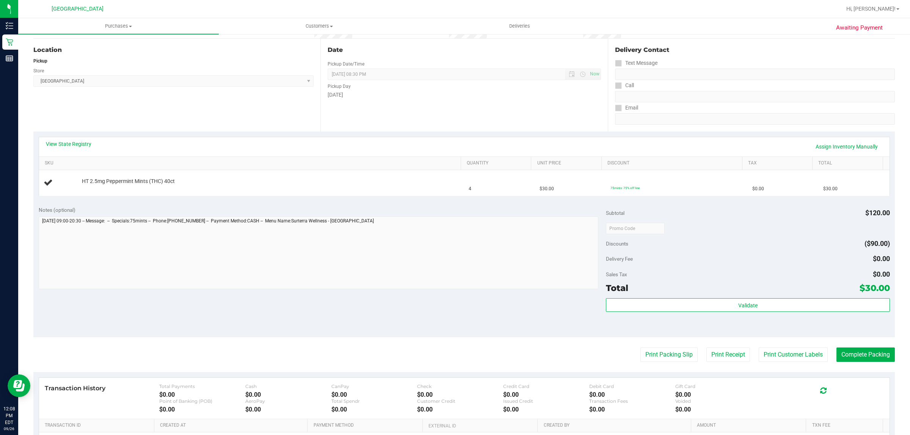
scroll to position [166, 0]
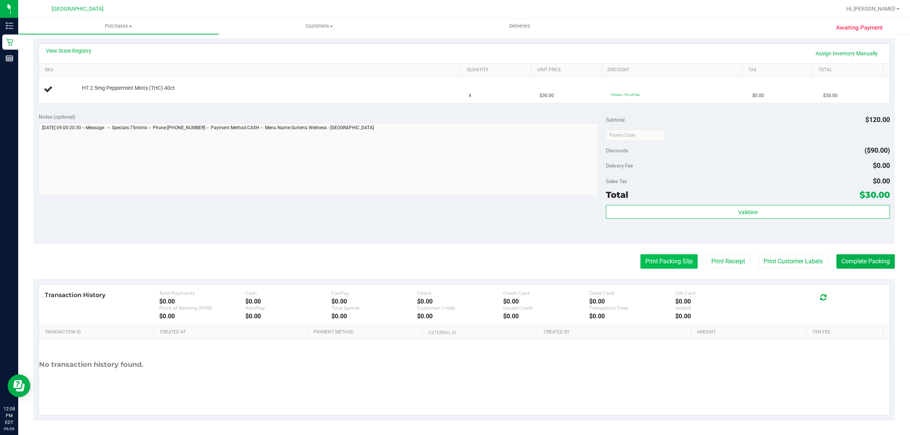
click at [640, 263] on button "Print Packing Slip" at bounding box center [668, 261] width 57 height 14
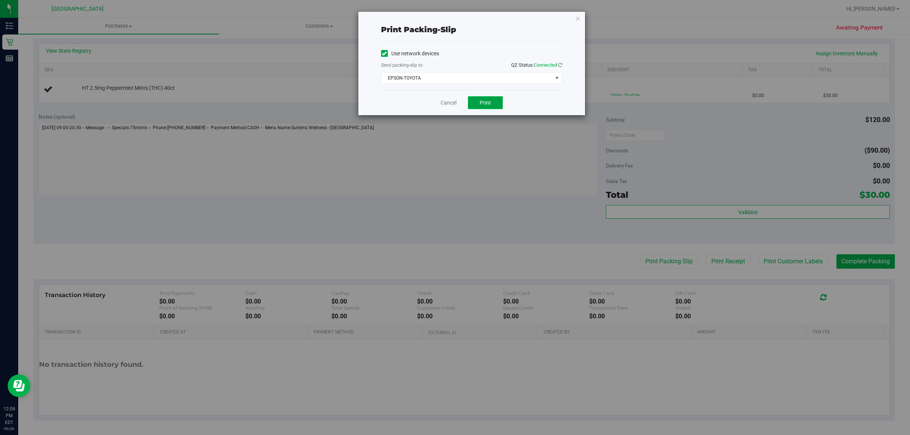
click at [484, 102] on span "Print" at bounding box center [484, 103] width 11 height 6
click at [441, 102] on link "Cancel" at bounding box center [445, 103] width 16 height 8
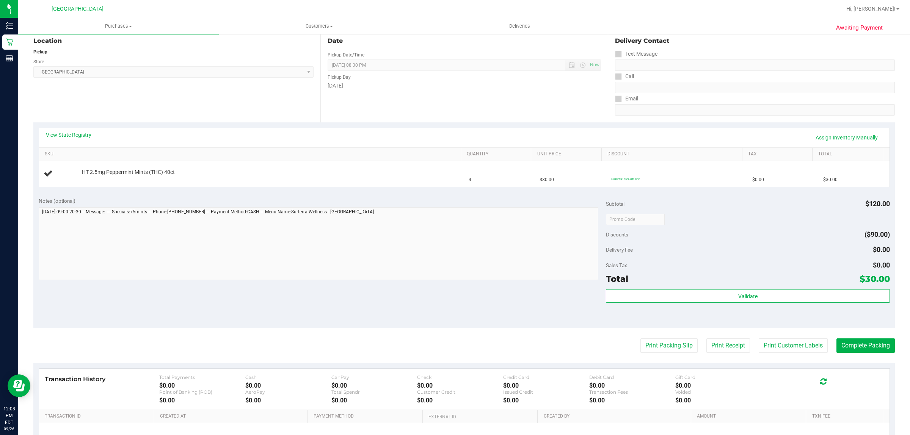
scroll to position [142, 0]
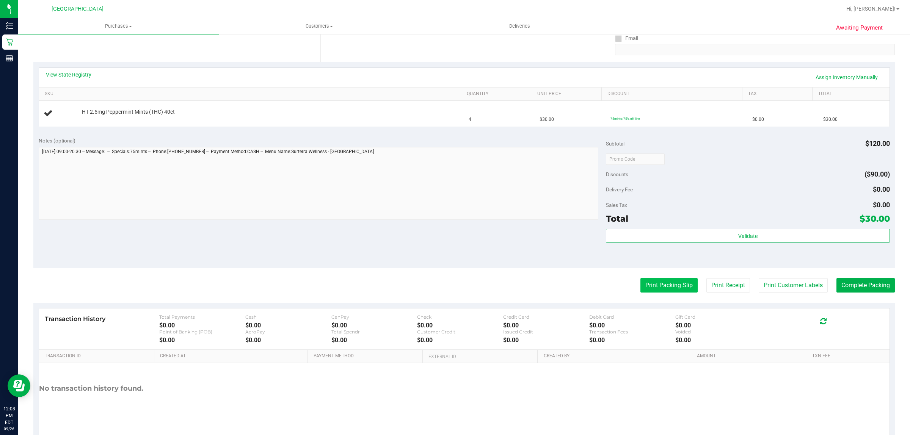
click at [649, 288] on button "Print Packing Slip" at bounding box center [668, 285] width 57 height 14
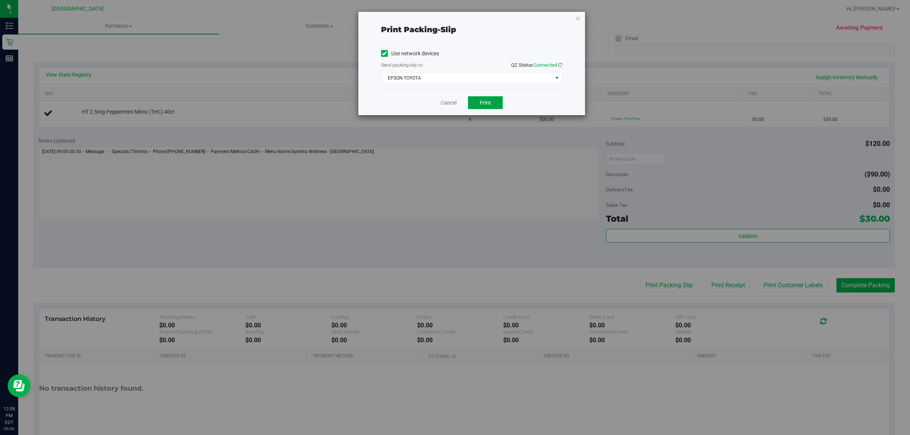
click at [481, 104] on span "Print" at bounding box center [484, 103] width 11 height 6
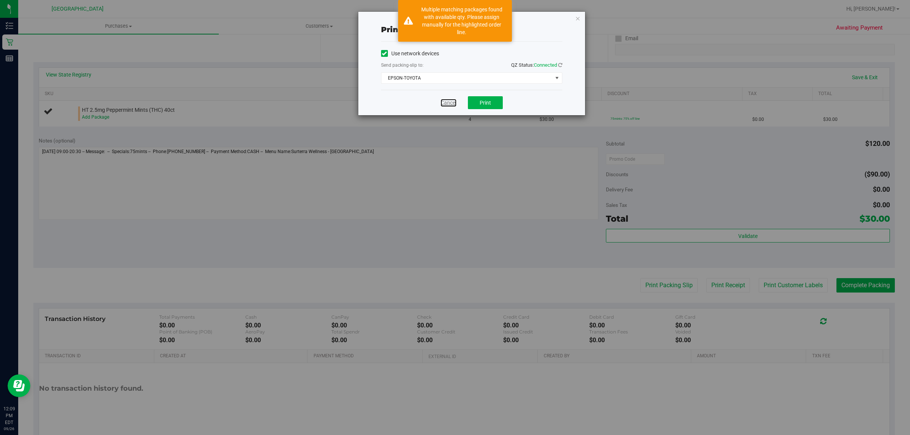
click at [454, 100] on link "Cancel" at bounding box center [448, 103] width 16 height 8
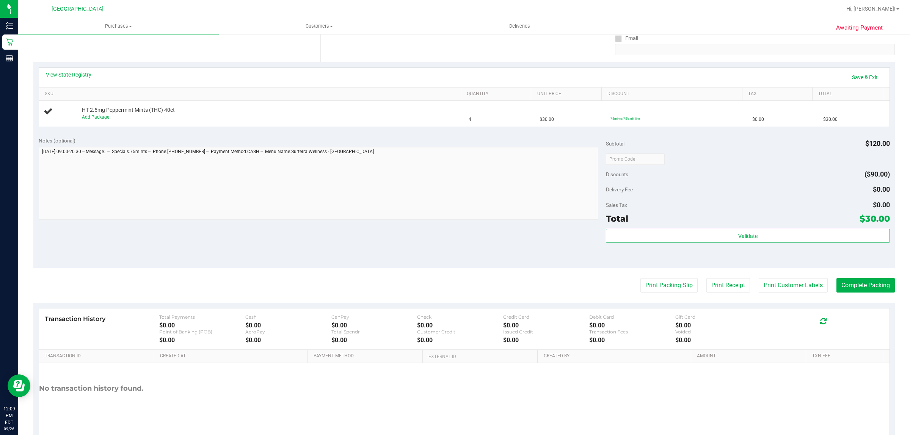
click at [473, 245] on div "Notes (optional) Subtotal $120.00 Discounts ($90.00) Delivery Fee $0.00 Sales T…" at bounding box center [463, 200] width 861 height 136
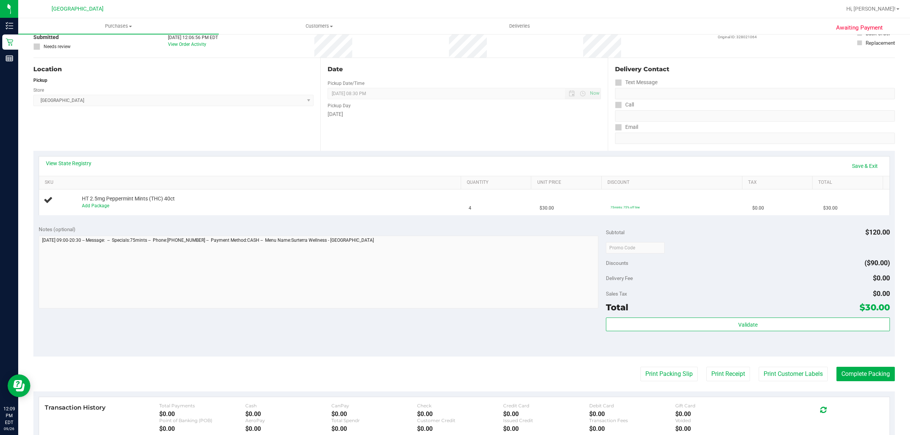
scroll to position [47, 0]
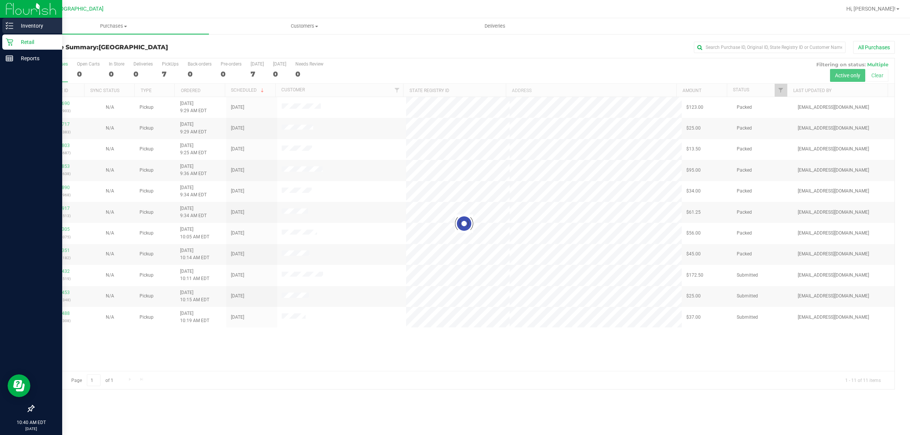
click at [16, 30] on p "Inventory" at bounding box center [35, 25] width 45 height 9
click at [44, 27] on p "Inventory" at bounding box center [35, 25] width 45 height 9
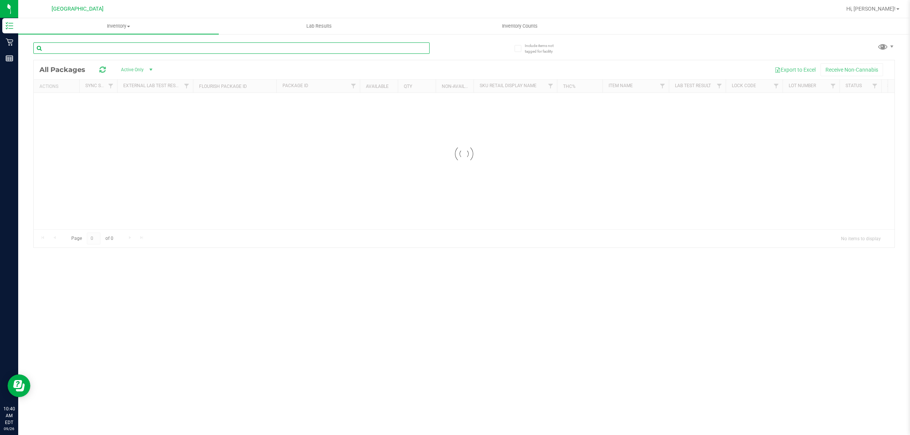
click at [177, 50] on input "text" at bounding box center [231, 47] width 396 height 11
type input "pk tW-JUL25PKT01-0709W-JUL25PKT01-0709"
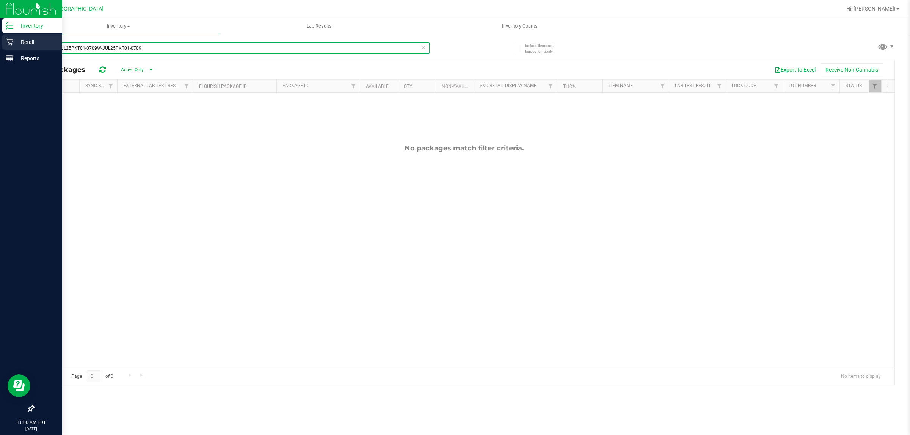
drag, startPoint x: 169, startPoint y: 46, endPoint x: 0, endPoint y: 46, distance: 169.0
click at [0, 46] on div "Inventory Retail Reports 11:06 AM EDT [DATE] 09/26 [GEOGRAPHIC_DATA] WC Hi, [PE…" at bounding box center [455, 217] width 910 height 435
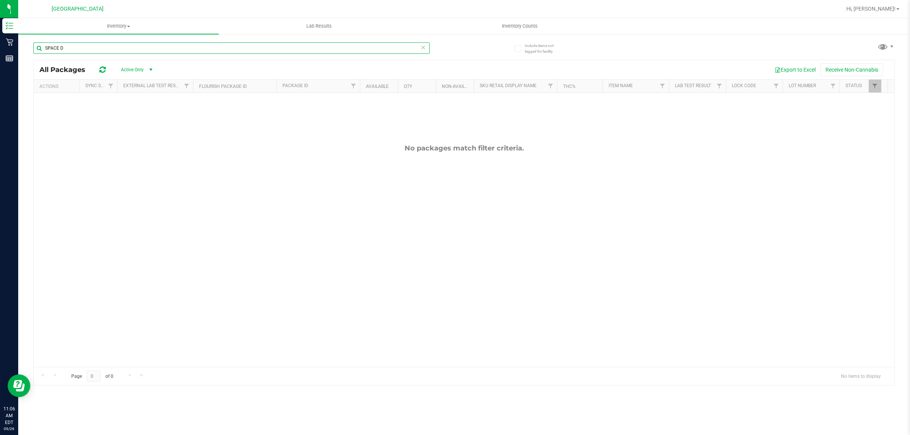
type input "SPACE D"
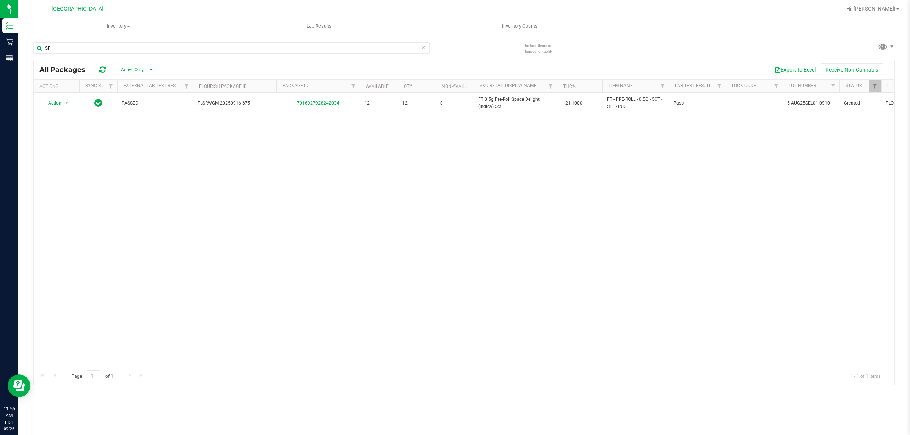
type input "S"
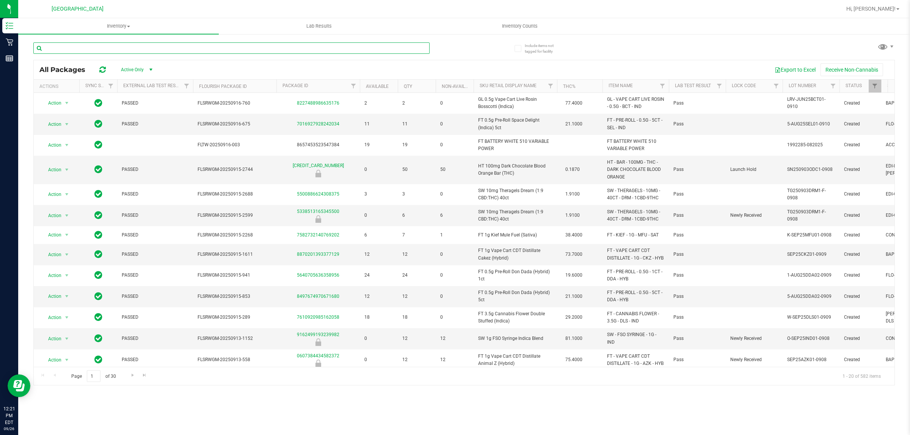
click at [268, 48] on input "text" at bounding box center [231, 47] width 396 height 11
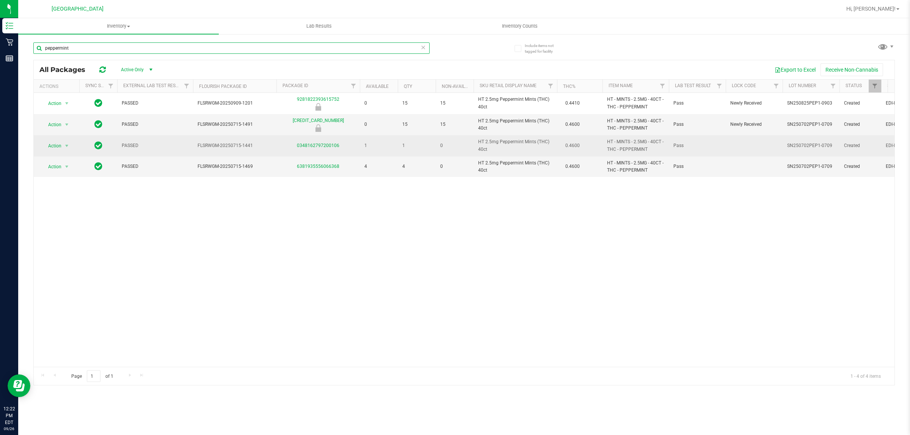
type input "peppermint"
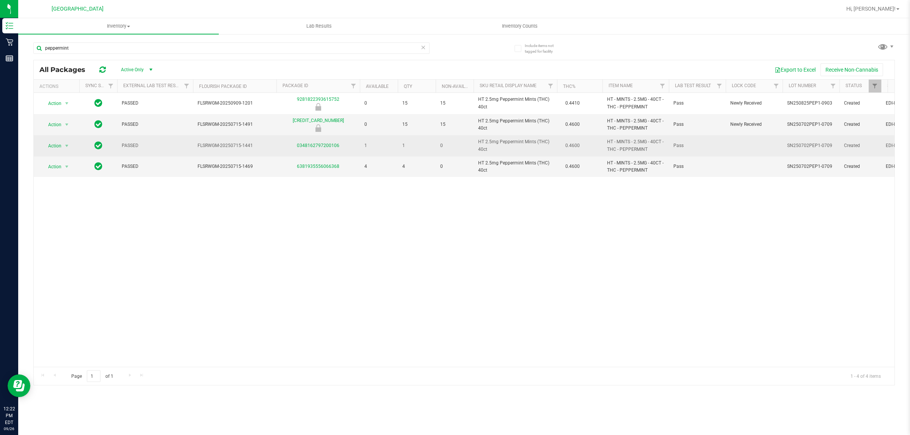
click at [375, 149] on span "1" at bounding box center [378, 145] width 29 height 7
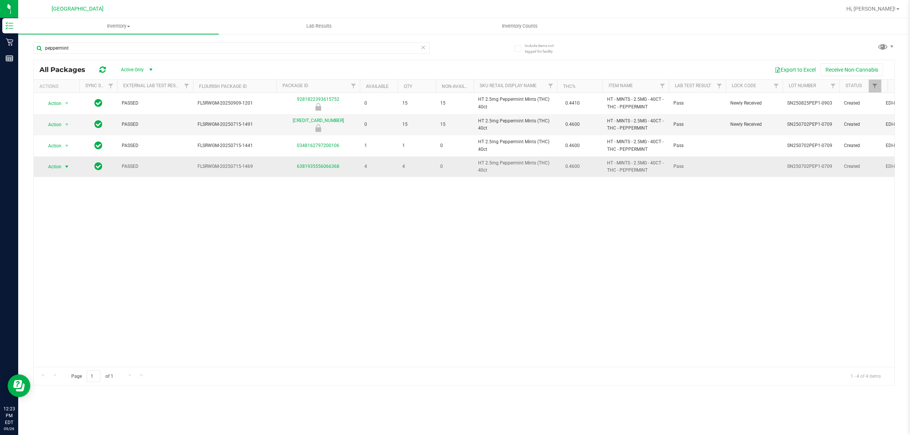
click at [64, 163] on span "select" at bounding box center [66, 166] width 9 height 11
click at [53, 204] on li "Print package label" at bounding box center [66, 202] width 49 height 11
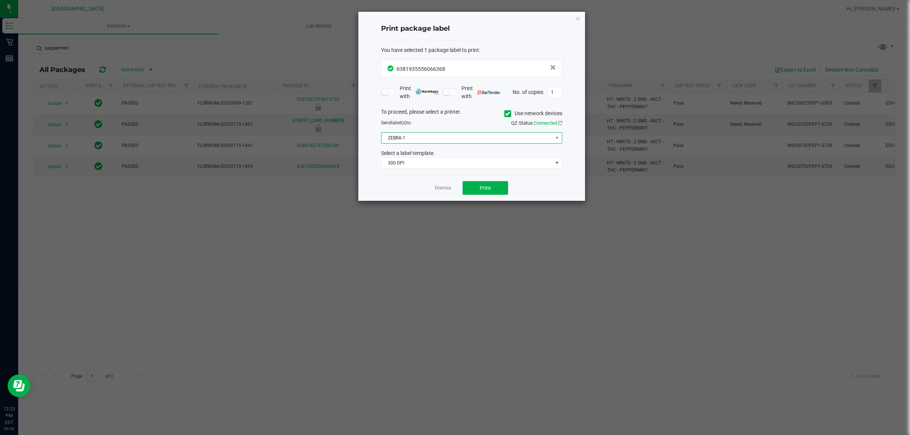
click at [461, 137] on span "ZEBRA-1" at bounding box center [466, 138] width 171 height 11
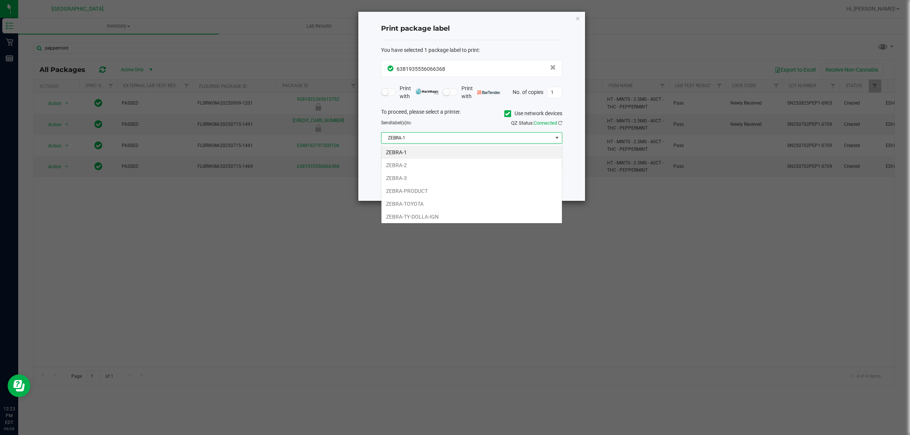
scroll to position [12, 181]
click at [431, 204] on li "ZEBRA-TOYOTA" at bounding box center [471, 203] width 180 height 13
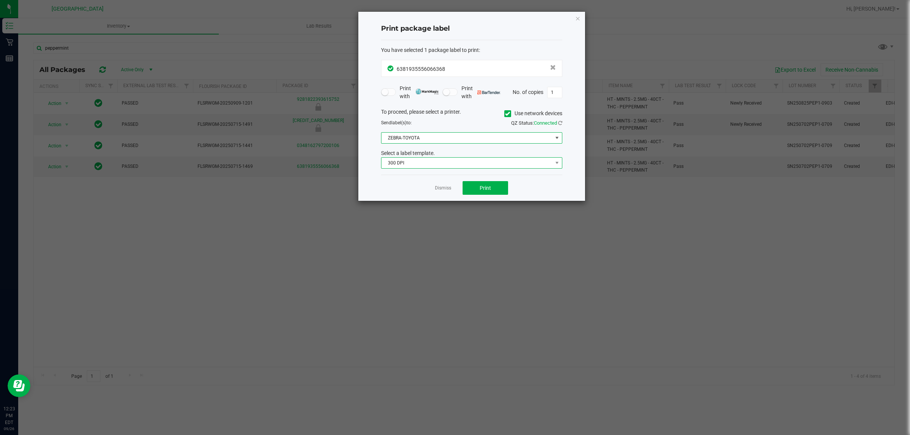
click at [470, 162] on span "300 DPI" at bounding box center [466, 163] width 171 height 11
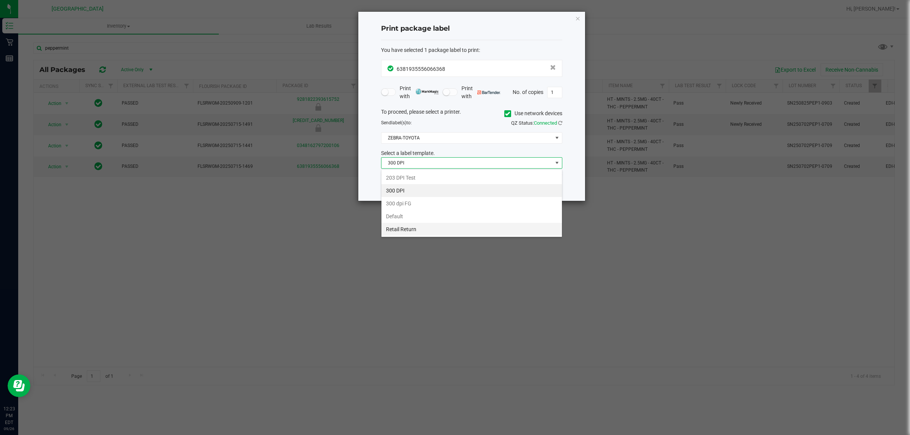
click at [432, 227] on li "Retail Return" at bounding box center [471, 229] width 180 height 13
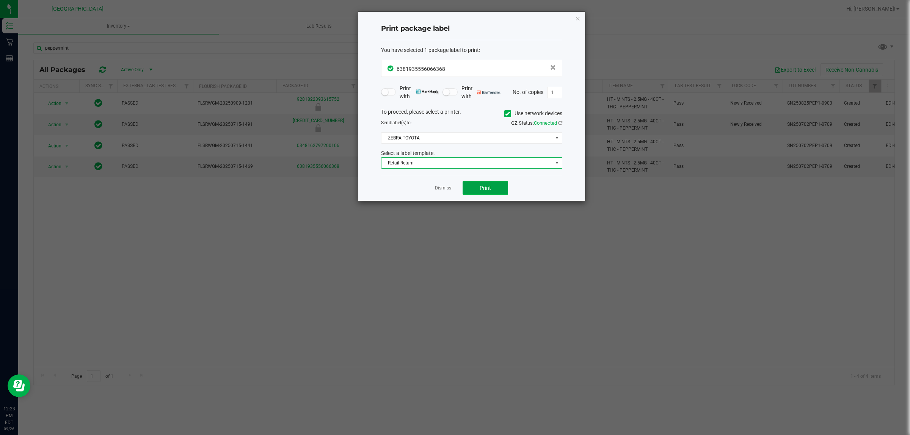
click at [487, 186] on span "Print" at bounding box center [484, 188] width 11 height 6
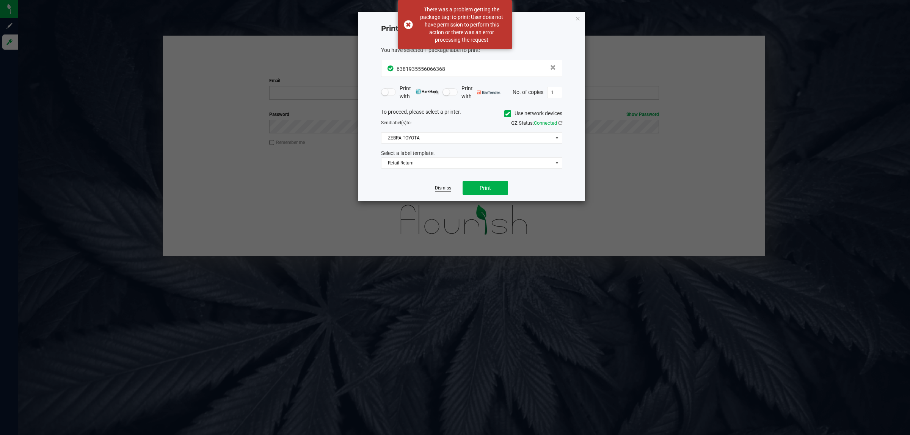
click at [438, 190] on link "Dismiss" at bounding box center [443, 188] width 16 height 6
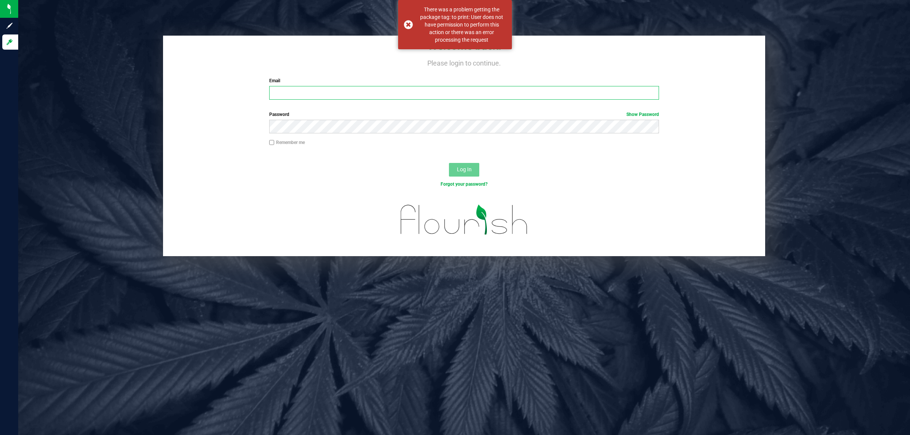
click at [395, 90] on input "Email" at bounding box center [464, 93] width 390 height 14
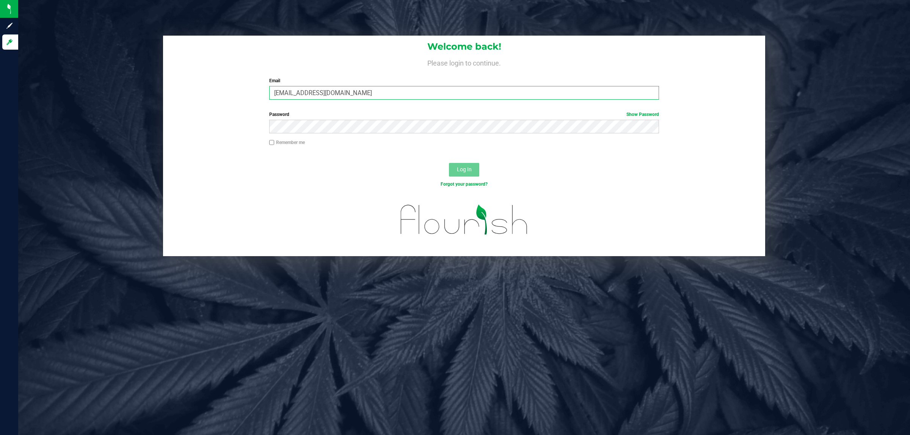
type input "nchenowith@liveparallel.com"
click at [449, 163] on button "Log In" at bounding box center [464, 170] width 30 height 14
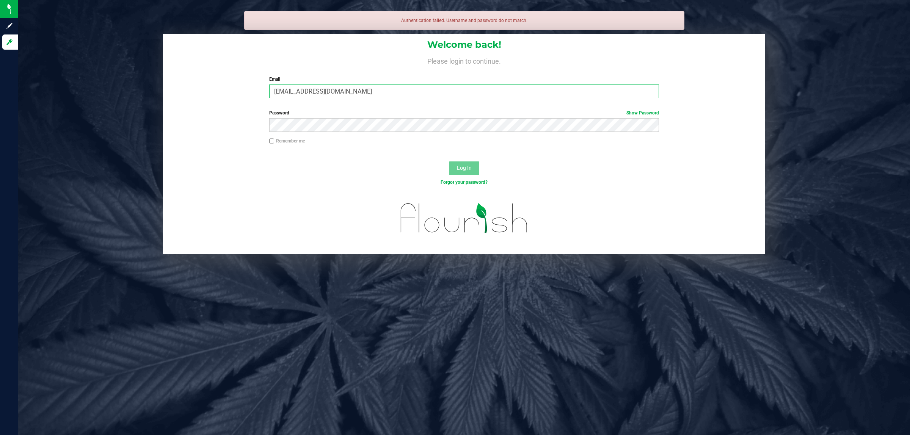
click at [344, 88] on input "nchenowith@liveparallel.com" at bounding box center [464, 92] width 390 height 14
click at [344, 88] on input "[EMAIL_ADDRESS][DOMAIN_NAME]" at bounding box center [464, 92] width 390 height 14
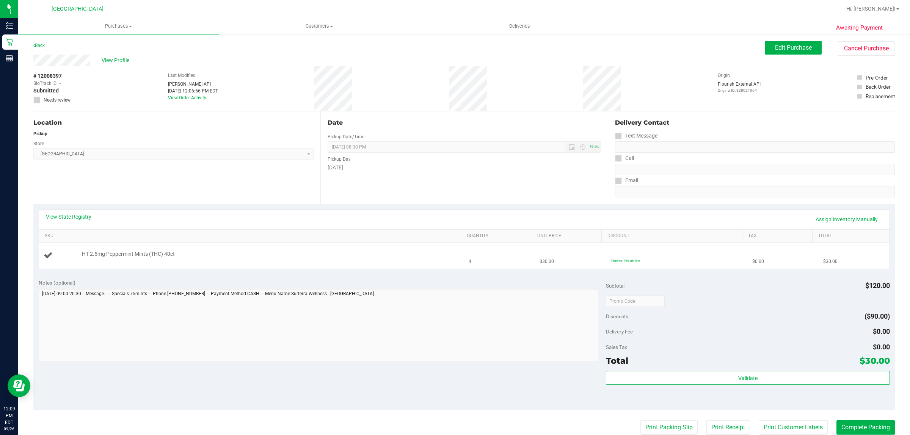
click at [434, 253] on div "HT 2.5mg Peppermint Mints (THC) 40ct" at bounding box center [267, 254] width 378 height 8
click at [433, 253] on div "HT 2.5mg Peppermint Mints (THC) 40ct" at bounding box center [267, 254] width 378 height 8
click at [431, 251] on div "HT 2.5mg Peppermint Mints (THC) 40ct" at bounding box center [267, 254] width 378 height 8
click at [430, 251] on div "HT 2.5mg Peppermint Mints (THC) 40ct" at bounding box center [267, 254] width 378 height 8
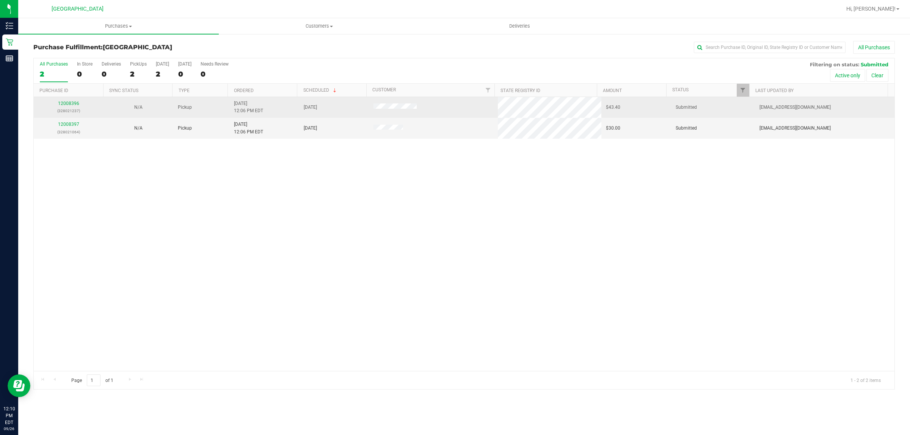
click at [63, 100] on div "12008396 (328021237)" at bounding box center [68, 107] width 61 height 14
click at [65, 103] on link "12008396" at bounding box center [68, 103] width 21 height 5
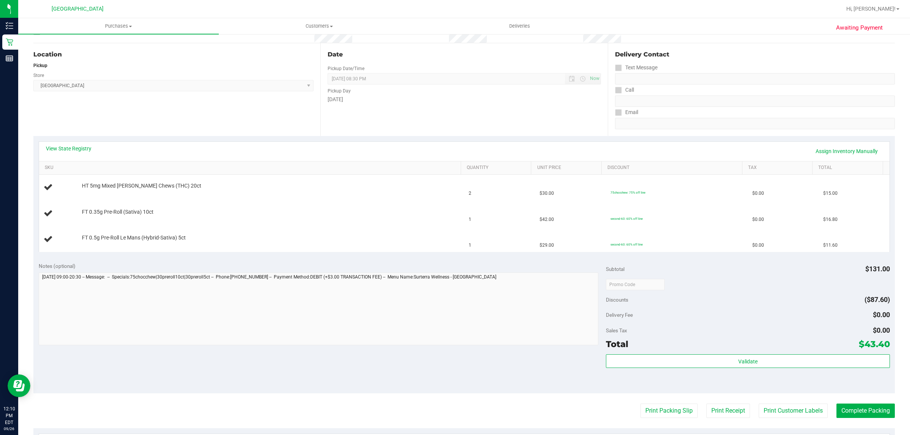
scroll to position [218, 0]
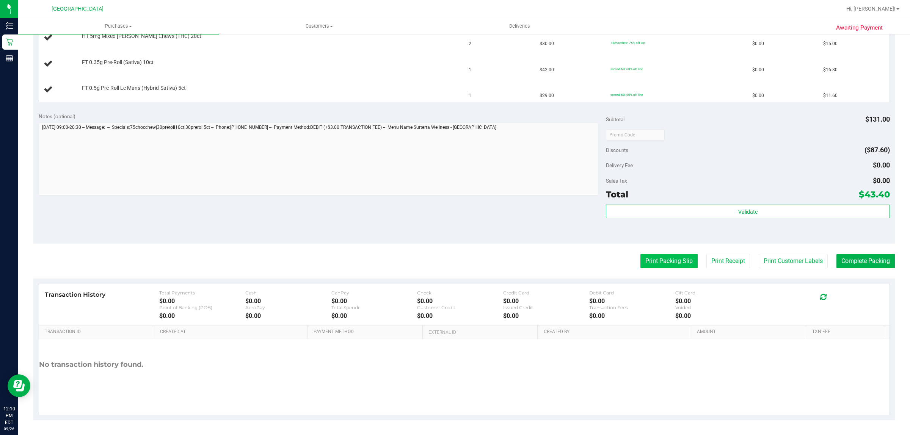
click at [656, 262] on button "Print Packing Slip" at bounding box center [668, 261] width 57 height 14
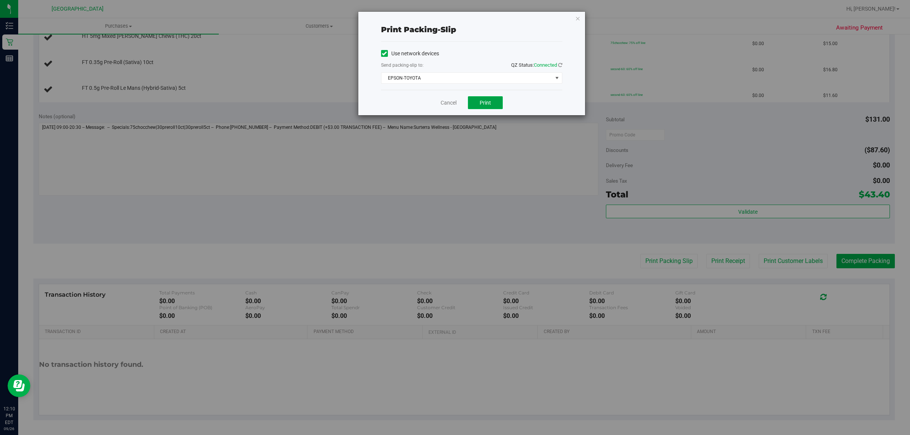
click at [472, 99] on button "Print" at bounding box center [485, 102] width 35 height 13
click at [442, 105] on link "Cancel" at bounding box center [448, 103] width 16 height 8
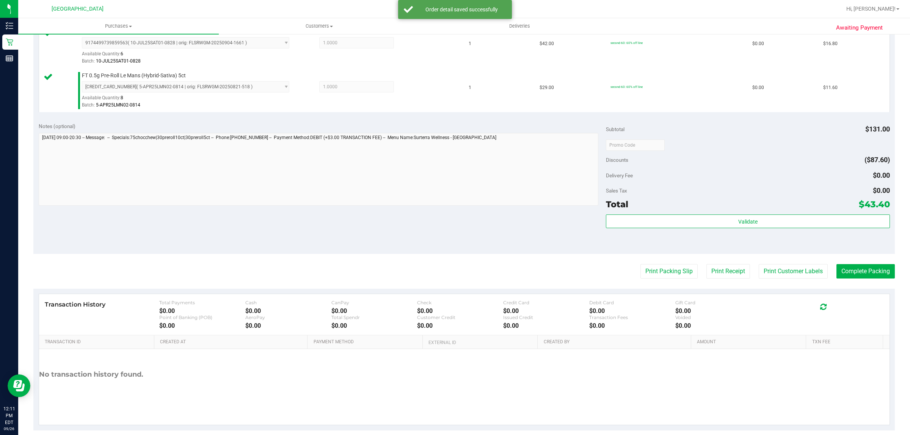
scroll to position [265, 0]
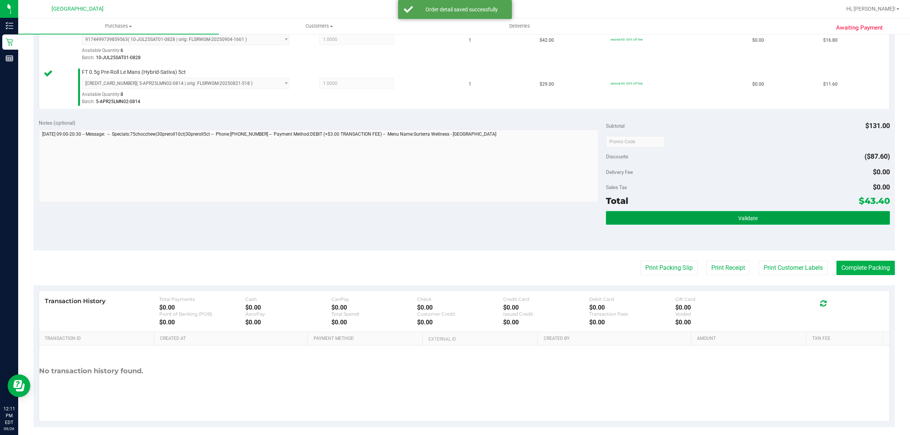
click at [751, 216] on button "Validate" at bounding box center [747, 218] width 283 height 14
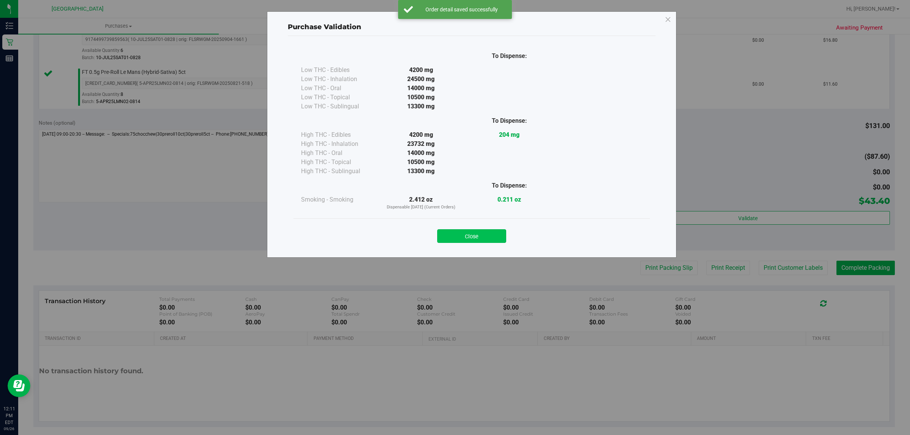
click at [488, 235] on button "Close" at bounding box center [471, 236] width 69 height 14
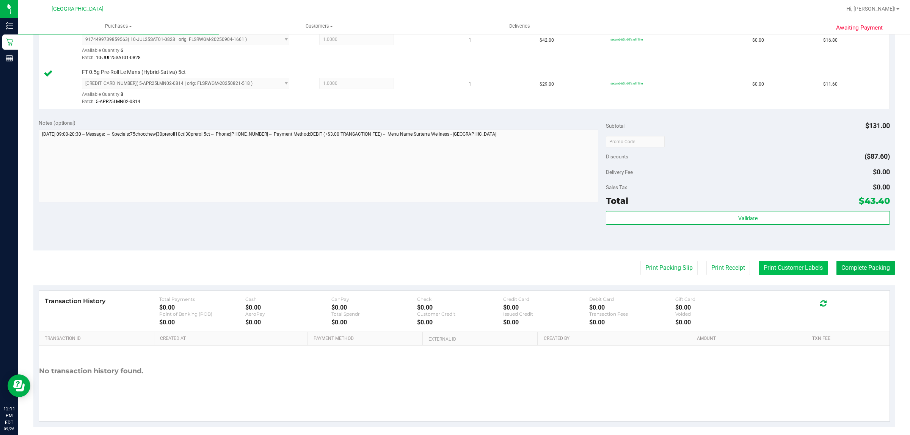
click at [789, 269] on button "Print Customer Labels" at bounding box center [792, 268] width 69 height 14
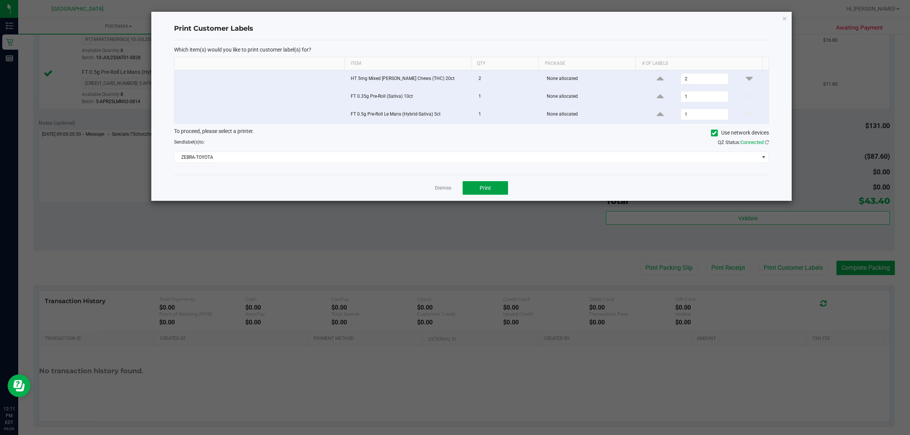
click at [498, 187] on button "Print" at bounding box center [484, 188] width 45 height 14
click at [441, 190] on link "Dismiss" at bounding box center [443, 188] width 16 height 6
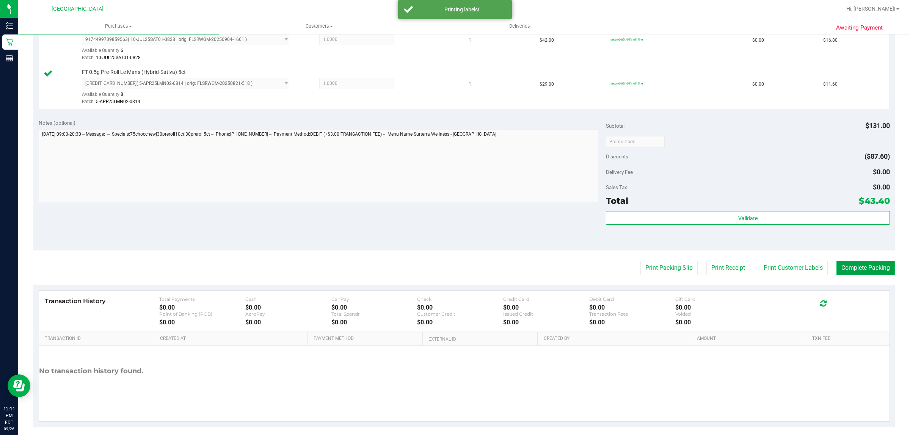
click at [854, 273] on button "Complete Packing" at bounding box center [865, 268] width 58 height 14
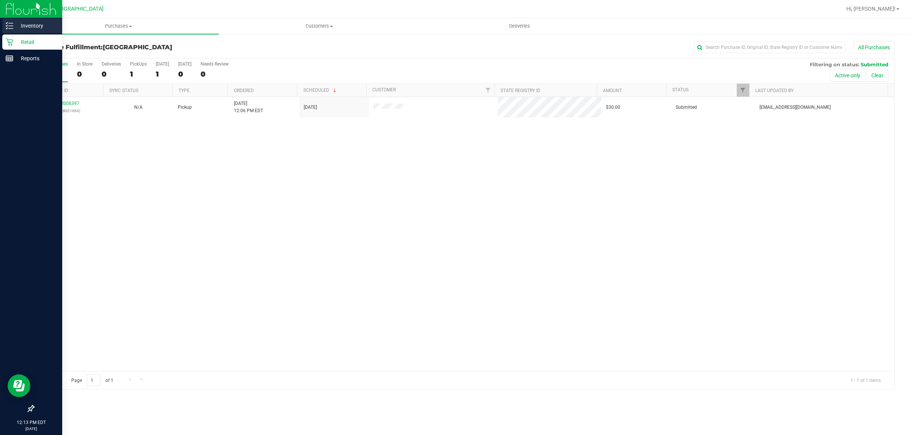
click at [30, 25] on p "Inventory" at bounding box center [35, 25] width 45 height 9
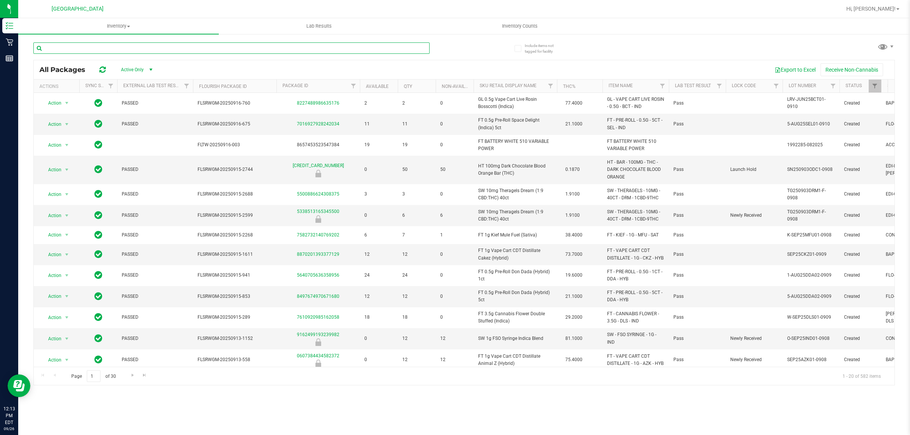
click at [162, 49] on input "text" at bounding box center [231, 47] width 396 height 11
type input "MINT"
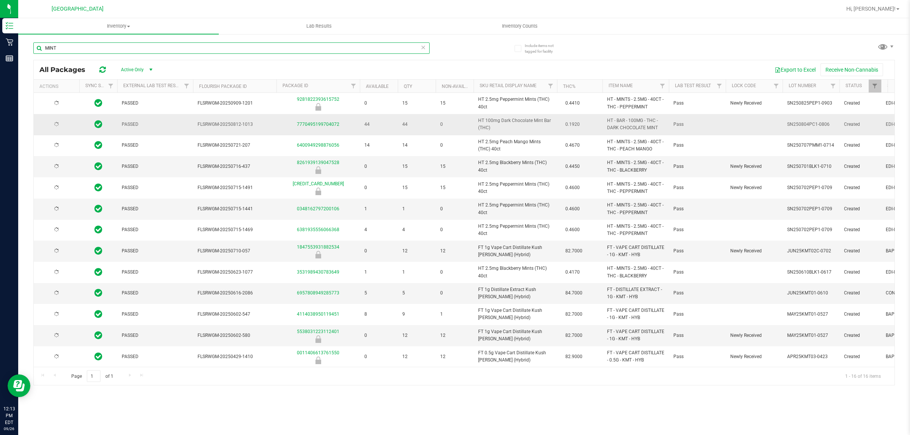
type input "2026-02-16"
type input "2026-02-14"
type input "2026-01-13"
type input "2026-01-10"
type input "2026-01-11"
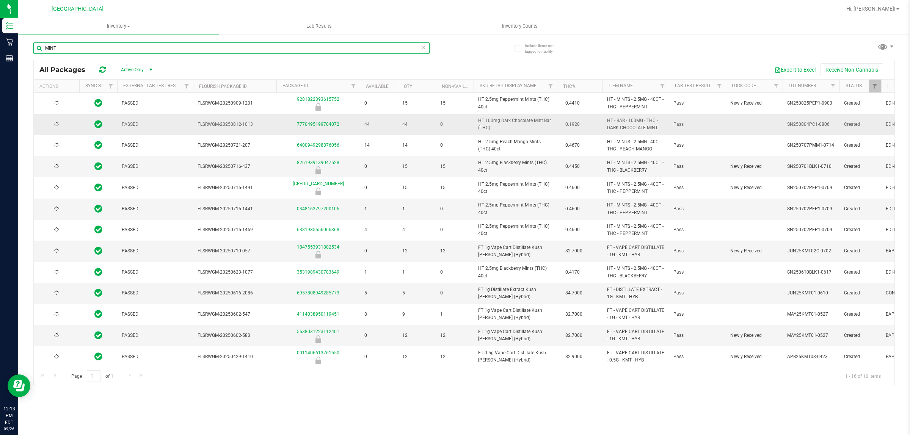
type input "2026-01-11"
type input "2025-12-20"
click at [67, 49] on input "MINT" at bounding box center [231, 47] width 396 height 11
click at [44, 47] on input "MINT" at bounding box center [231, 47] width 396 height 11
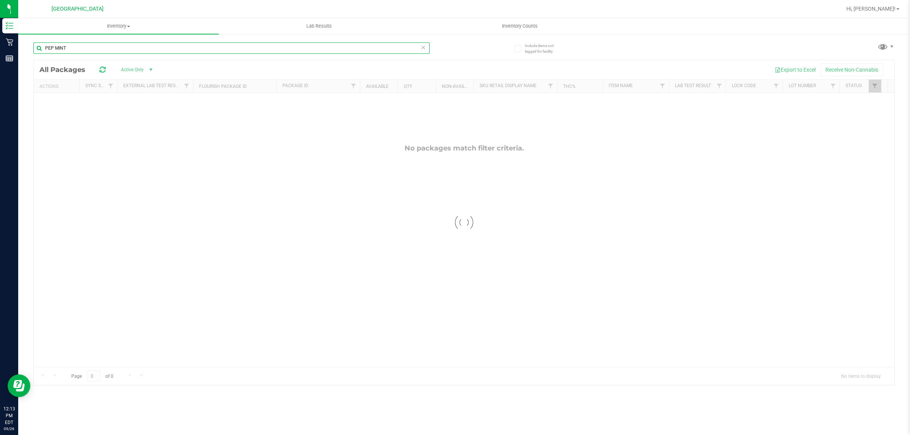
click at [78, 50] on input "PEP MINT" at bounding box center [231, 47] width 396 height 11
type input "PEP"
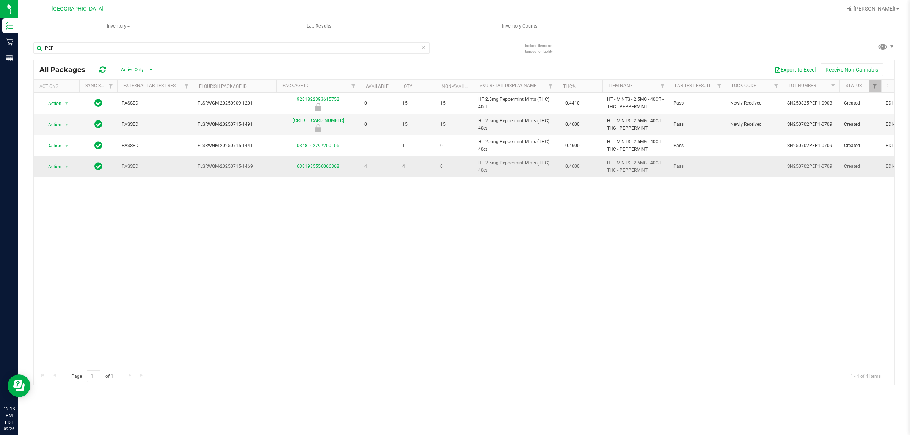
click at [886, 167] on span "EDI-MIN-HT-PPM" at bounding box center [913, 166] width 57 height 7
click at [885, 168] on span "EDI-MIN-HT-PPM" at bounding box center [913, 166] width 57 height 7
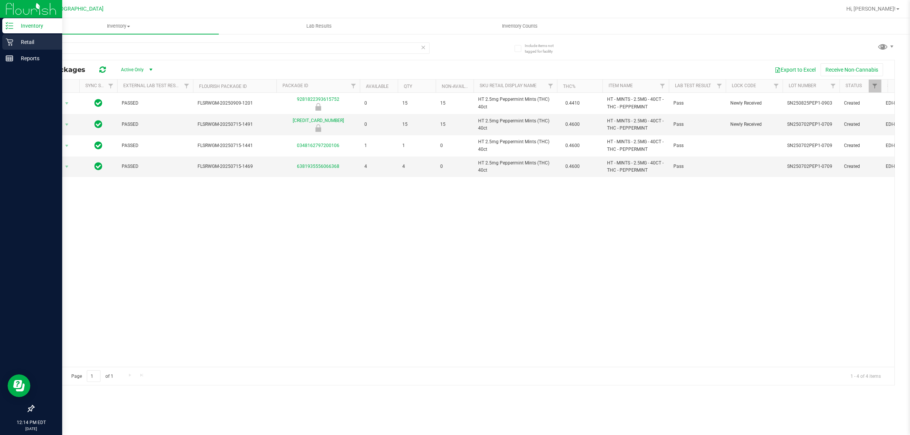
click at [11, 42] on icon at bounding box center [10, 42] width 8 height 8
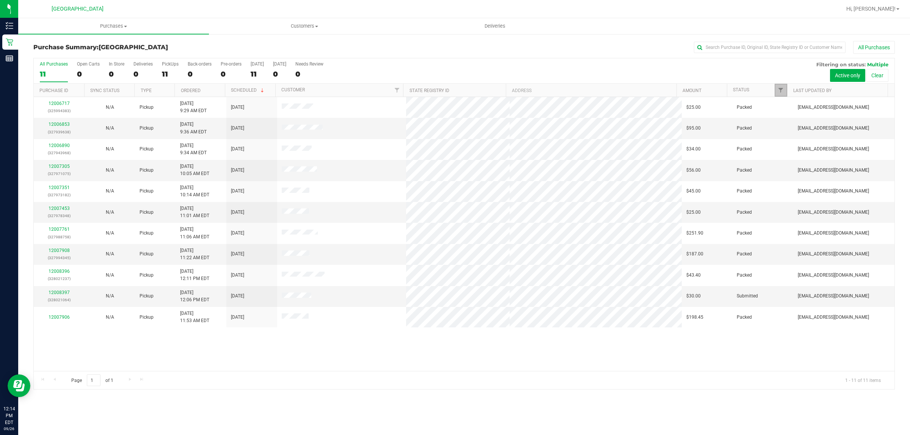
click at [783, 91] on link "Filter" at bounding box center [780, 90] width 13 height 13
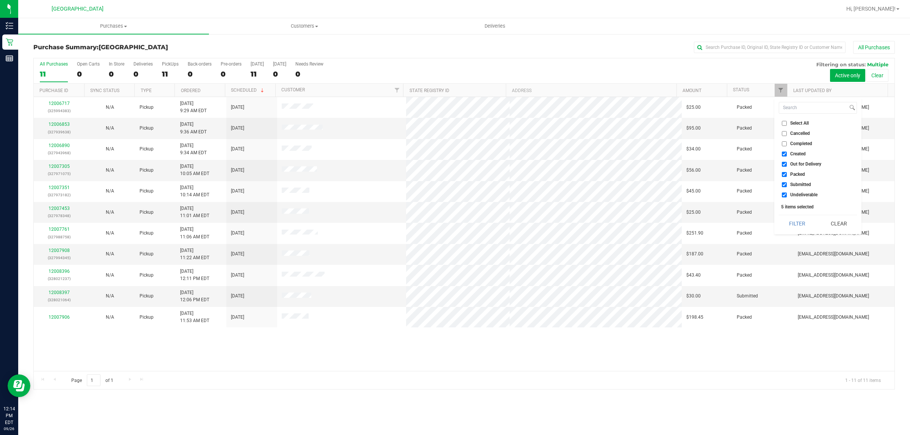
click at [783, 156] on input "Created" at bounding box center [783, 154] width 5 height 5
checkbox input "false"
click at [784, 163] on input "Out for Delivery" at bounding box center [783, 164] width 5 height 5
checkbox input "false"
click at [783, 183] on input "Submitted" at bounding box center [783, 184] width 5 height 5
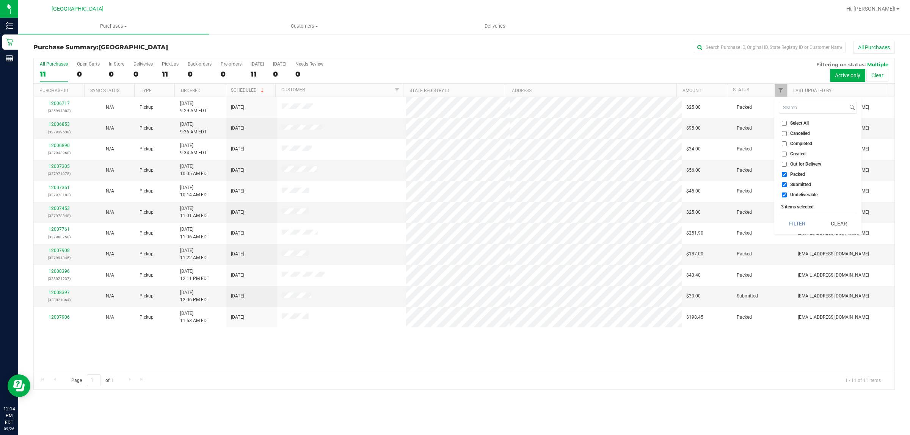
checkbox input "false"
click at [783, 175] on input "Packed" at bounding box center [783, 174] width 5 height 5
checkbox input "false"
click at [783, 184] on input "Submitted" at bounding box center [783, 184] width 5 height 5
checkbox input "true"
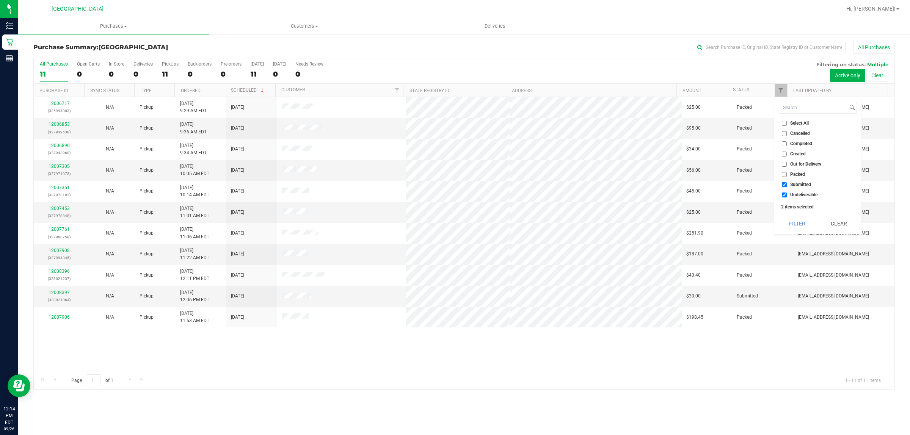
click at [783, 195] on input "Undeliverable" at bounding box center [783, 195] width 5 height 5
checkbox input "false"
click at [798, 217] on button "Filter" at bounding box center [796, 223] width 36 height 17
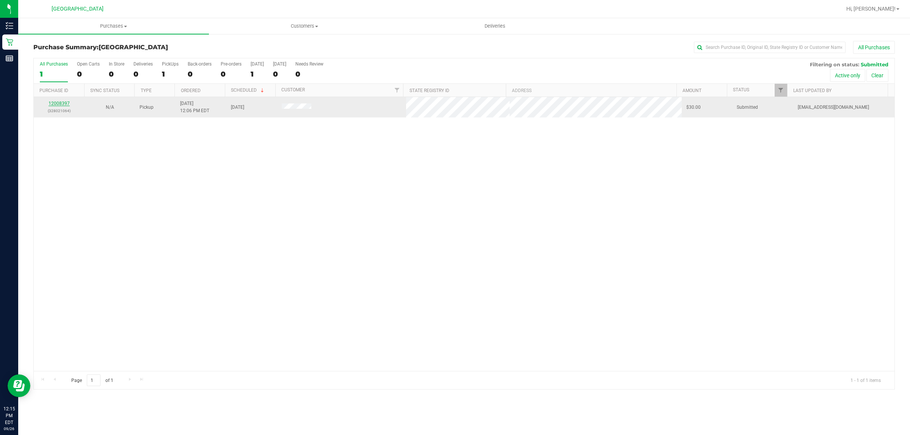
click at [61, 103] on link "12008397" at bounding box center [59, 103] width 21 height 5
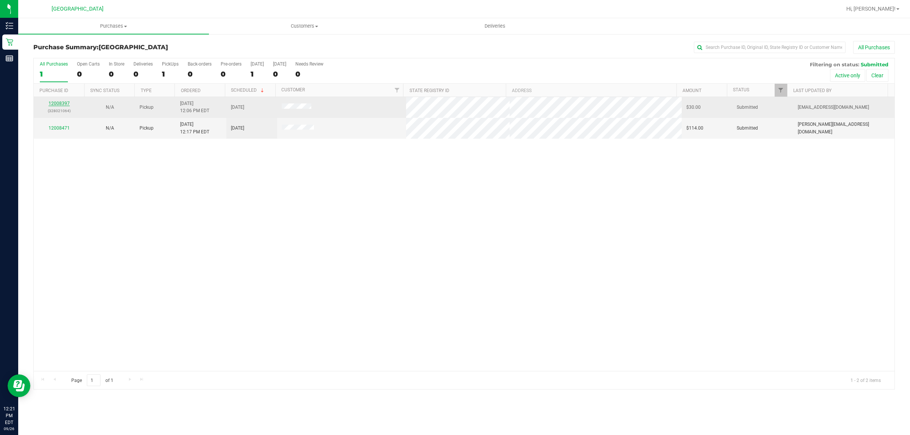
click at [63, 103] on link "12008397" at bounding box center [59, 103] width 21 height 5
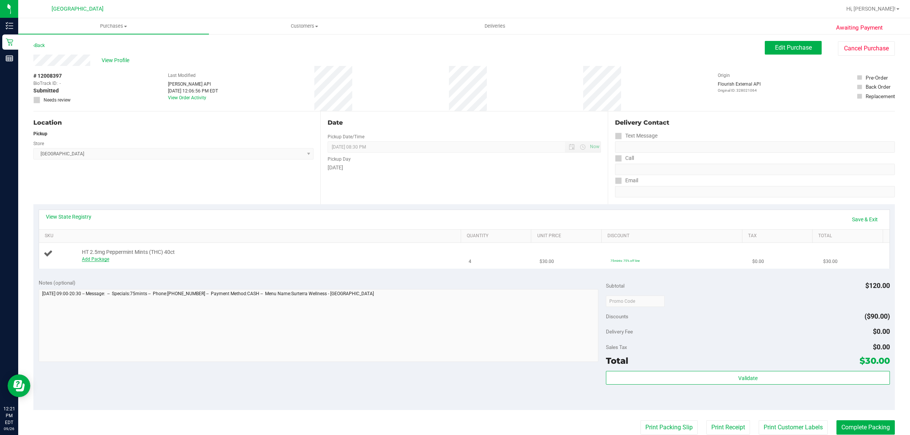
click at [97, 260] on link "Add Package" at bounding box center [95, 259] width 27 height 5
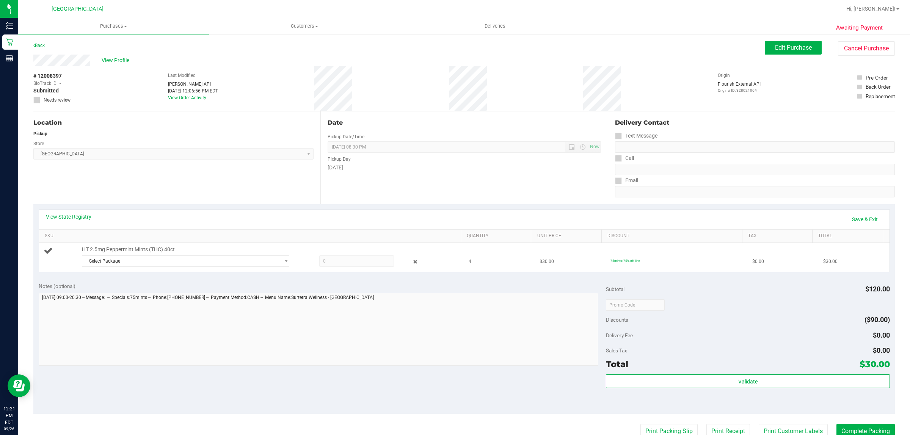
click at [107, 254] on div "HT 2.5mg Peppermint Mints (THC) 40ct Select Package 0348162797200106 6381935556…" at bounding box center [267, 257] width 378 height 23
click at [108, 257] on span "Select Package" at bounding box center [180, 261] width 197 height 11
click at [279, 260] on span "select" at bounding box center [283, 261] width 9 height 11
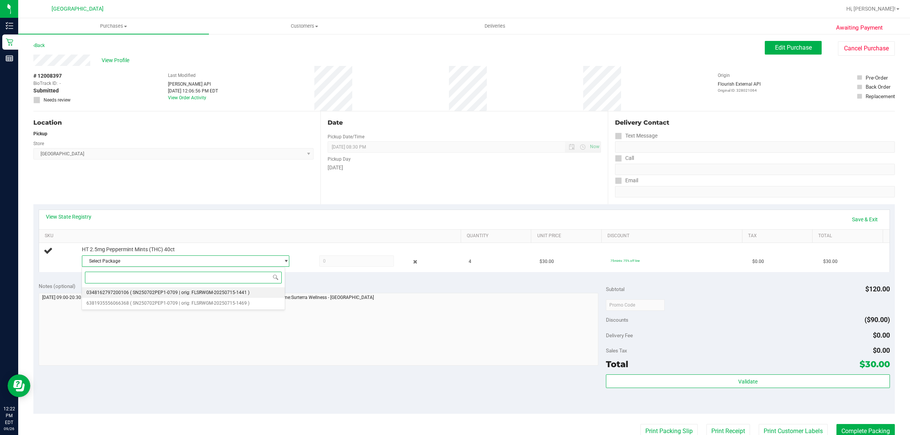
click at [213, 292] on span "( SN250702PEP1-0709 | orig: FLSRWGM-20250715-1441 )" at bounding box center [189, 292] width 119 height 5
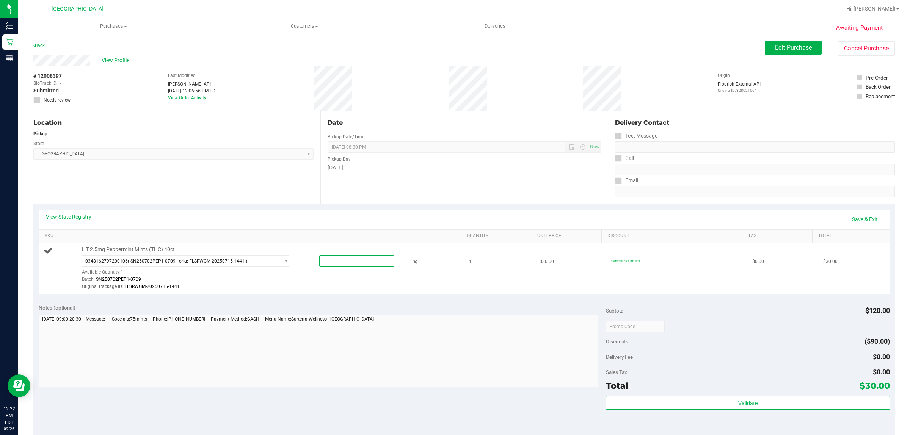
click at [369, 263] on span at bounding box center [356, 260] width 75 height 11
type input "1"
type input "1.0000"
click at [387, 282] on div "Batch: SN250702PEP1-0709" at bounding box center [269, 279] width 374 height 7
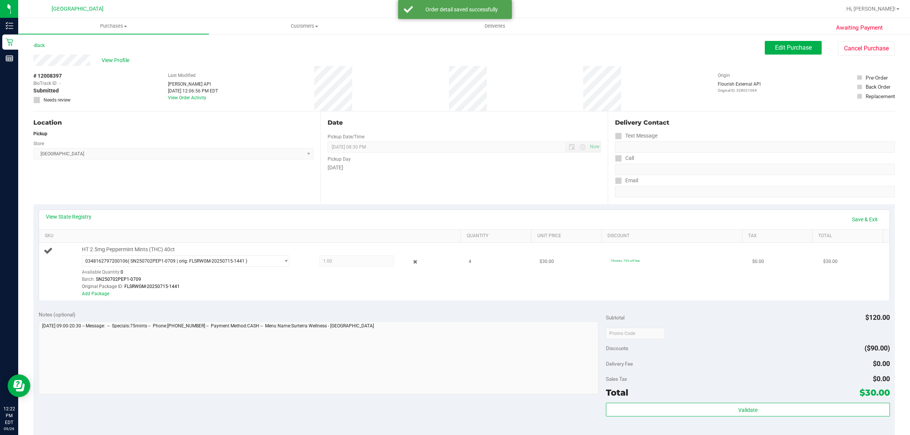
click at [374, 283] on div "Batch: SN250702PEP1-0709" at bounding box center [269, 279] width 374 height 7
click at [99, 296] on link "Add Package" at bounding box center [95, 293] width 27 height 5
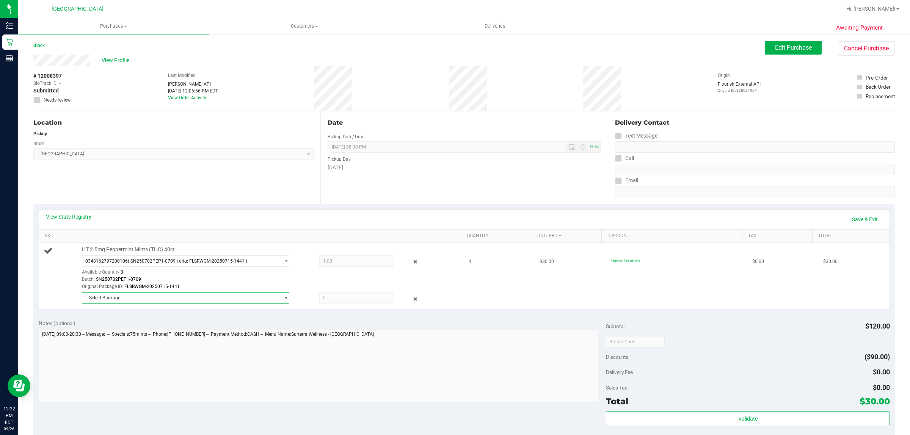
click at [259, 297] on span "Select Package" at bounding box center [180, 298] width 197 height 11
click at [234, 330] on span "( SN250702PEP1-0709 | orig: FLSRWGM-20250715-1469 )" at bounding box center [189, 329] width 119 height 5
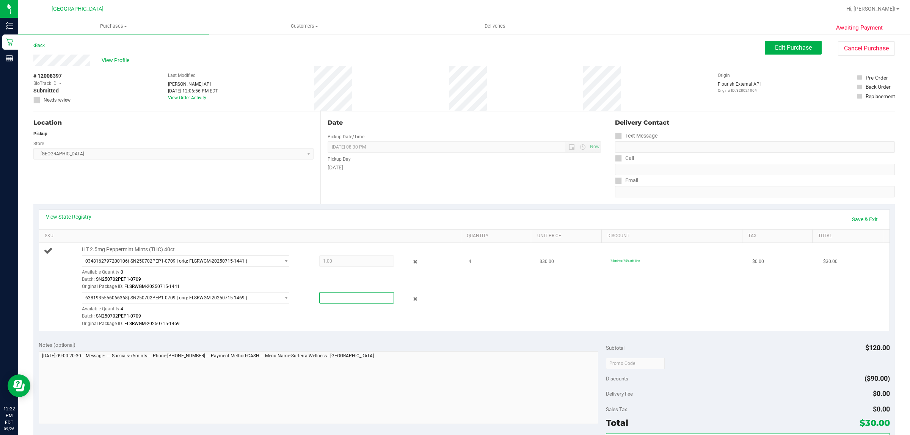
click at [374, 300] on span at bounding box center [356, 297] width 75 height 11
type input "3"
type input "3.0000"
click at [446, 297] on div "6381935556066368 ( SN250702PEP1-0709 | orig: FLSRWGM-20250715-1469 ) 6381935556…" at bounding box center [269, 309] width 374 height 35
click at [848, 215] on link "Save & Exit" at bounding box center [865, 219] width 36 height 13
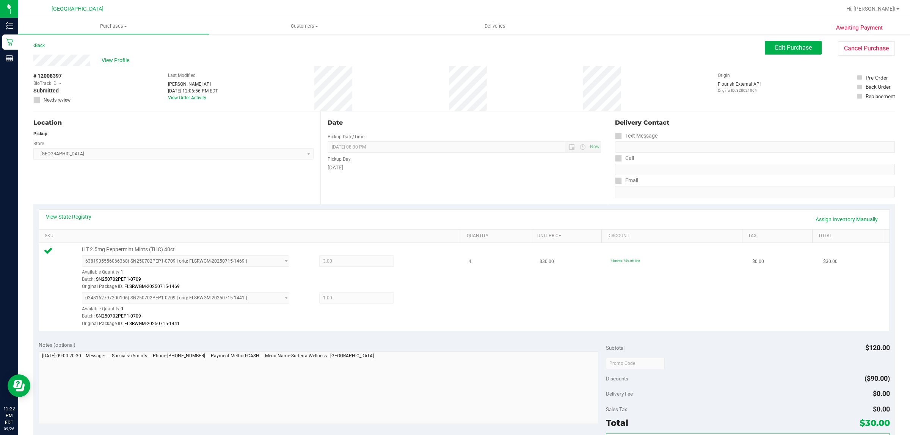
click at [554, 307] on td "$30.00" at bounding box center [570, 287] width 71 height 88
click at [817, 220] on link "Assign Inventory Manually" at bounding box center [846, 219] width 72 height 13
click at [411, 261] on icon at bounding box center [415, 262] width 8 height 9
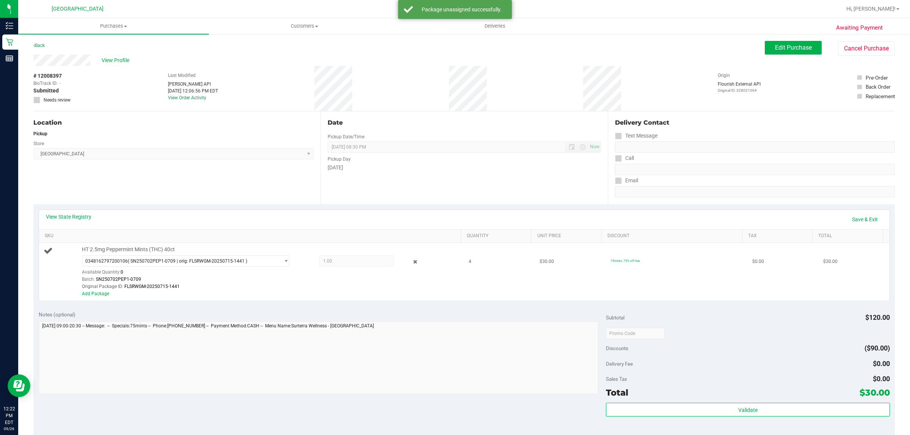
click at [450, 286] on div "HT 2.5mg Peppermint Mints (THC) 40ct 0348162797200106 ( SN250702PEP1-0709 | ori…" at bounding box center [252, 272] width 416 height 52
click at [852, 217] on link "Save & Exit" at bounding box center [865, 219] width 36 height 13
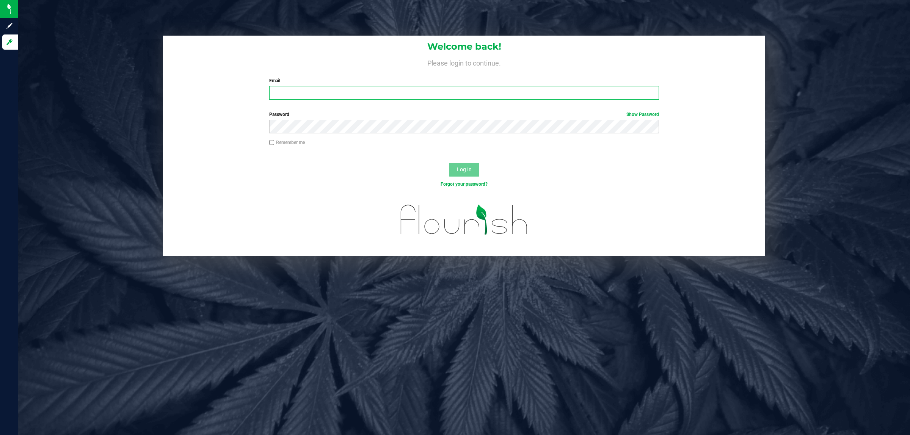
click at [327, 95] on input "Email" at bounding box center [464, 93] width 390 height 14
type input "[EMAIL_ADDRESS][DOMAIN_NAME]"
click at [449, 163] on button "Log In" at bounding box center [464, 170] width 30 height 14
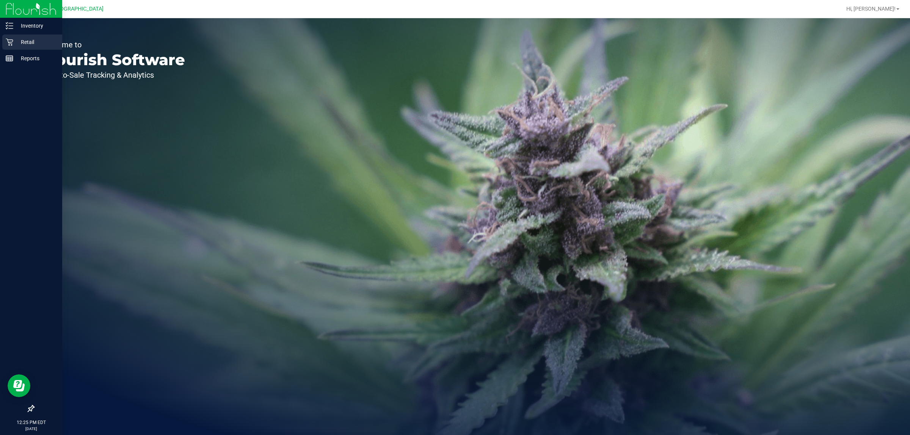
click at [37, 42] on p "Retail" at bounding box center [35, 42] width 45 height 9
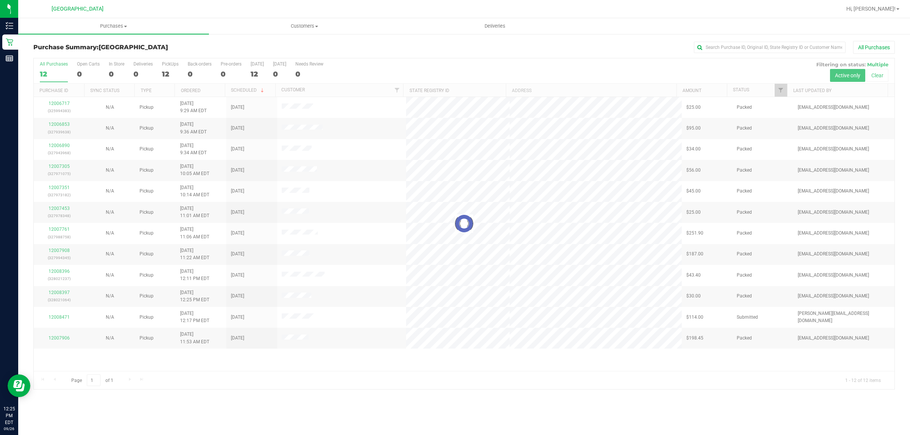
click at [781, 91] on div at bounding box center [464, 223] width 860 height 331
click at [773, 94] on th "Status" at bounding box center [756, 90] width 60 height 13
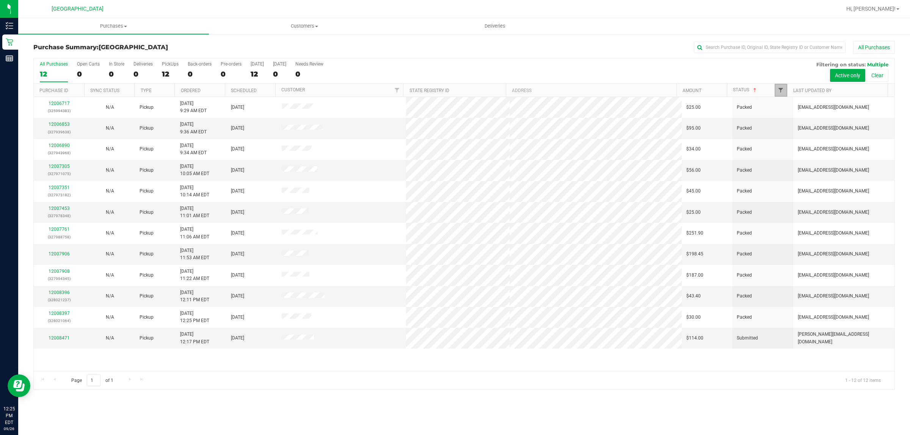
click at [777, 91] on span "Filter" at bounding box center [780, 90] width 6 height 6
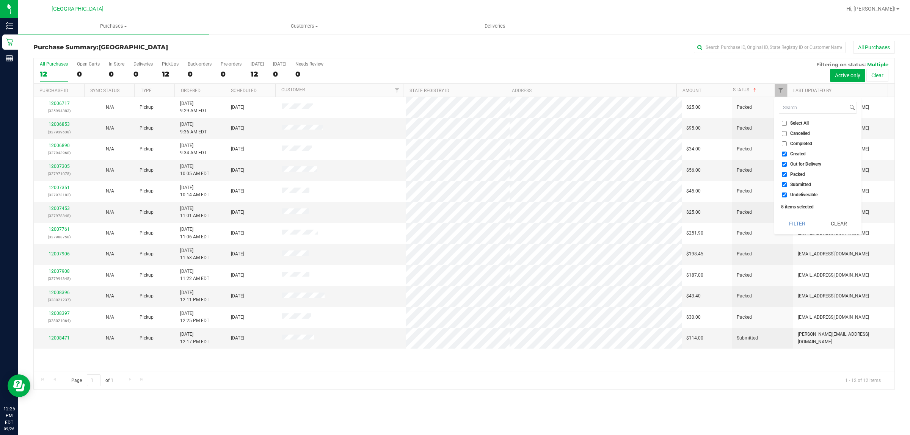
click at [783, 153] on input "Created" at bounding box center [783, 154] width 5 height 5
checkbox input "false"
click at [785, 166] on input "Out for Delivery" at bounding box center [783, 164] width 5 height 5
checkbox input "false"
click at [784, 176] on input "Packed" at bounding box center [783, 174] width 5 height 5
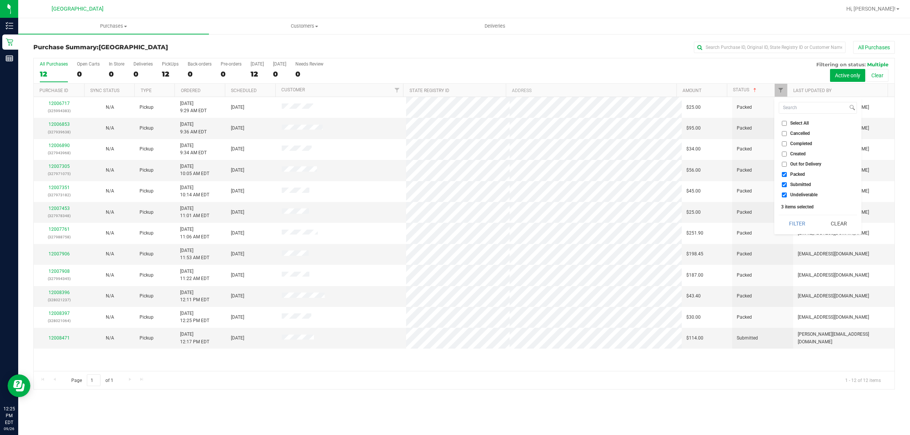
checkbox input "false"
click at [783, 196] on input "Undeliverable" at bounding box center [783, 195] width 5 height 5
checkbox input "false"
click at [793, 220] on button "Filter" at bounding box center [796, 223] width 36 height 17
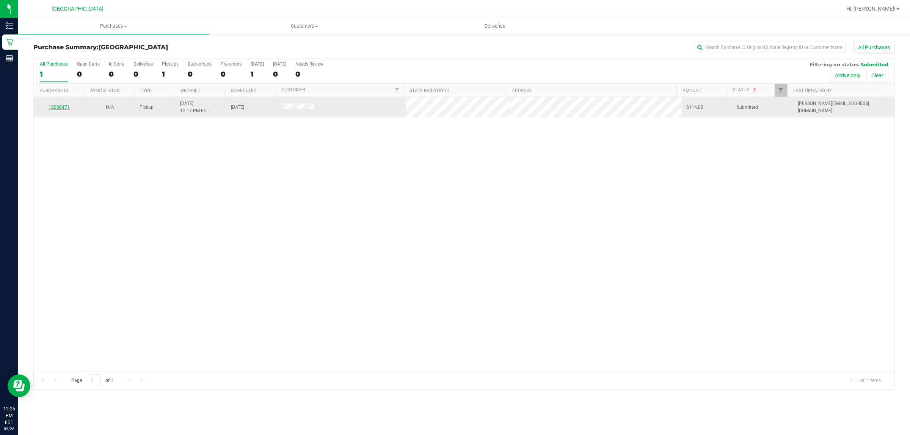
click at [64, 108] on link "12008471" at bounding box center [59, 107] width 21 height 5
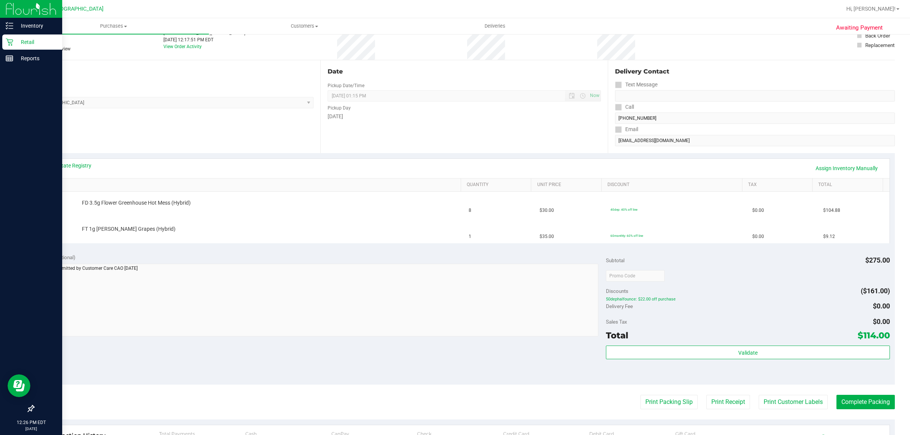
scroll to position [47, 0]
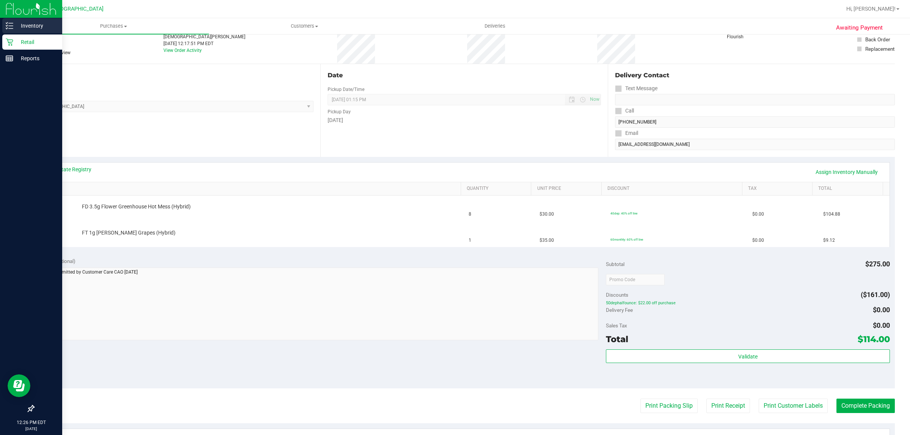
click at [23, 25] on p "Inventory" at bounding box center [35, 25] width 45 height 9
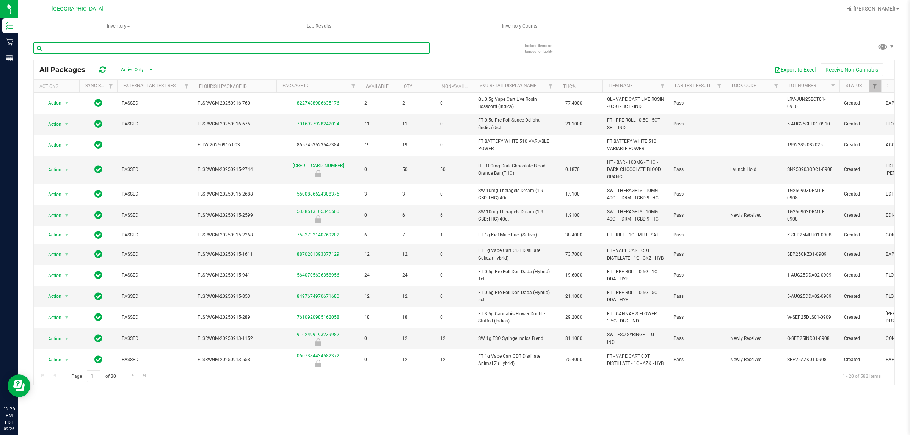
click at [101, 47] on input "text" at bounding box center [231, 47] width 396 height 11
click at [111, 48] on input "text" at bounding box center [231, 47] width 396 height 11
type input "alle"
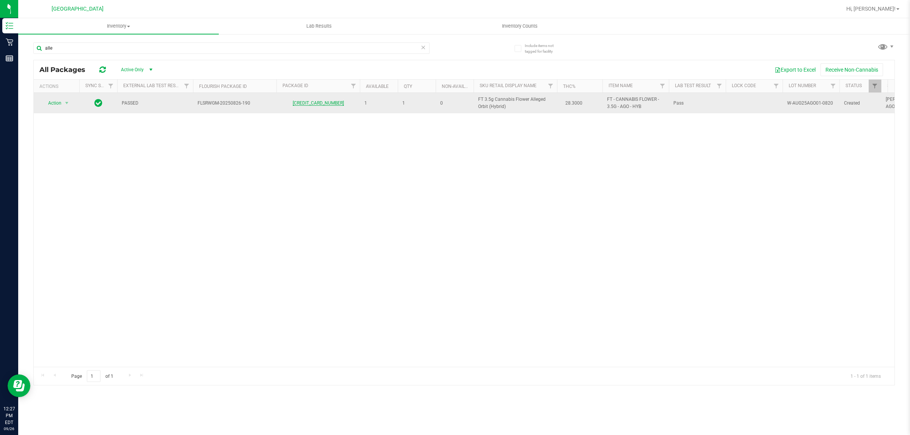
click at [329, 103] on link "5145422985993006" at bounding box center [318, 102] width 51 height 5
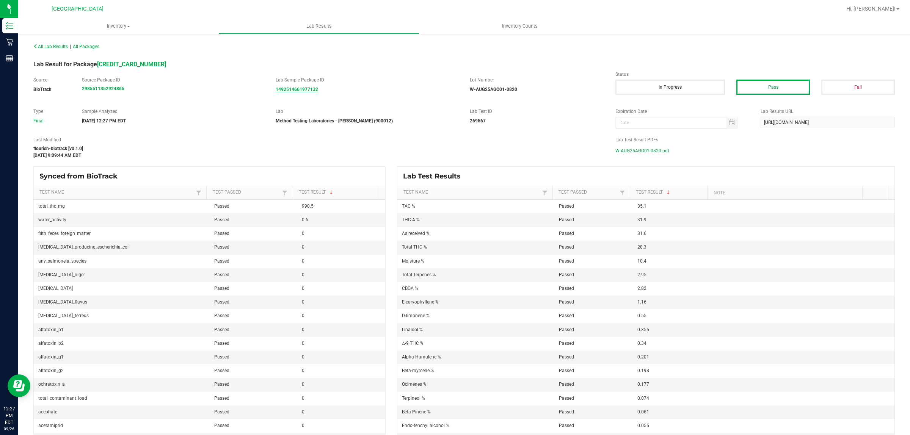
click at [301, 88] on strong "1492514661977132" at bounding box center [297, 89] width 42 height 5
click at [101, 88] on strong "2985511352924865" at bounding box center [103, 88] width 42 height 5
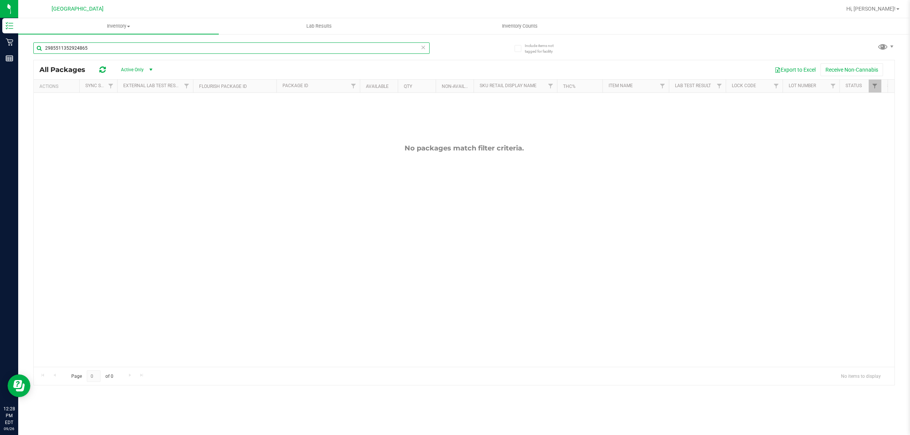
click at [97, 52] on input "2985511352924865" at bounding box center [231, 47] width 396 height 11
click at [148, 49] on input "2985511352924865" at bounding box center [231, 47] width 396 height 11
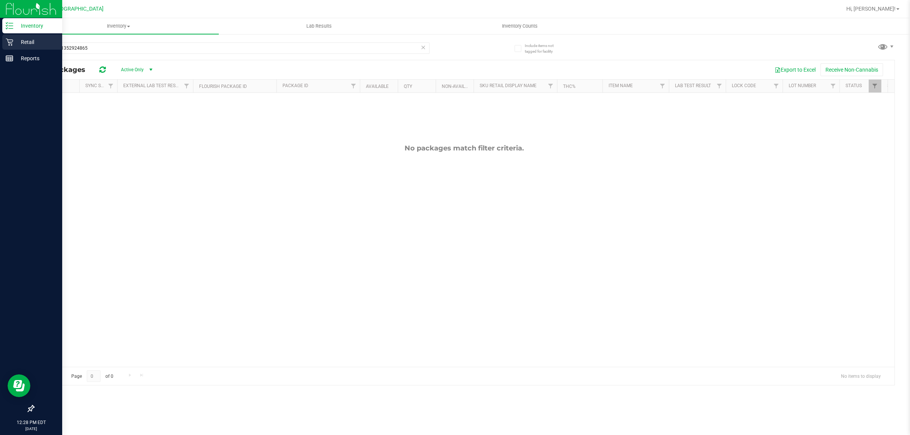
click at [12, 44] on icon at bounding box center [10, 42] width 8 height 8
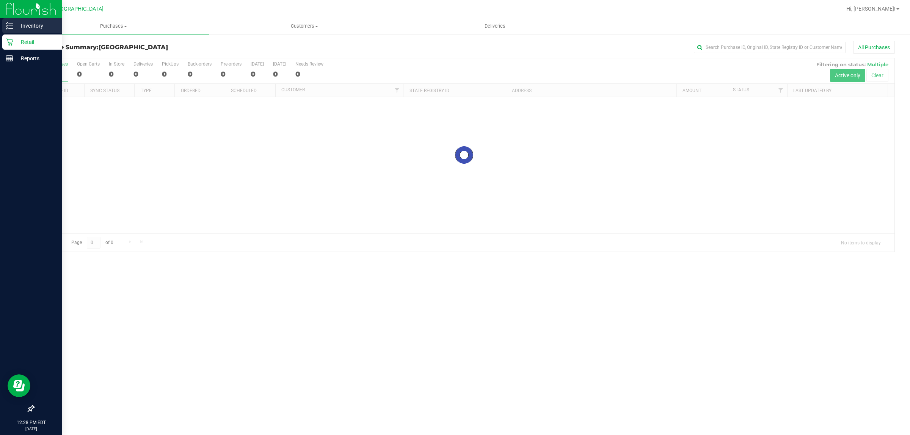
click at [6, 21] on div "Inventory" at bounding box center [32, 25] width 60 height 15
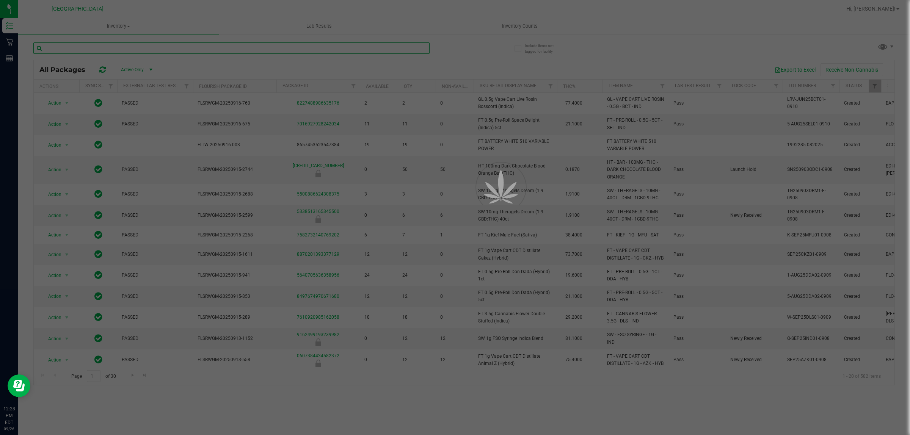
click at [139, 46] on input "text" at bounding box center [231, 47] width 396 height 11
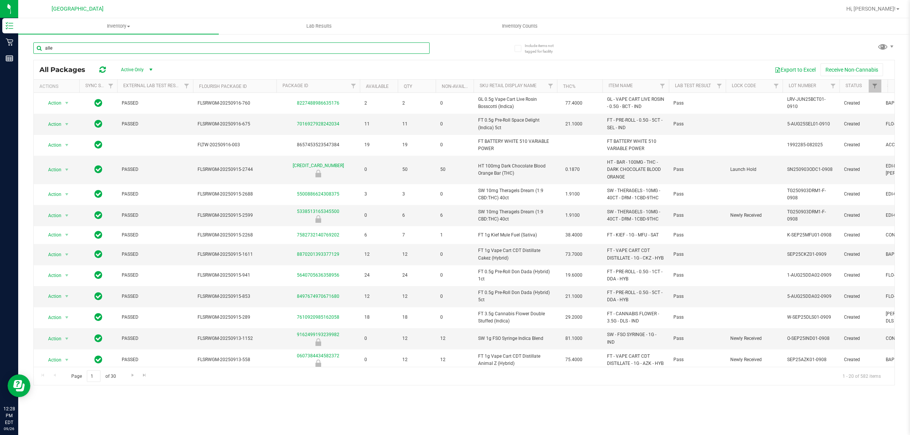
type input "alle"
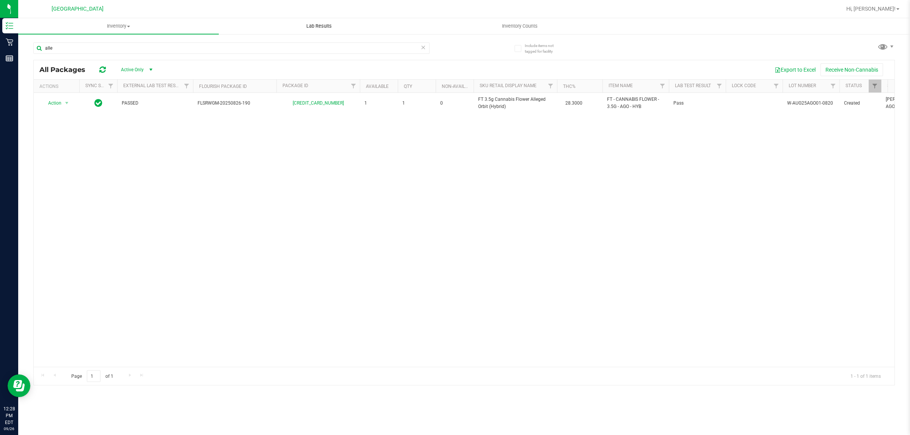
click at [338, 27] on span "Lab Results" at bounding box center [319, 26] width 46 height 7
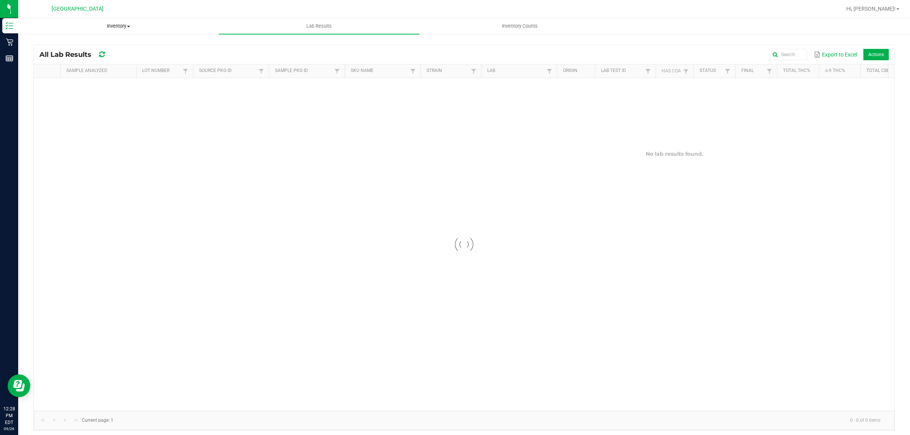
click at [128, 26] on span at bounding box center [128, 27] width 3 height 2
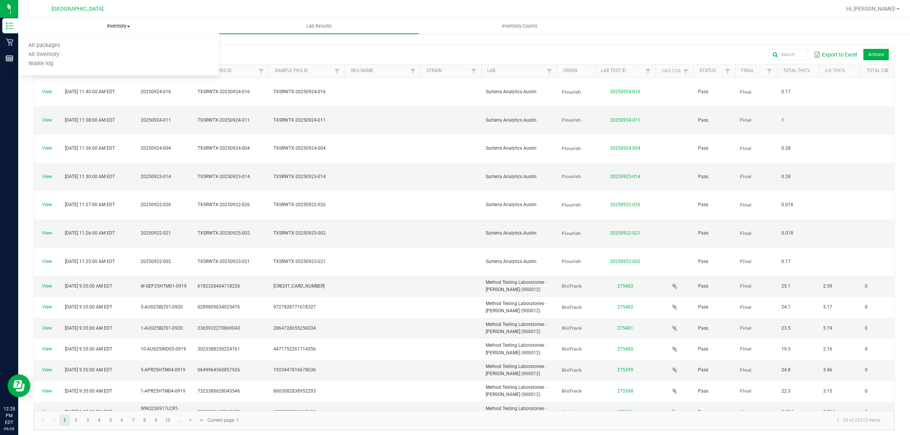
click at [168, 25] on span "Inventory" at bounding box center [118, 26] width 200 height 7
click at [102, 28] on span "Inventory" at bounding box center [118, 26] width 200 height 7
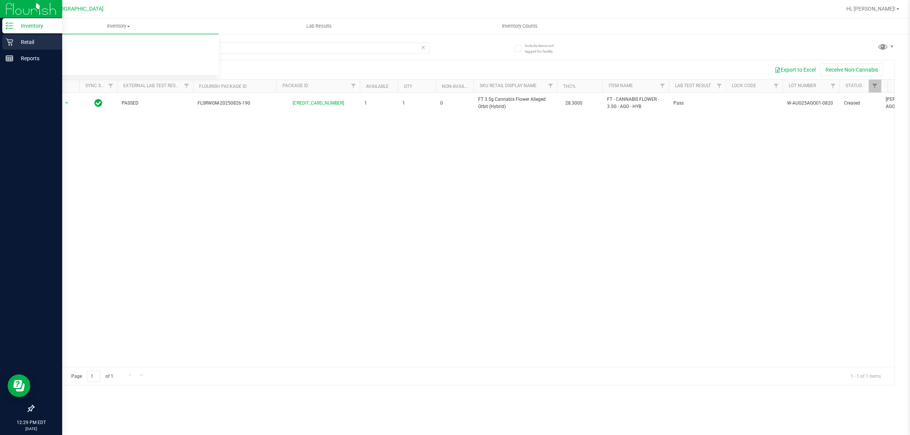
click at [11, 48] on div "Retail" at bounding box center [32, 41] width 60 height 15
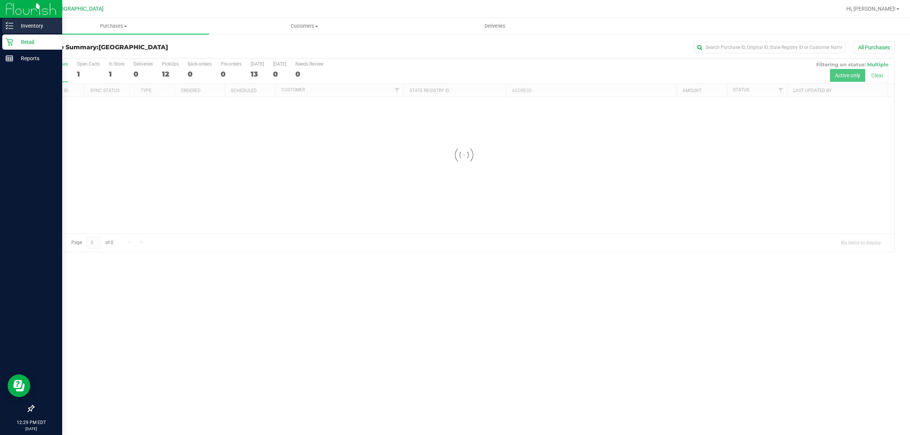
click at [38, 21] on p "Inventory" at bounding box center [35, 25] width 45 height 9
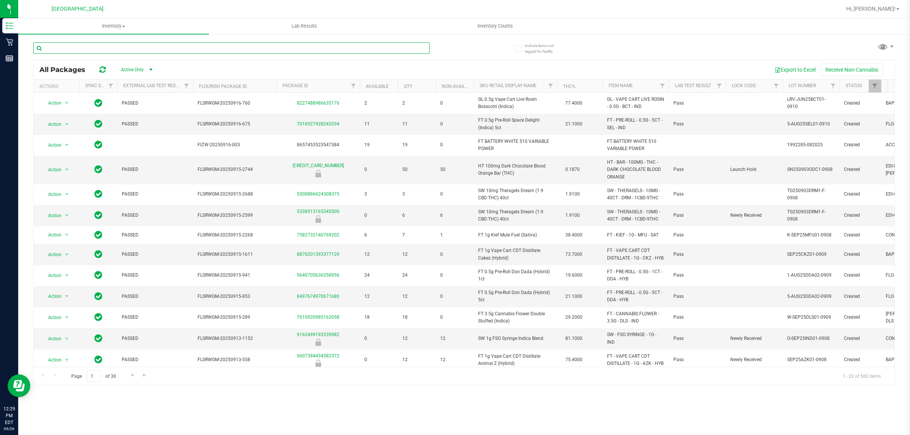
click at [122, 44] on input "text" at bounding box center [231, 47] width 396 height 11
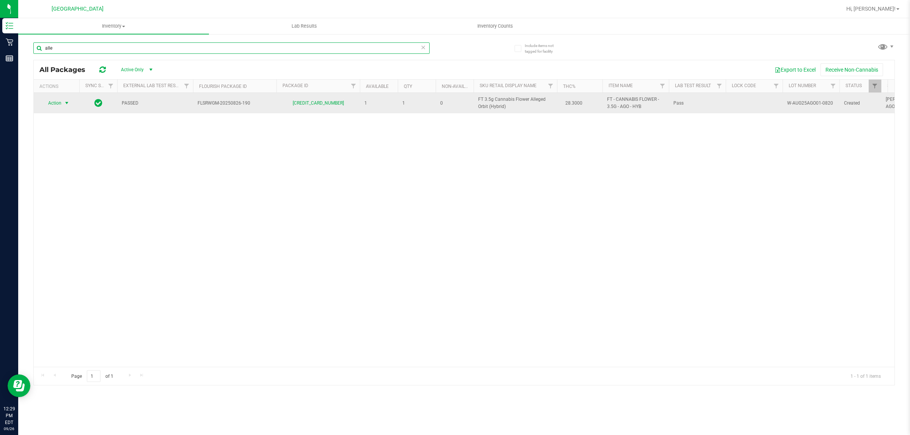
type input "alle"
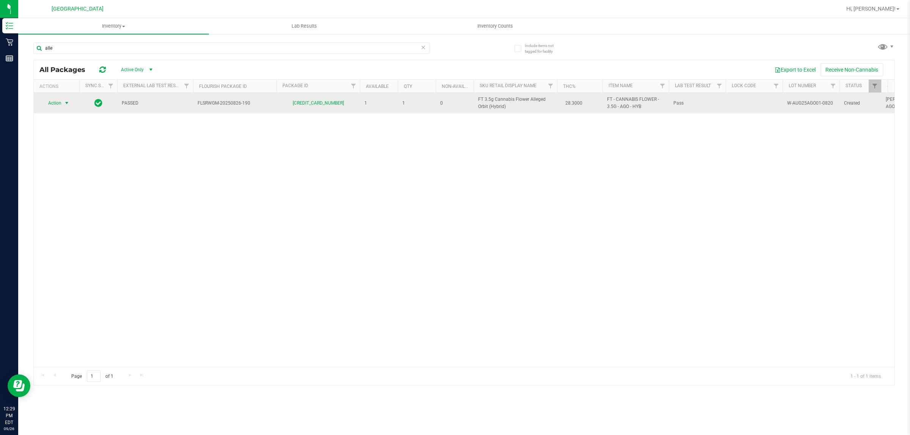
click at [57, 102] on span "Action" at bounding box center [51, 103] width 20 height 11
click at [56, 102] on span "Action" at bounding box center [51, 103] width 20 height 11
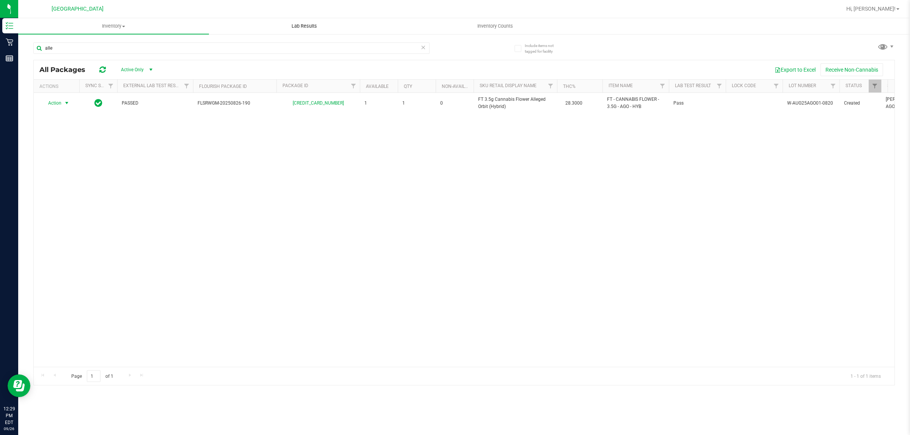
click at [297, 28] on span "Lab Results" at bounding box center [304, 26] width 46 height 7
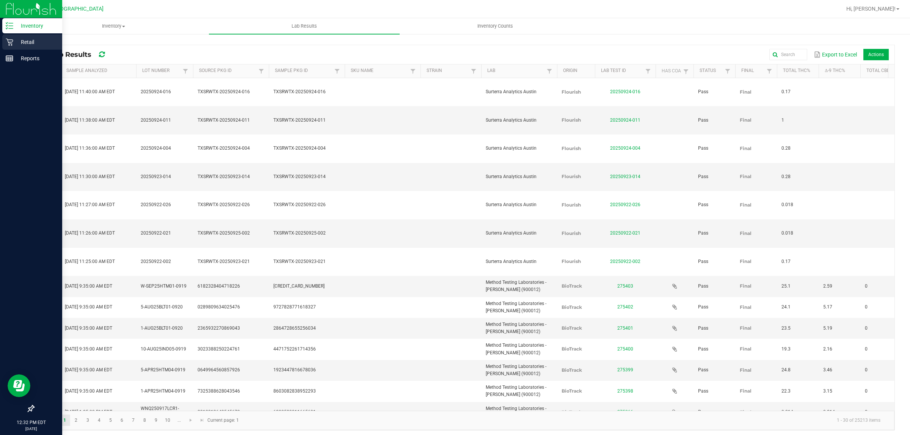
click at [9, 44] on icon at bounding box center [10, 42] width 8 height 8
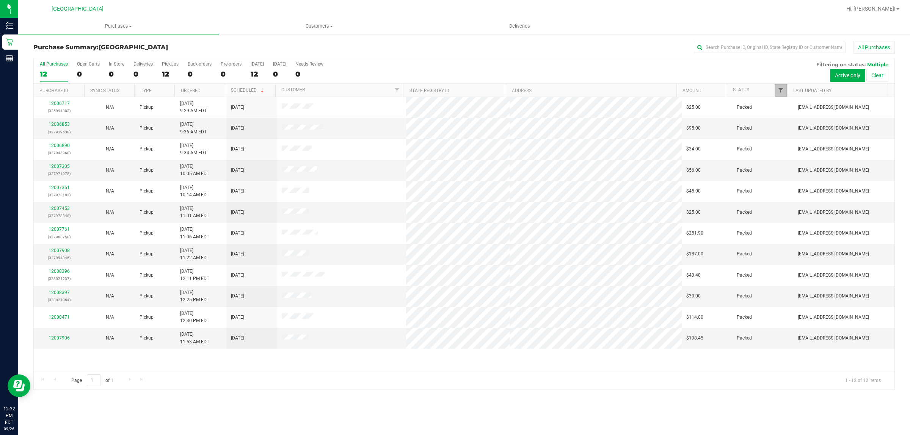
click at [779, 91] on span "Filter" at bounding box center [780, 90] width 6 height 6
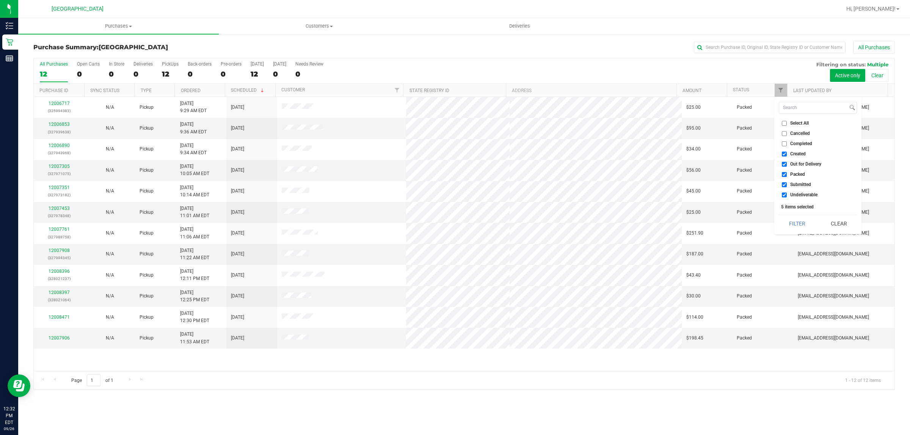
click at [783, 153] on input "Created" at bounding box center [783, 154] width 5 height 5
checkbox input "false"
click at [784, 164] on input "Out for Delivery" at bounding box center [783, 164] width 5 height 5
checkbox input "false"
click at [784, 175] on input "Packed" at bounding box center [783, 174] width 5 height 5
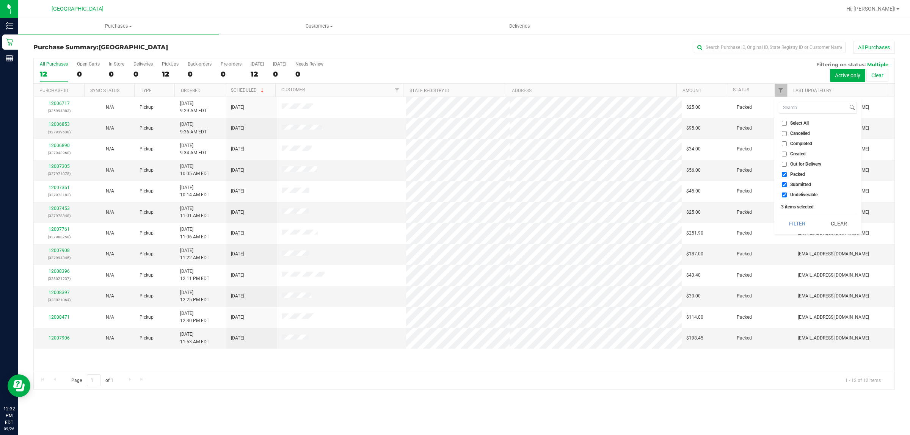
checkbox input "false"
click at [783, 194] on input "Undeliverable" at bounding box center [783, 195] width 5 height 5
checkbox input "false"
click at [792, 221] on button "Filter" at bounding box center [796, 223] width 36 height 17
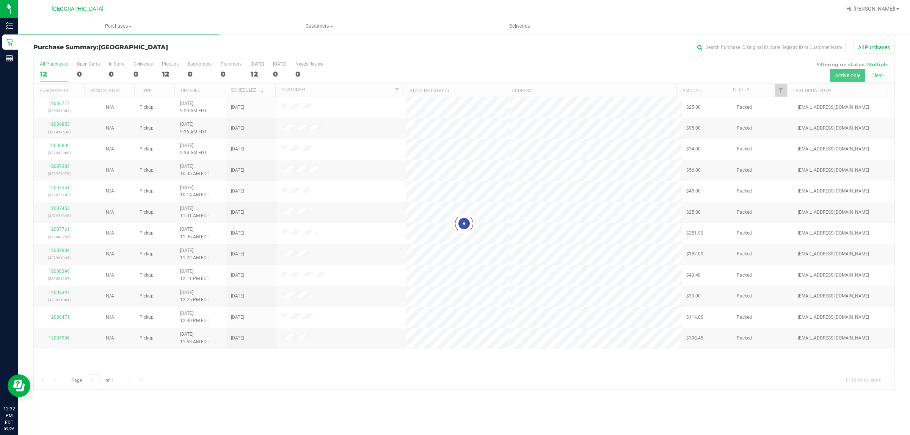
drag, startPoint x: 792, startPoint y: 221, endPoint x: 566, endPoint y: 62, distance: 276.9
click at [566, 61] on div at bounding box center [464, 223] width 860 height 331
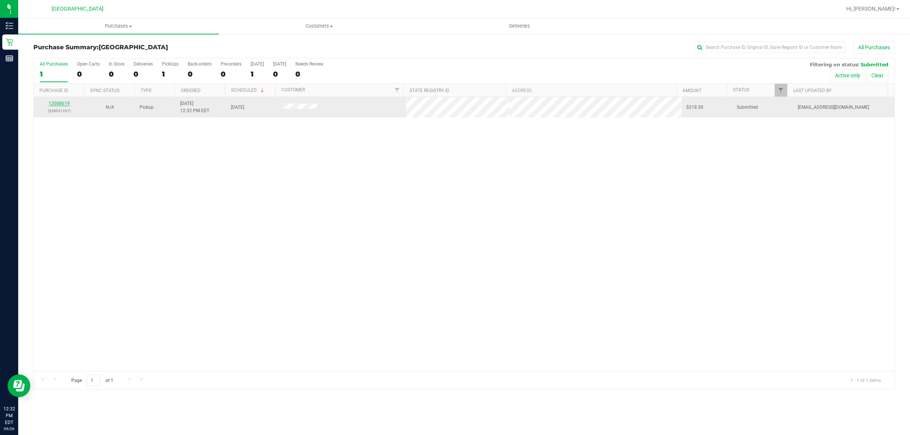
click at [66, 105] on link "12008619" at bounding box center [59, 103] width 21 height 5
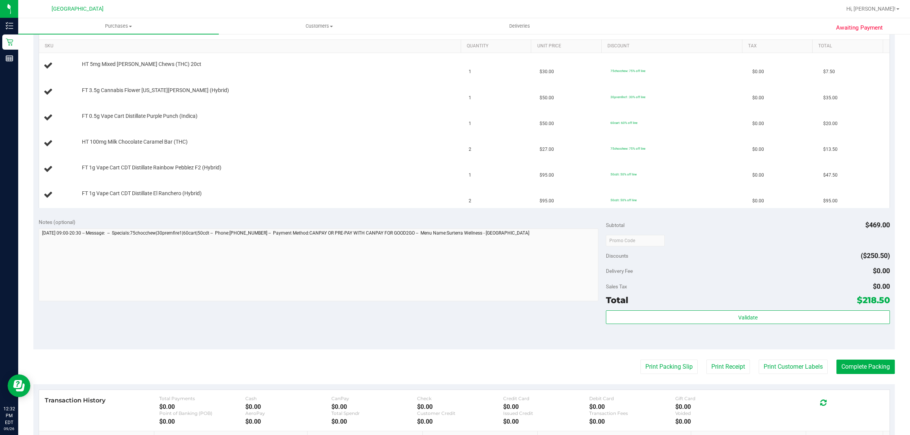
scroll to position [284, 0]
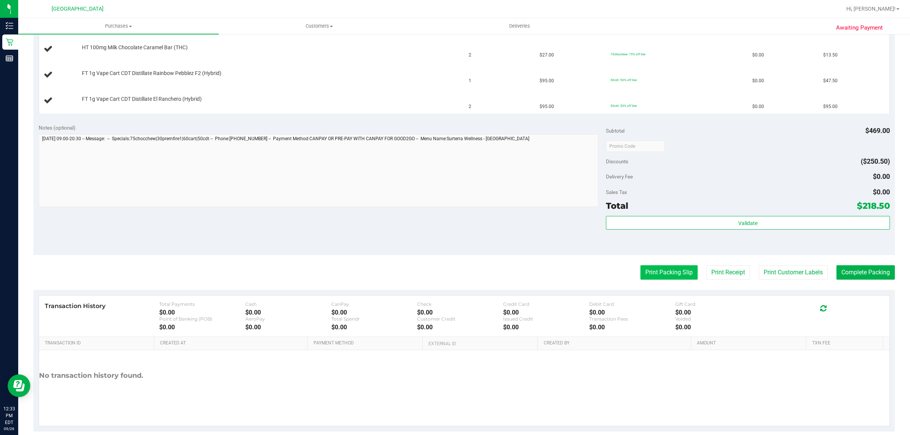
click at [651, 276] on button "Print Packing Slip" at bounding box center [668, 272] width 57 height 14
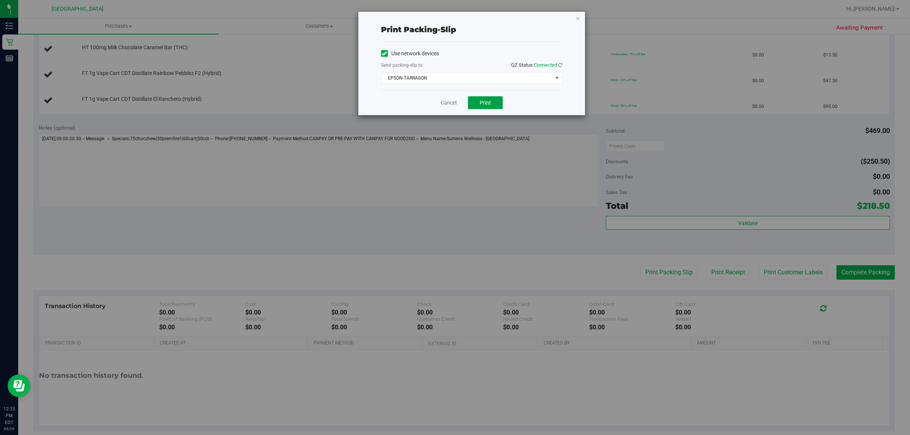
click at [482, 101] on span "Print" at bounding box center [484, 103] width 11 height 6
click at [439, 104] on div "Cancel Print" at bounding box center [471, 102] width 181 height 25
click at [483, 103] on span "Print" at bounding box center [484, 103] width 11 height 6
click at [486, 101] on span "Print" at bounding box center [484, 103] width 11 height 6
click at [523, 82] on span "EPSON-TARRAGON" at bounding box center [466, 78] width 171 height 11
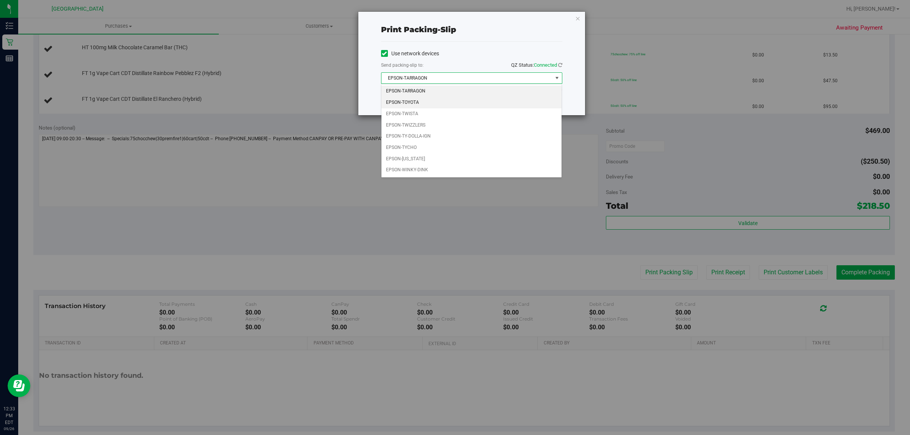
click at [417, 103] on li "EPSON-TOYOTA" at bounding box center [471, 102] width 180 height 11
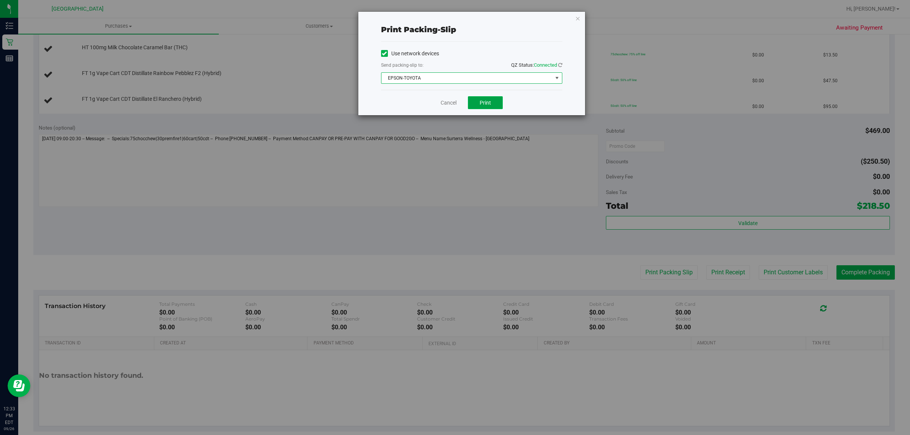
click at [494, 108] on button "Print" at bounding box center [485, 102] width 35 height 13
drag, startPoint x: 450, startPoint y: 103, endPoint x: 446, endPoint y: 106, distance: 5.6
click at [450, 103] on link "Cancel" at bounding box center [448, 103] width 16 height 8
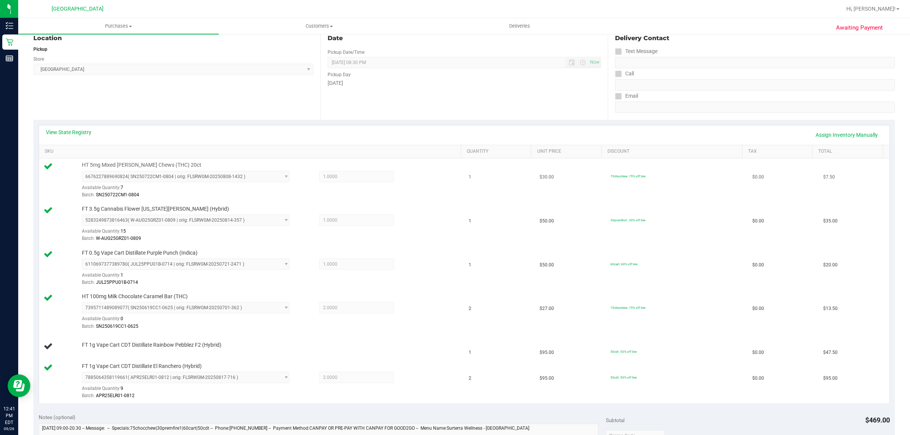
scroll to position [0, 0]
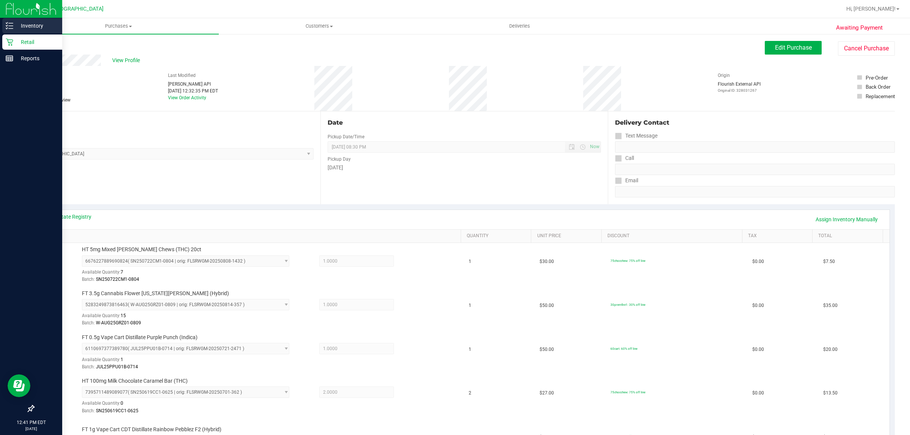
click at [25, 24] on p "Inventory" at bounding box center [35, 25] width 45 height 9
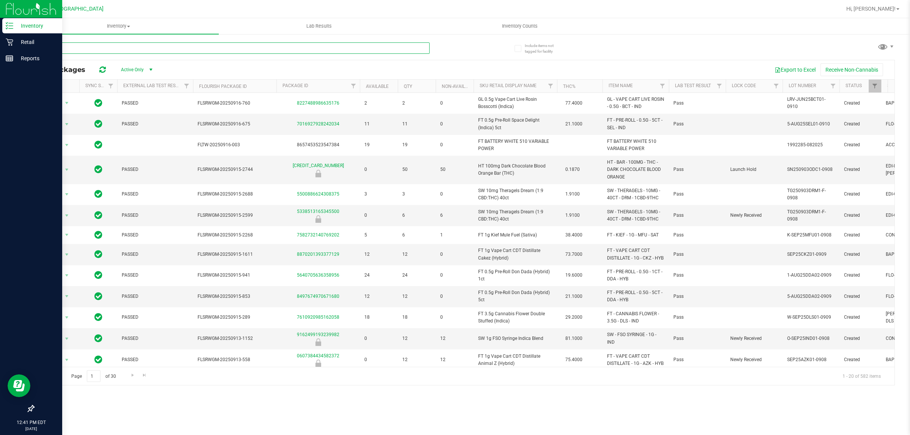
click at [140, 47] on input "text" at bounding box center [231, 47] width 396 height 11
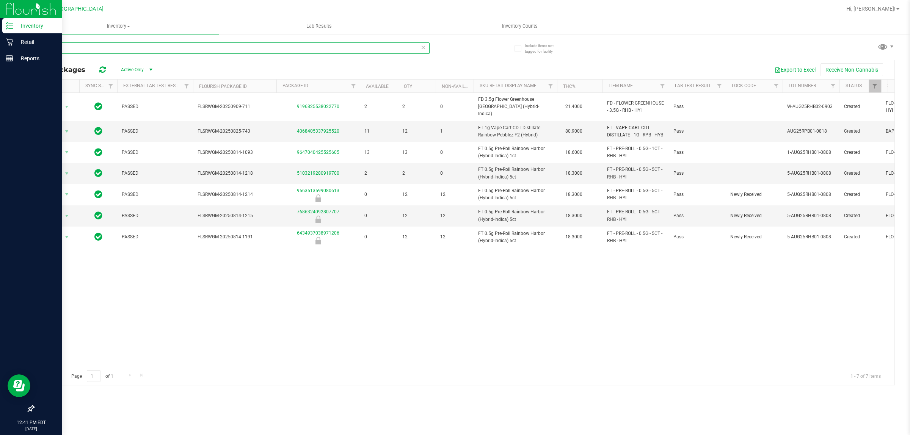
type input "rainb"
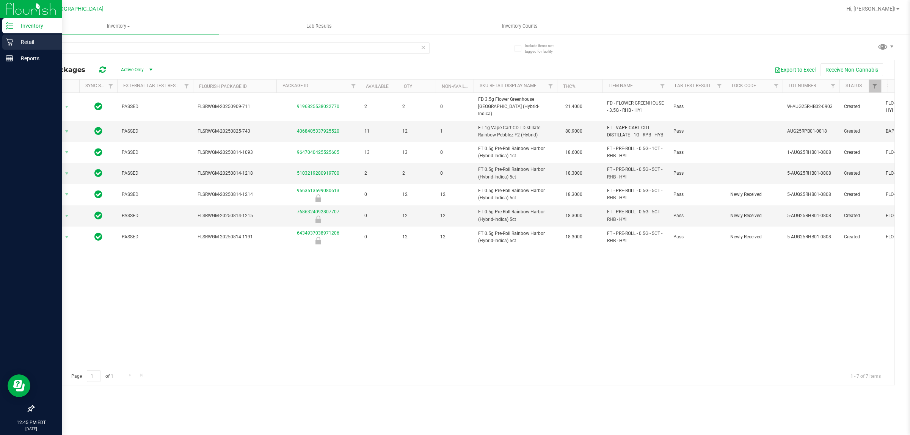
click at [11, 41] on icon at bounding box center [10, 42] width 8 height 8
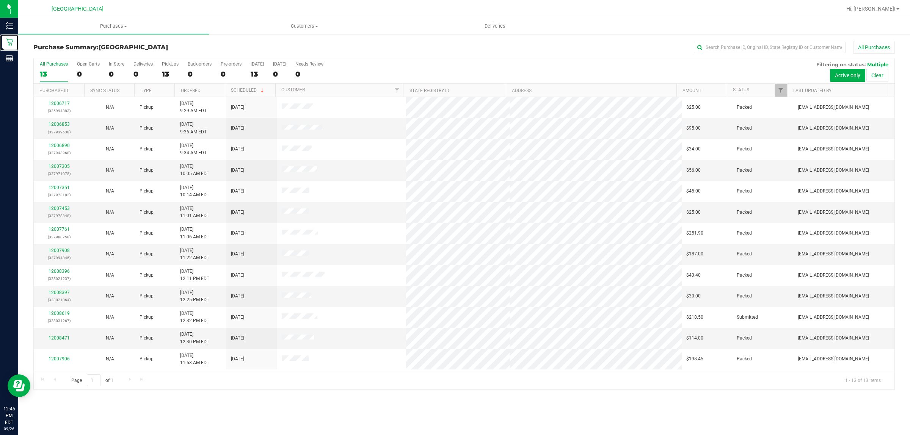
click at [785, 91] on div at bounding box center [786, 90] width 3 height 13
click at [780, 91] on span "Filter" at bounding box center [780, 90] width 6 height 6
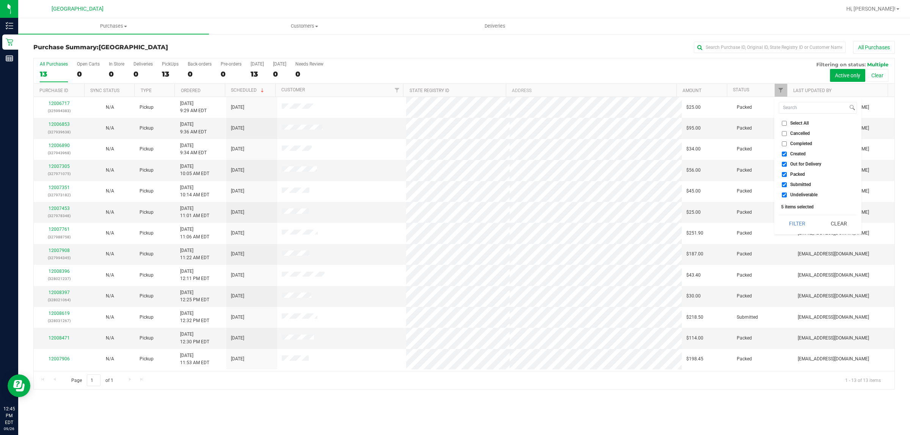
click at [785, 154] on input "Created" at bounding box center [783, 154] width 5 height 5
checkbox input "false"
click at [782, 162] on input "Out for Delivery" at bounding box center [783, 164] width 5 height 5
checkbox input "false"
click at [784, 175] on input "Packed" at bounding box center [783, 174] width 5 height 5
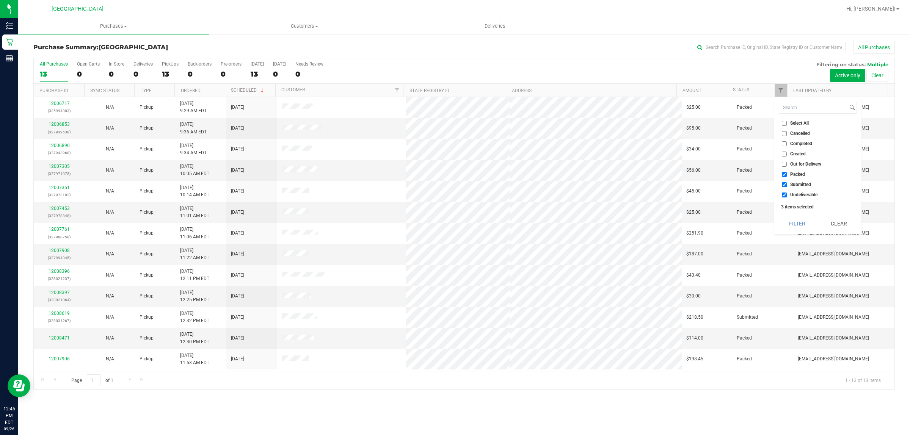
checkbox input "false"
click at [783, 194] on input "Undeliverable" at bounding box center [783, 195] width 5 height 5
checkbox input "false"
click at [801, 225] on button "Filter" at bounding box center [796, 223] width 36 height 17
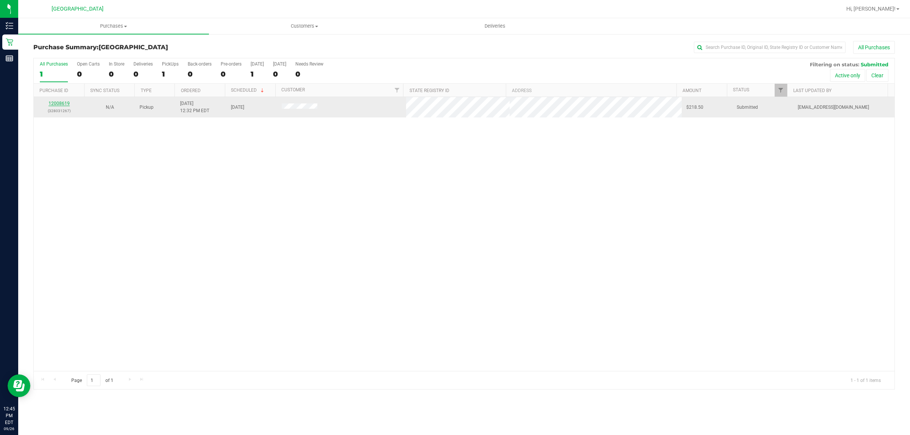
click at [59, 105] on link "12008619" at bounding box center [59, 103] width 21 height 5
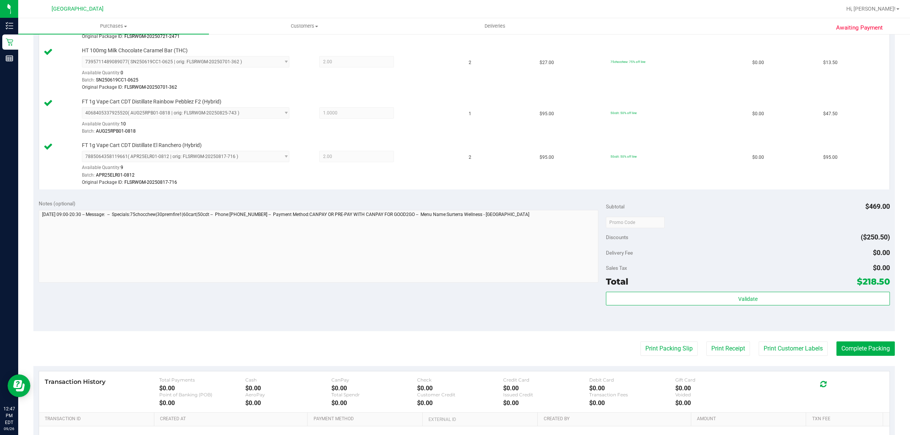
scroll to position [441, 0]
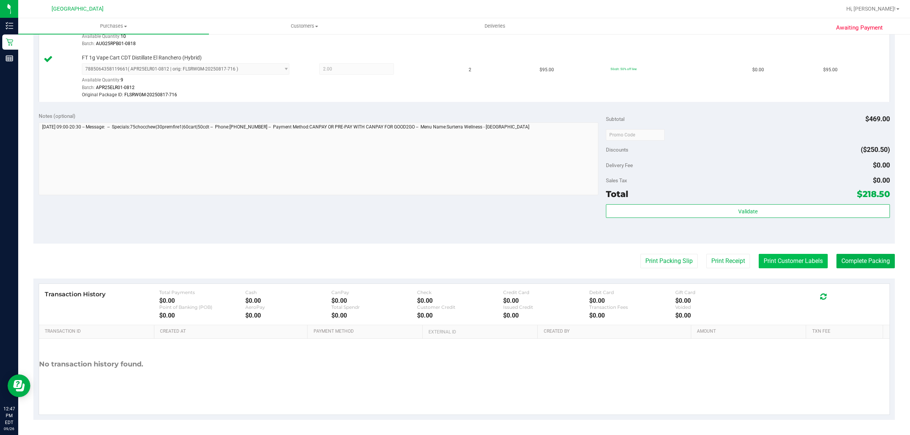
click at [792, 259] on button "Print Customer Labels" at bounding box center [792, 261] width 69 height 14
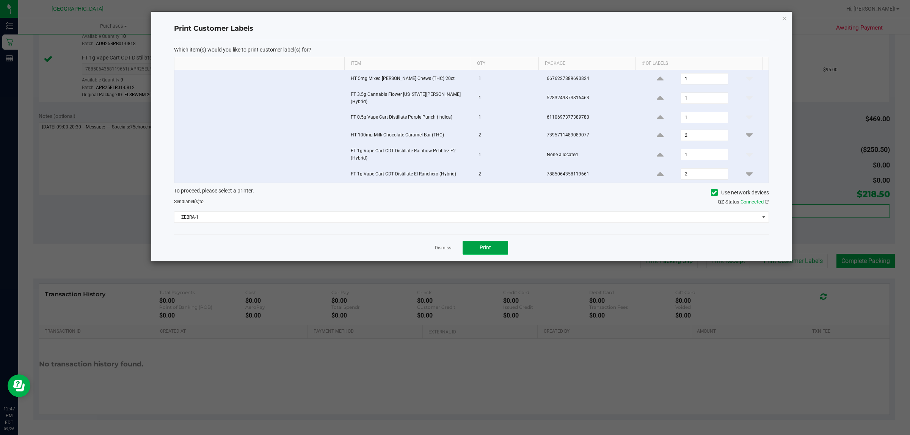
click at [497, 250] on button "Print" at bounding box center [484, 248] width 45 height 14
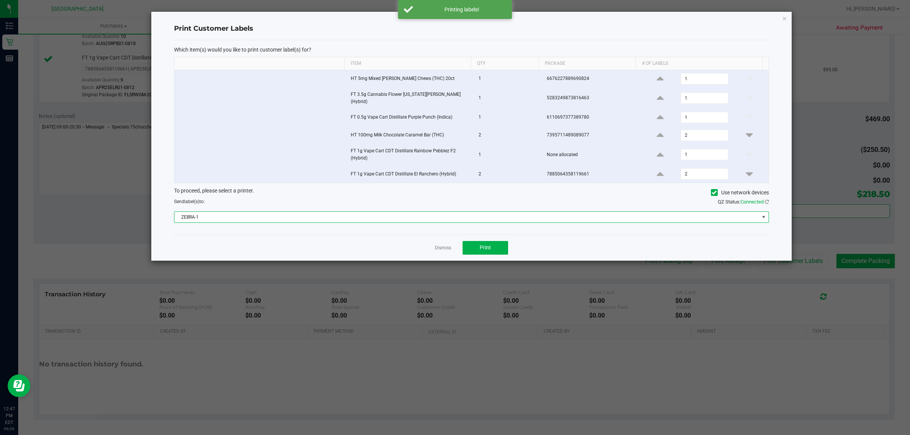
click at [470, 212] on span "ZEBRA-1" at bounding box center [466, 217] width 584 height 11
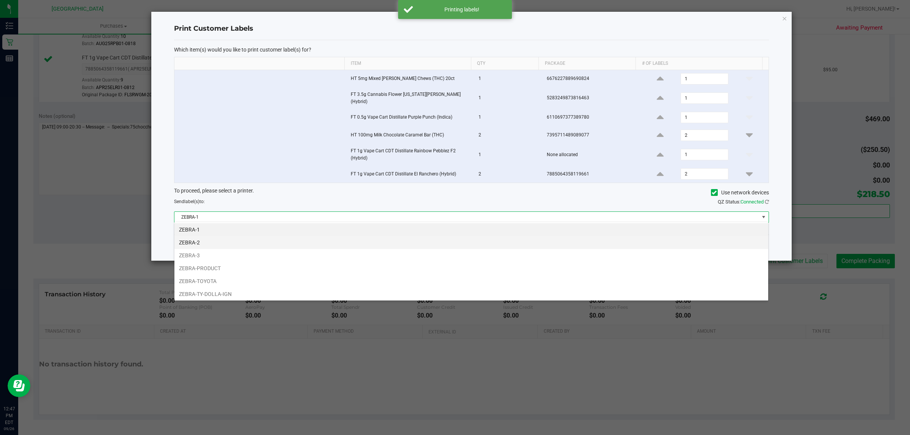
scroll to position [12, 594]
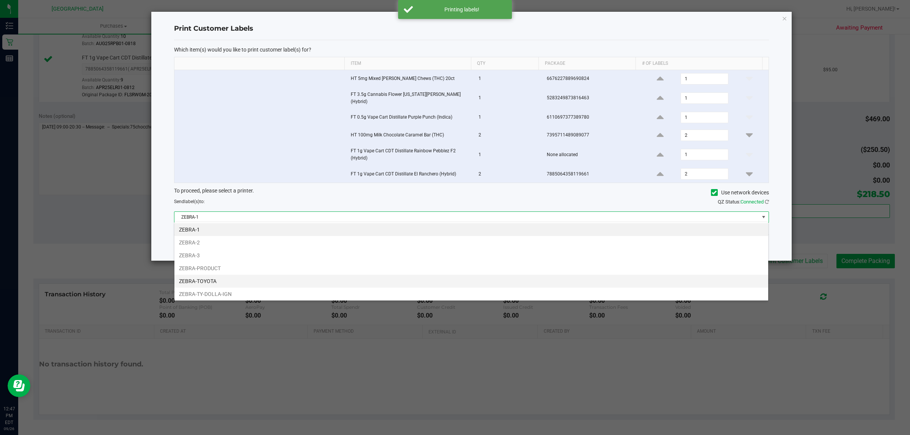
click at [300, 283] on li "ZEBRA-TOYOTA" at bounding box center [470, 281] width 593 height 13
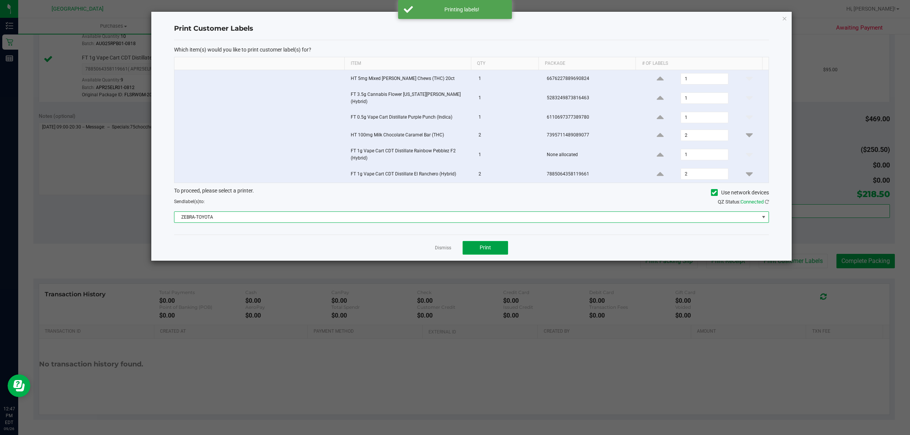
click at [481, 245] on span "Print" at bounding box center [484, 247] width 11 height 6
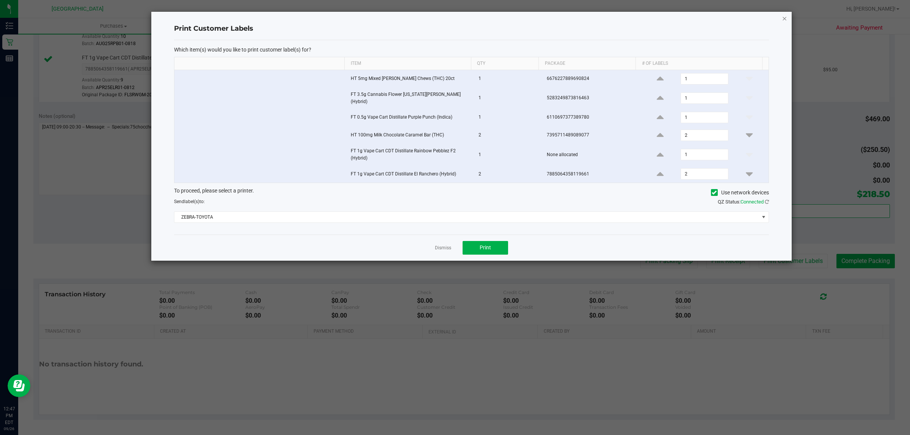
click at [781, 18] on icon "button" at bounding box center [783, 18] width 5 height 9
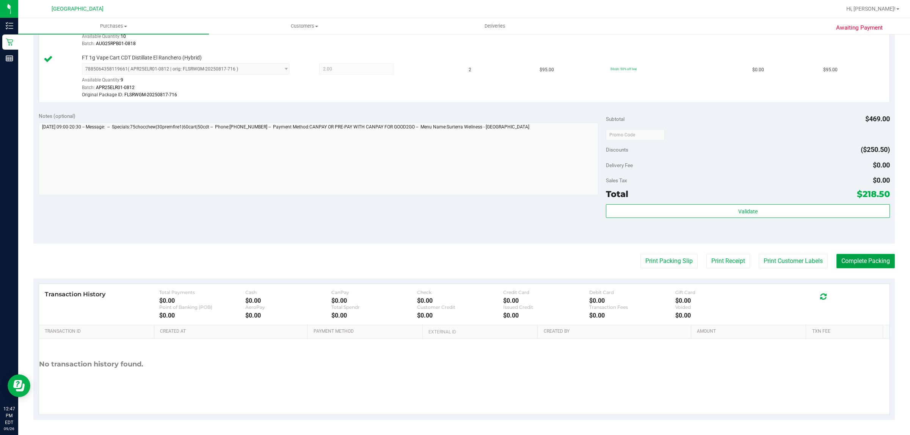
click at [836, 258] on button "Complete Packing" at bounding box center [865, 261] width 58 height 14
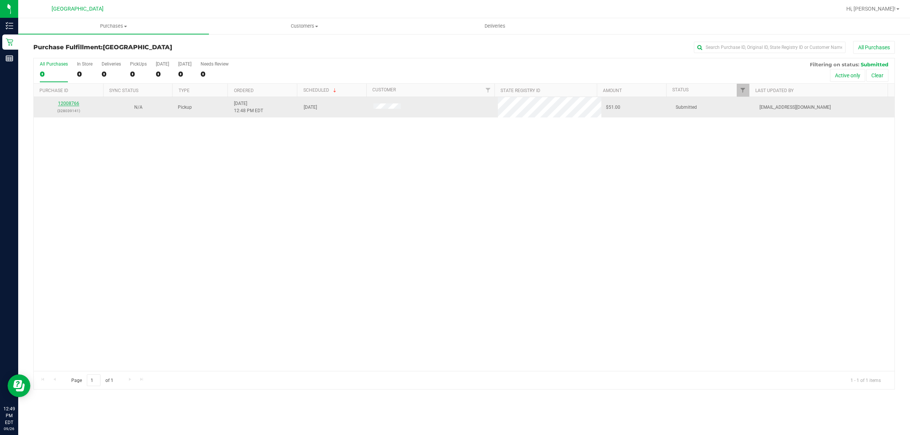
click at [67, 102] on link "12008766" at bounding box center [68, 103] width 21 height 5
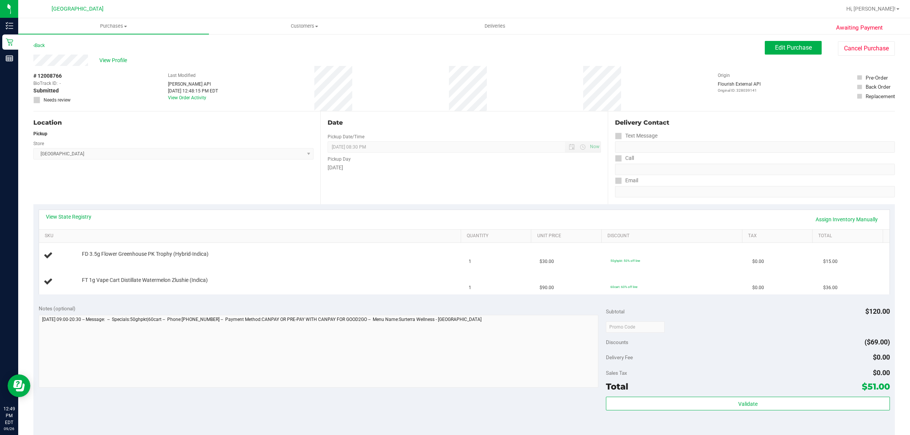
scroll to position [192, 0]
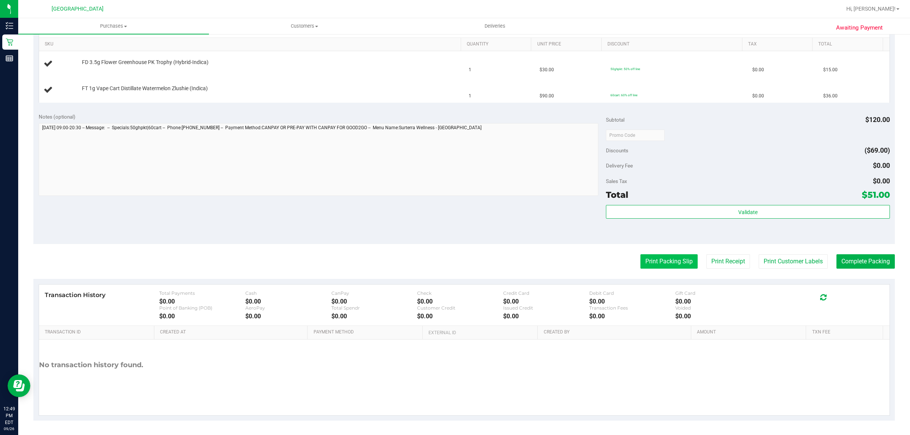
click at [661, 263] on button "Print Packing Slip" at bounding box center [668, 261] width 57 height 14
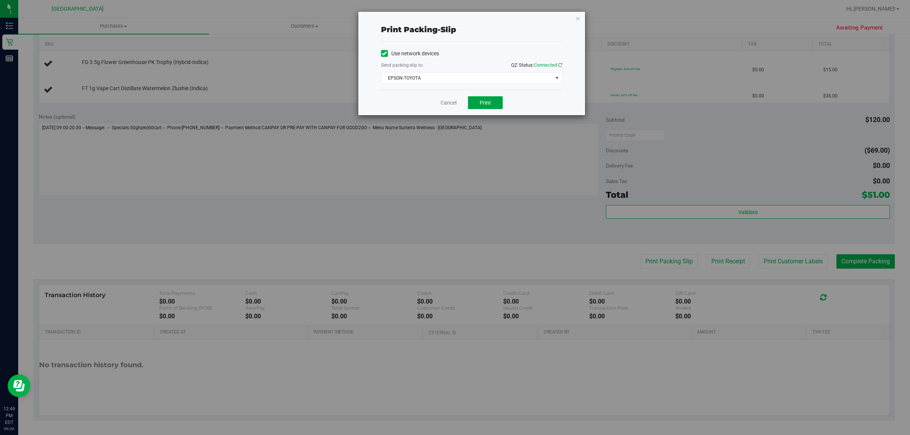
click at [486, 102] on span "Print" at bounding box center [484, 103] width 11 height 6
click at [446, 103] on link "Cancel" at bounding box center [448, 103] width 16 height 8
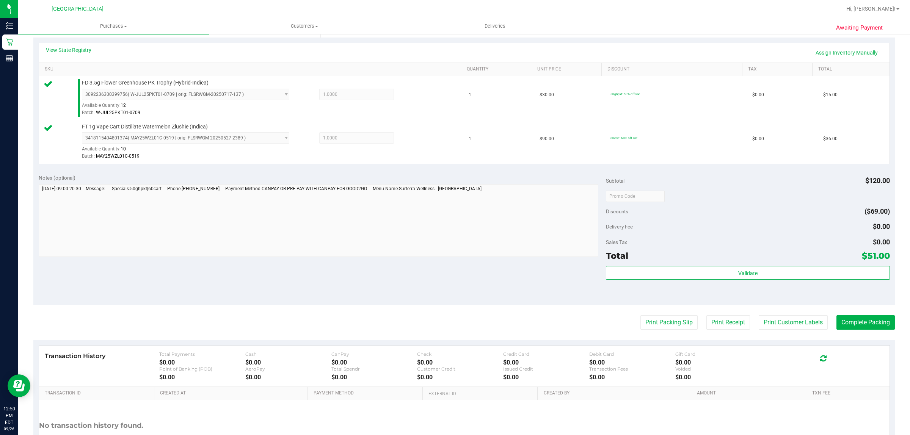
scroll to position [228, 0]
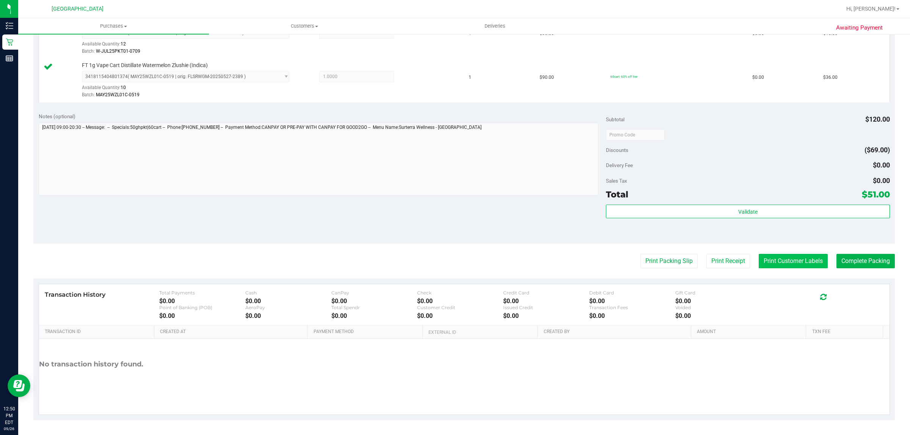
click at [766, 261] on button "Print Customer Labels" at bounding box center [792, 261] width 69 height 14
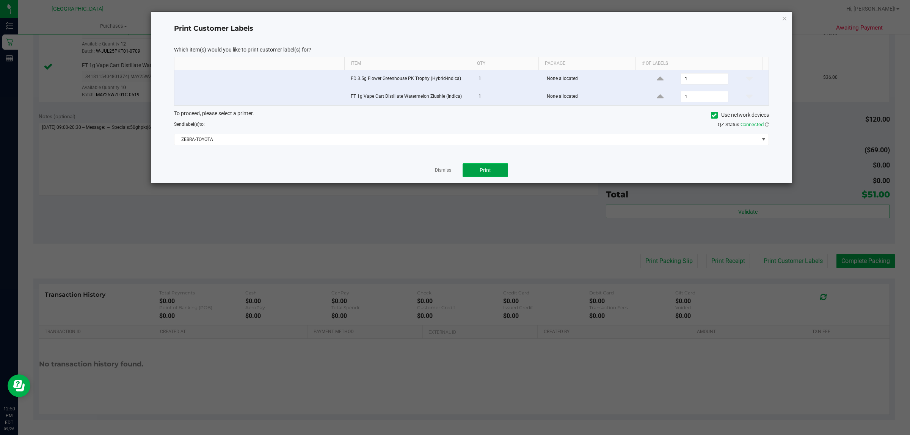
click at [476, 169] on button "Print" at bounding box center [484, 170] width 45 height 14
click at [445, 172] on link "Dismiss" at bounding box center [443, 170] width 16 height 6
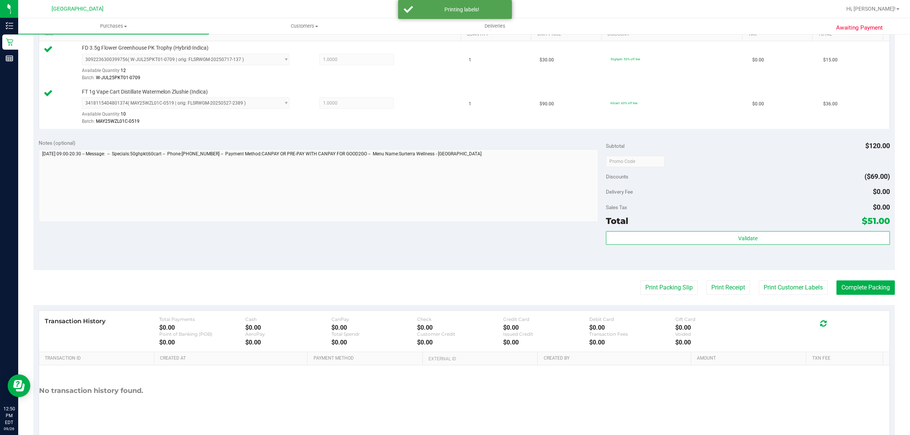
scroll to position [181, 0]
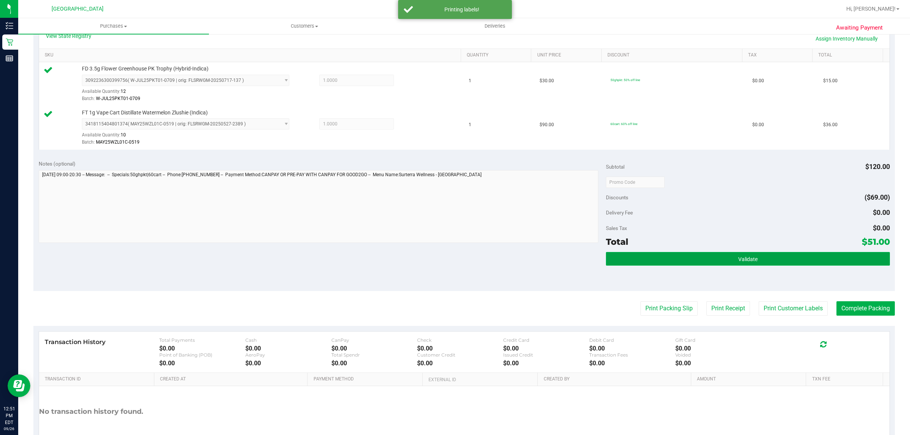
click at [795, 262] on button "Validate" at bounding box center [747, 259] width 283 height 14
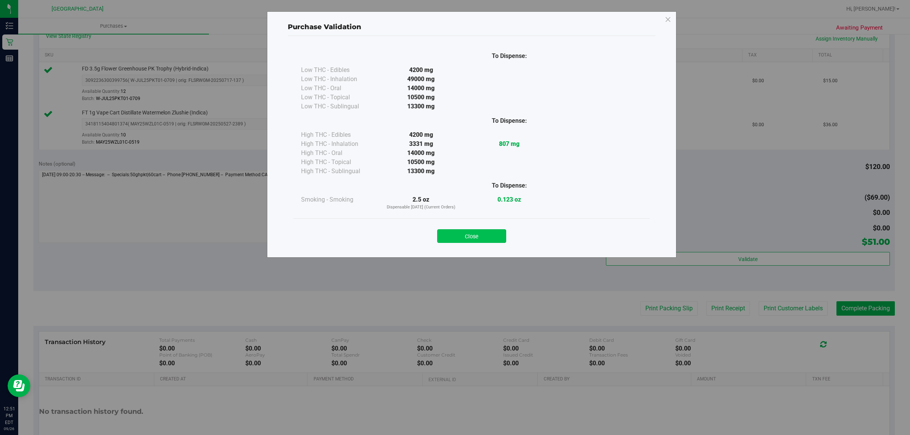
click at [496, 238] on button "Close" at bounding box center [471, 236] width 69 height 14
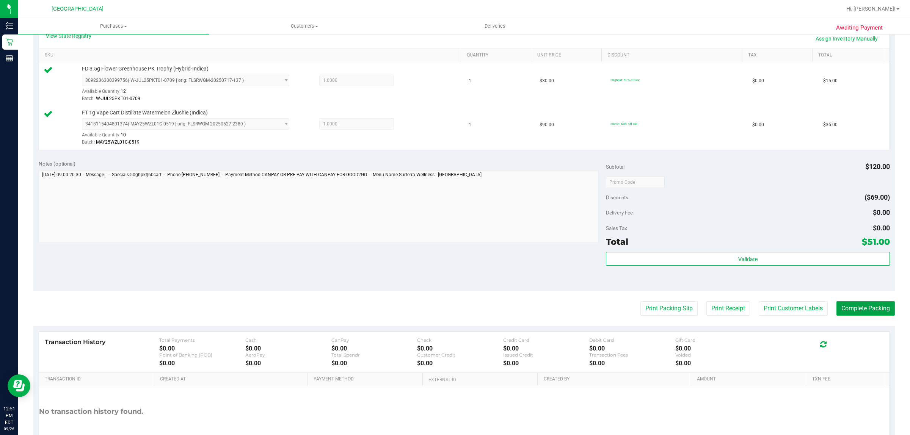
click at [849, 308] on button "Complete Packing" at bounding box center [865, 308] width 58 height 14
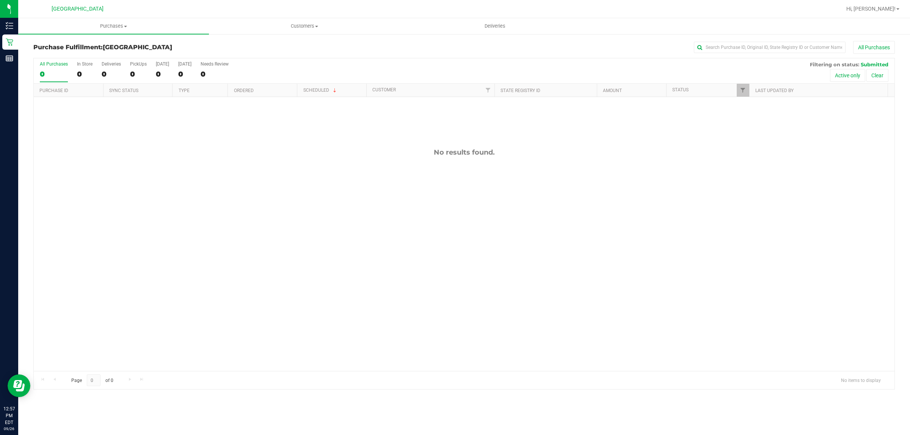
click at [469, 281] on div "No results found." at bounding box center [464, 259] width 860 height 325
click at [742, 94] on link "Filter" at bounding box center [742, 90] width 13 height 13
click at [763, 224] on button "Filter" at bounding box center [759, 223] width 36 height 17
click at [244, 257] on div "No results found." at bounding box center [464, 259] width 860 height 325
click at [296, 312] on div "No results found." at bounding box center [464, 259] width 860 height 325
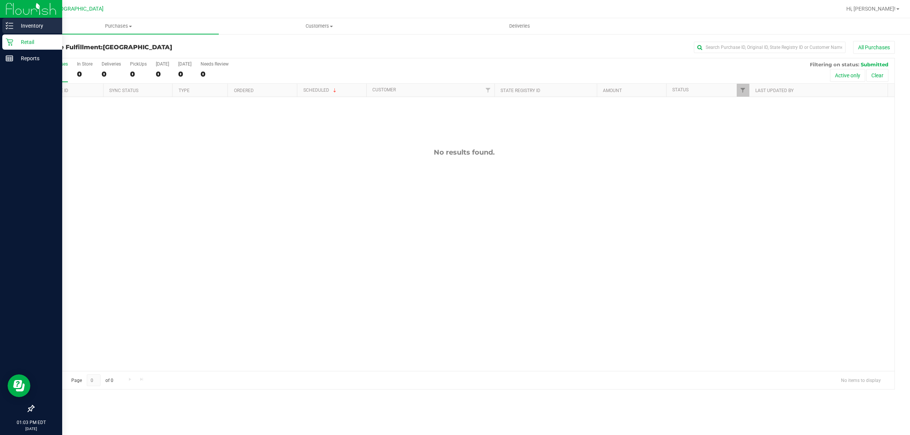
click at [34, 24] on p "Inventory" at bounding box center [35, 25] width 45 height 9
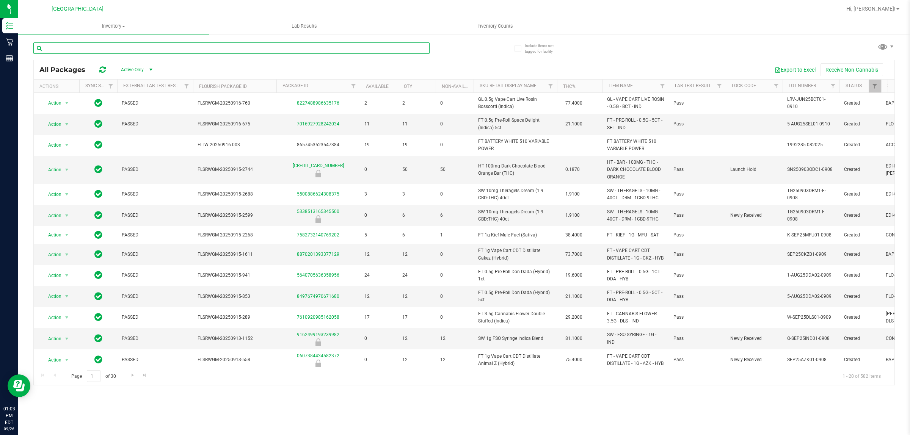
click at [82, 48] on input "text" at bounding box center [231, 47] width 396 height 11
type input "mbl"
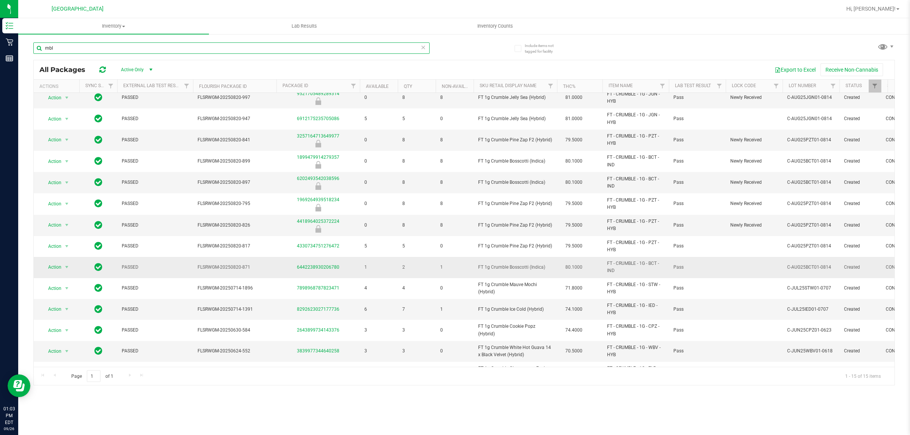
scroll to position [50, 0]
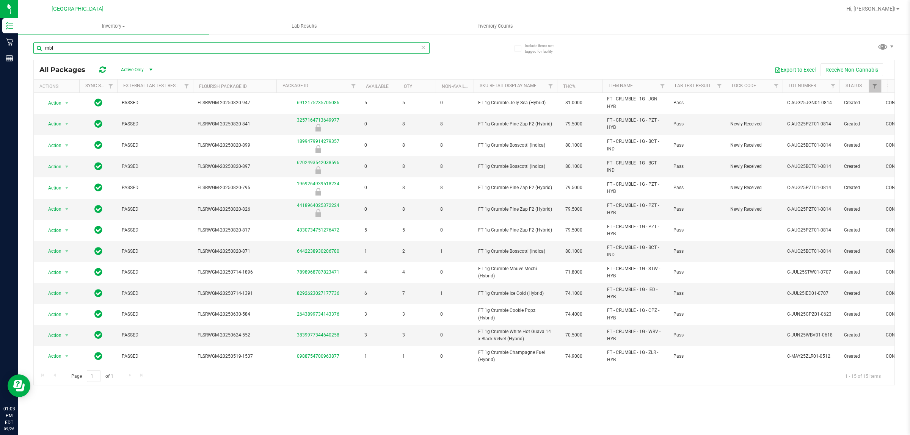
click at [241, 49] on input "mbl" at bounding box center [231, 47] width 396 height 11
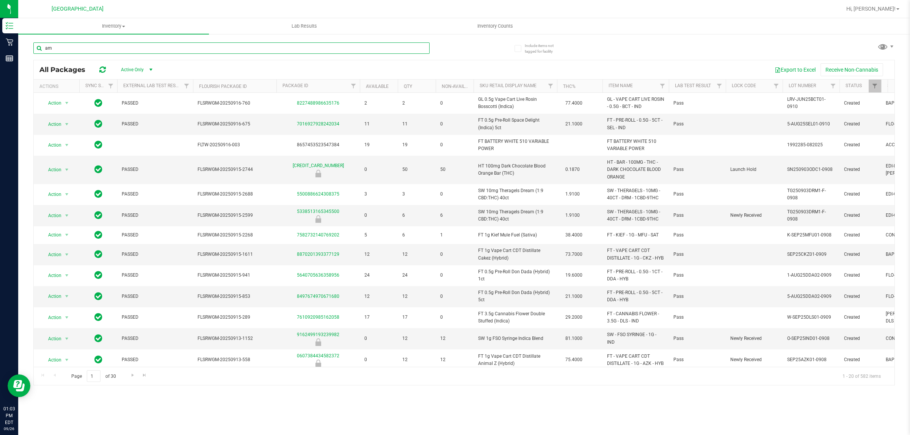
type input "aml"
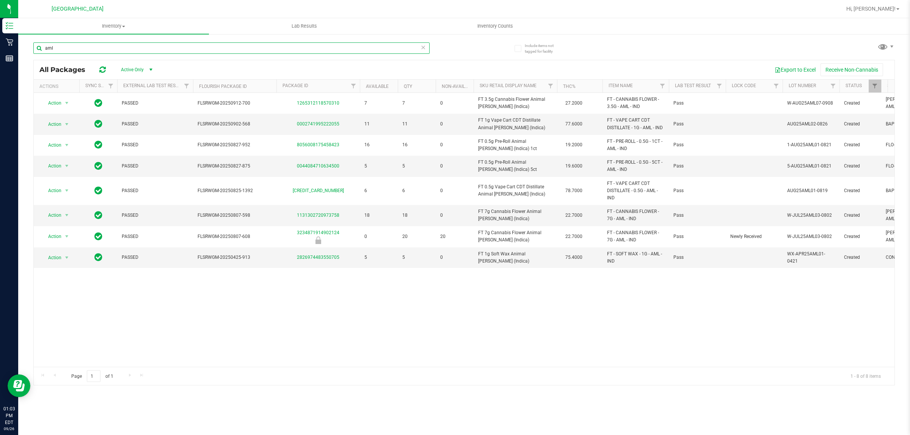
click at [343, 42] on input "aml" at bounding box center [231, 47] width 396 height 11
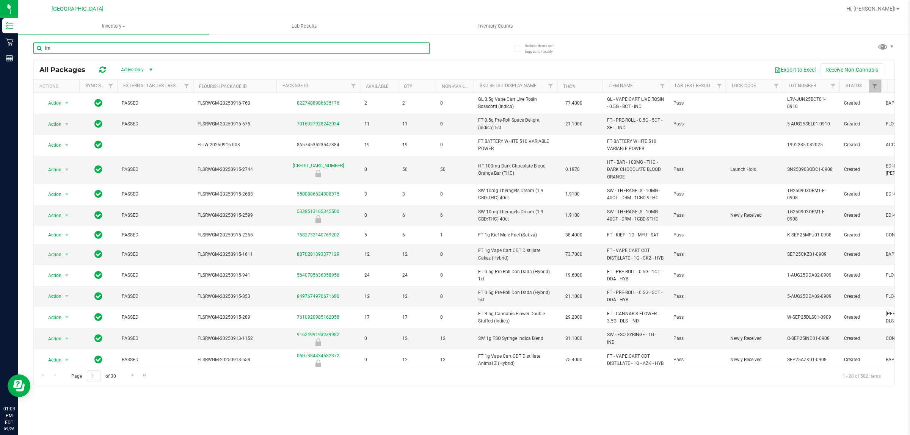
type input "lmn"
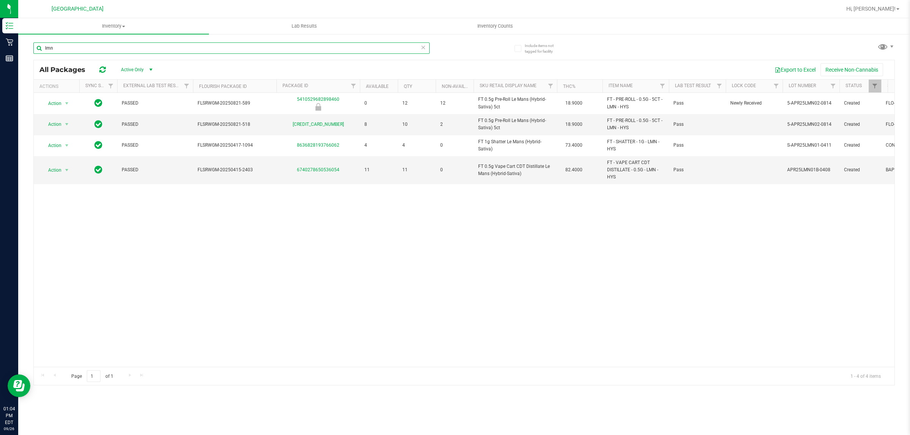
click at [238, 44] on input "lmn" at bounding box center [231, 47] width 396 height 11
